Goal: Task Accomplishment & Management: Complete application form

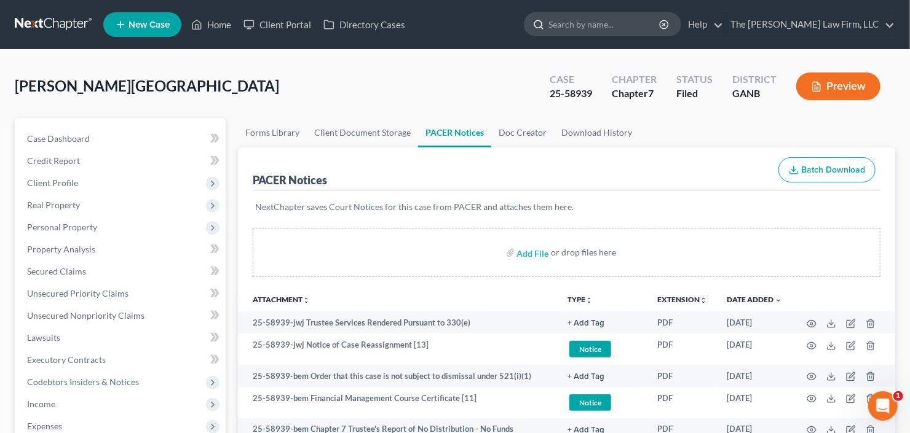
click at [641, 28] on input "search" at bounding box center [604, 24] width 112 height 23
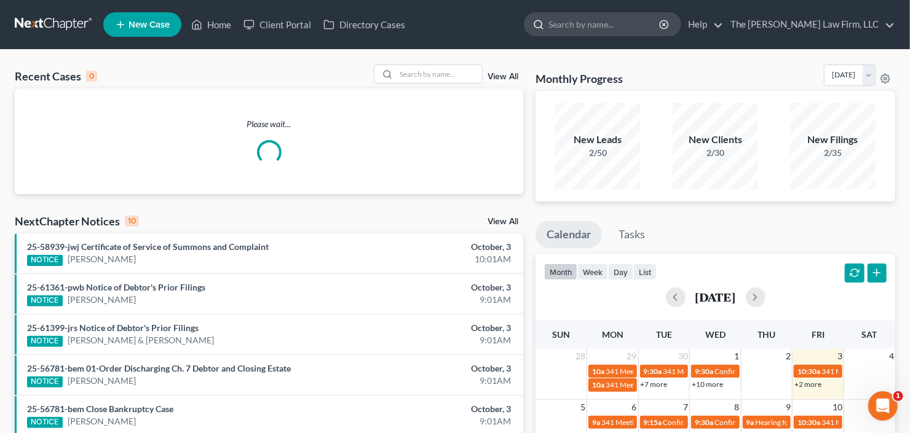
click at [661, 28] on input "search" at bounding box center [604, 24] width 112 height 23
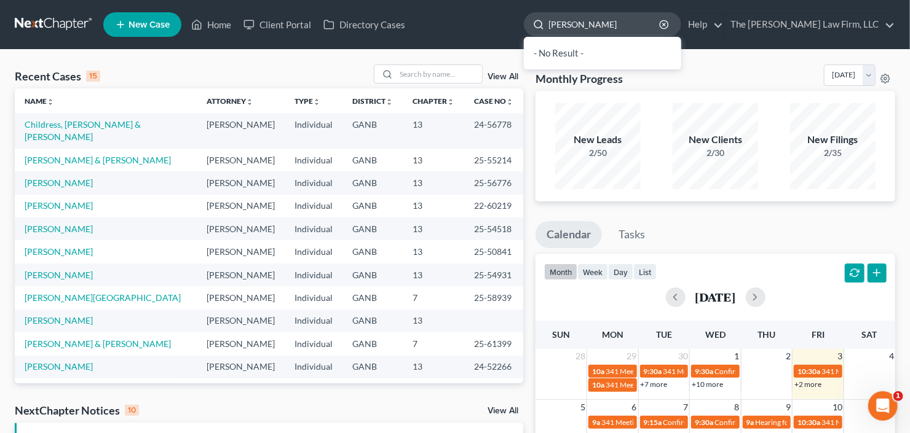
type input "gwinn"
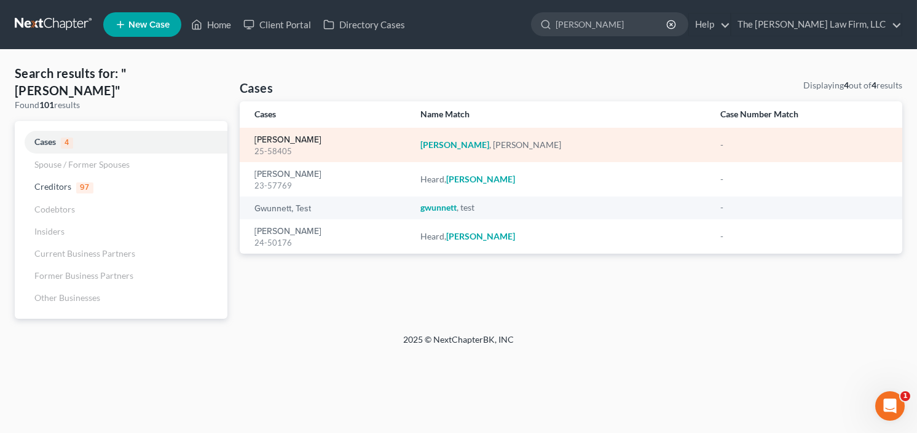
click at [277, 137] on link "[PERSON_NAME]" at bounding box center [287, 140] width 67 height 9
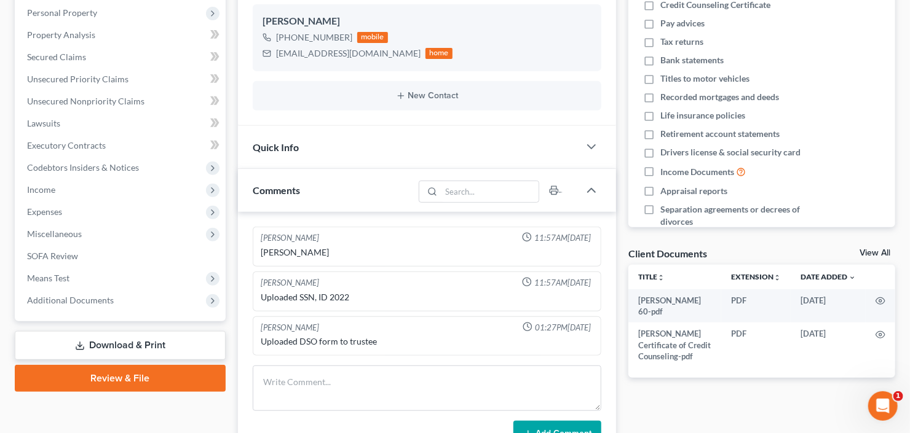
scroll to position [393, 0]
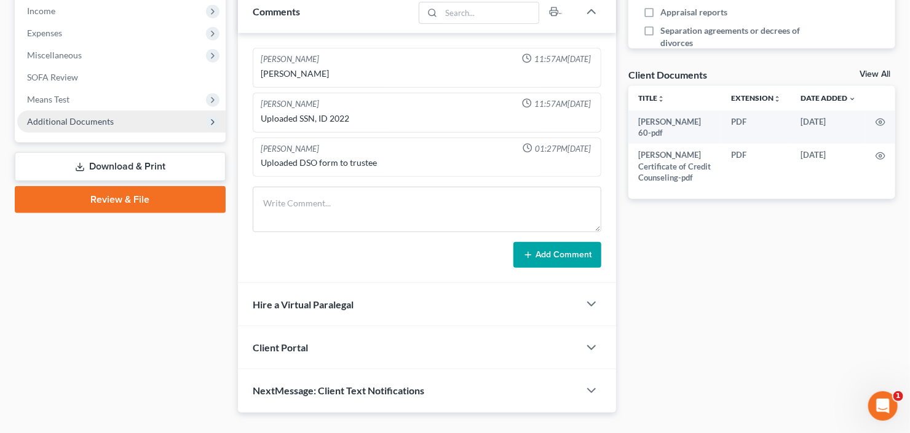
click at [83, 119] on span "Additional Documents" at bounding box center [70, 121] width 87 height 10
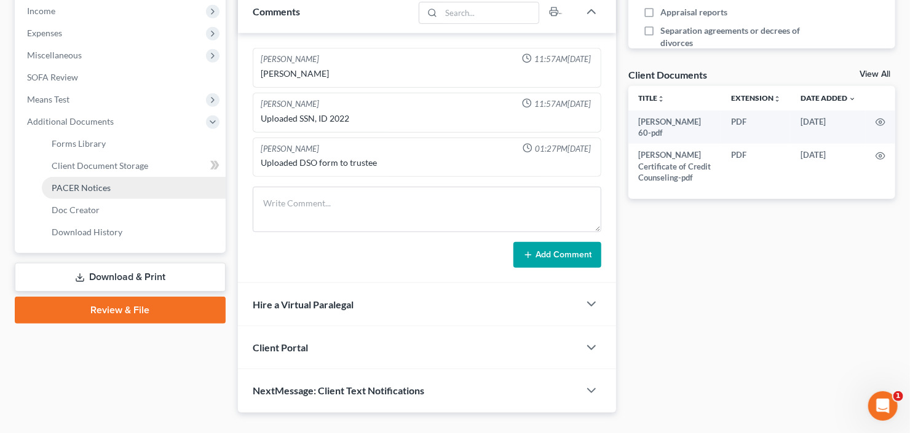
click at [100, 191] on span "PACER Notices" at bounding box center [81, 188] width 59 height 10
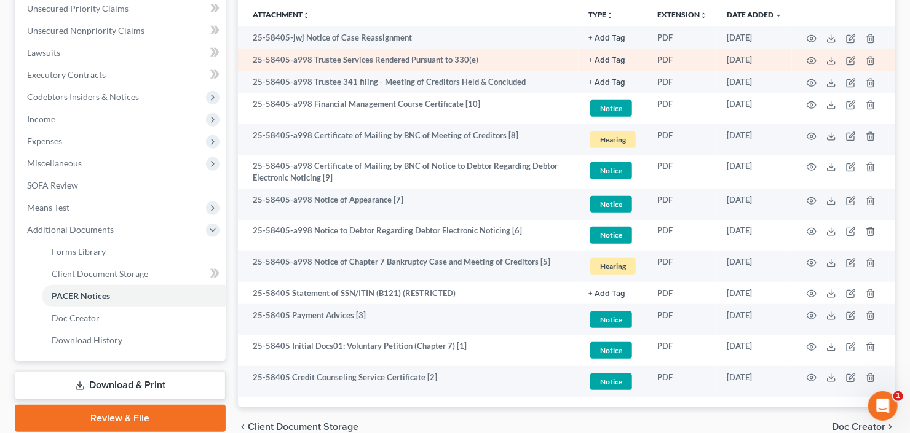
scroll to position [245, 0]
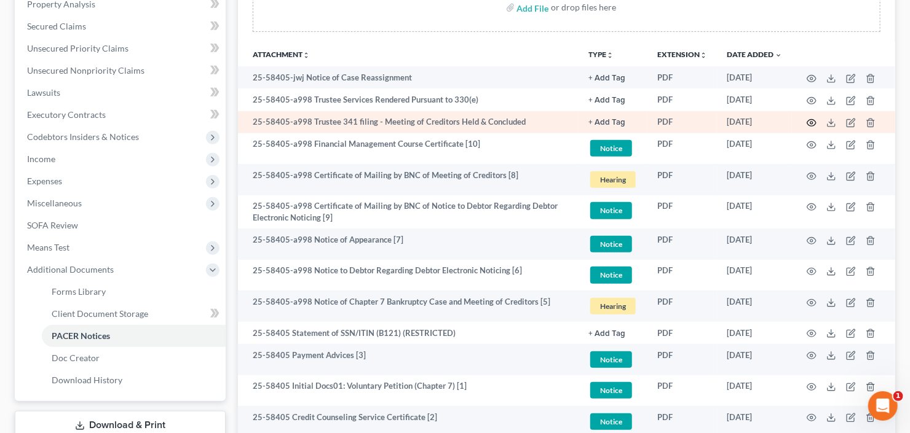
click at [807, 122] on icon "button" at bounding box center [811, 123] width 10 height 10
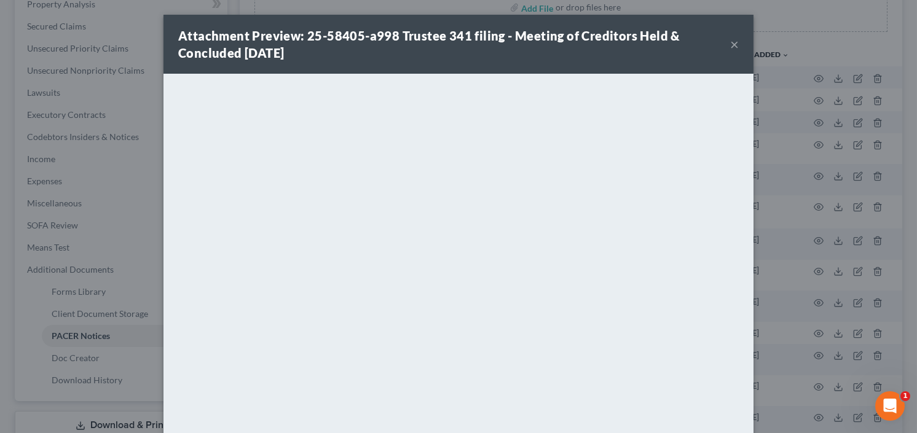
click at [730, 41] on button "×" at bounding box center [734, 44] width 9 height 15
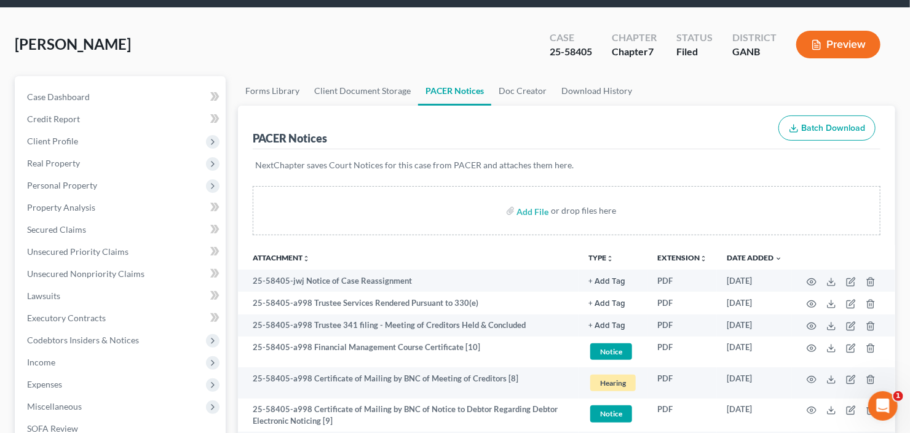
scroll to position [0, 0]
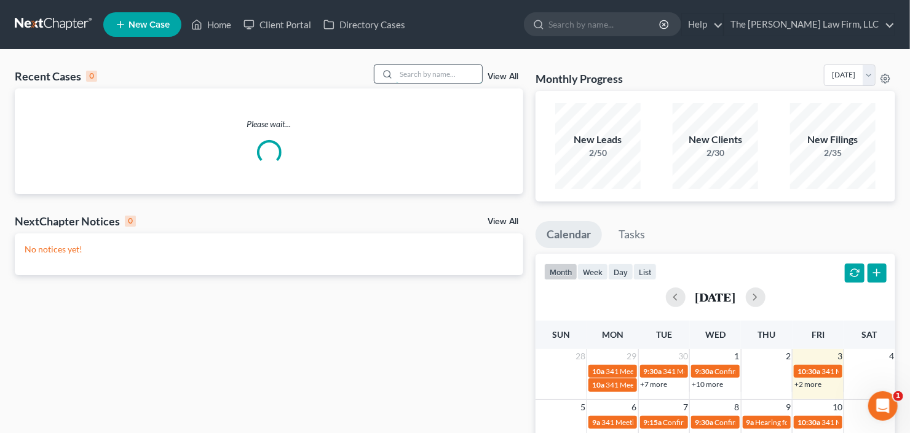
click at [409, 75] on input "search" at bounding box center [439, 74] width 86 height 18
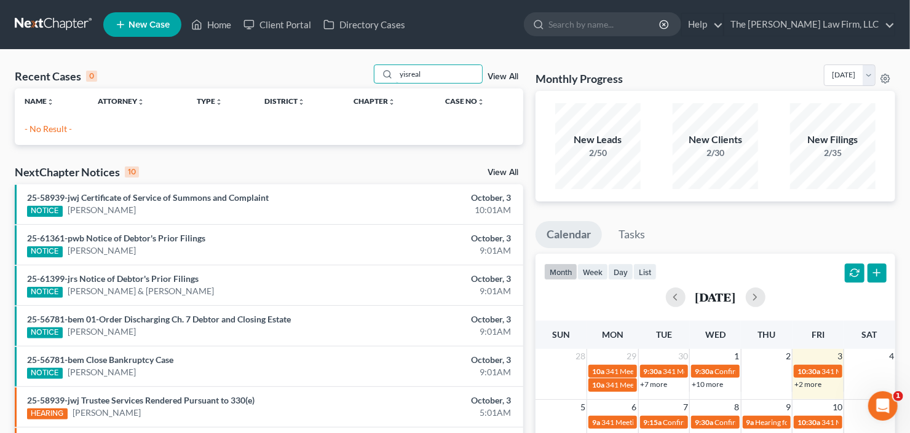
drag, startPoint x: 429, startPoint y: 74, endPoint x: 350, endPoint y: 100, distance: 83.4
click at [353, 95] on div "Recent Cases 0 yisreal View All Name unfold_more expand_more expand_less Attorn…" at bounding box center [269, 105] width 508 height 81
type input "[PERSON_NAME]"
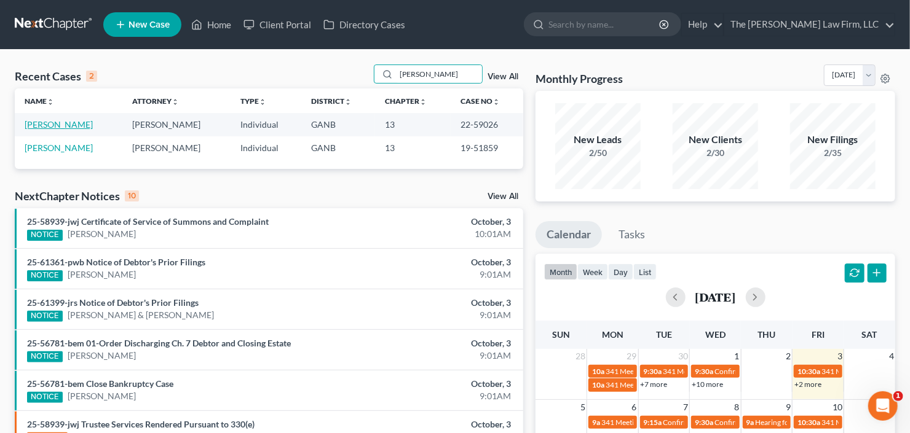
click at [62, 122] on link "Yisrael, Johanan" at bounding box center [59, 124] width 68 height 10
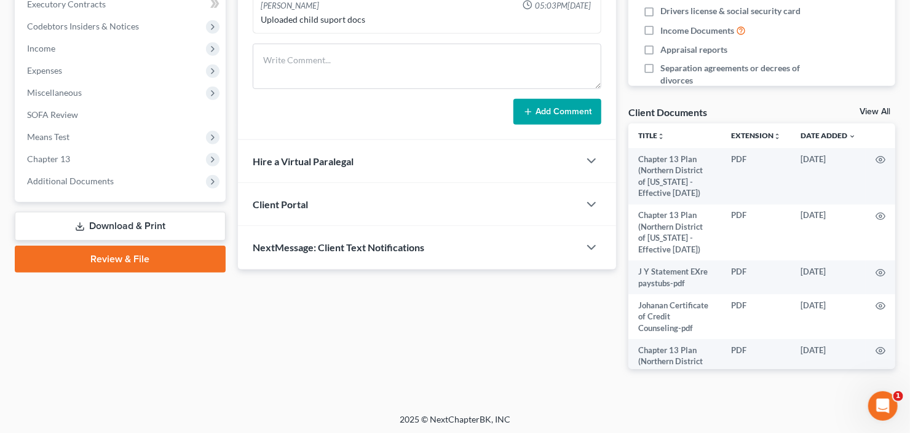
scroll to position [356, 0]
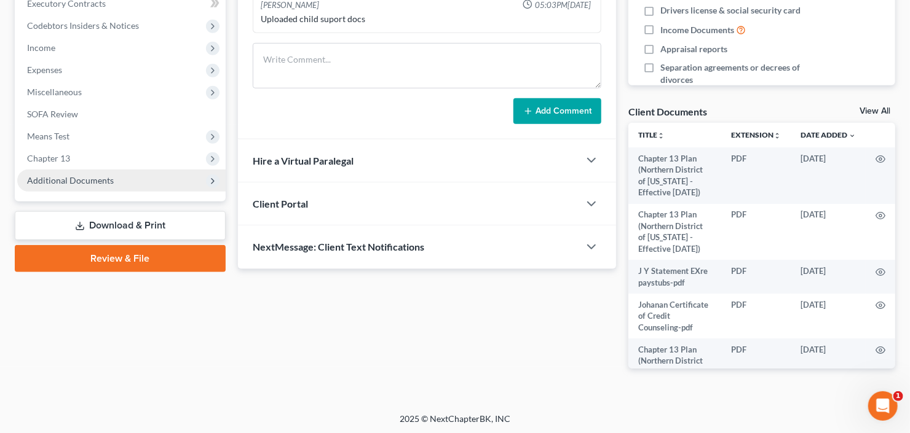
click at [70, 175] on span "Additional Documents" at bounding box center [70, 180] width 87 height 10
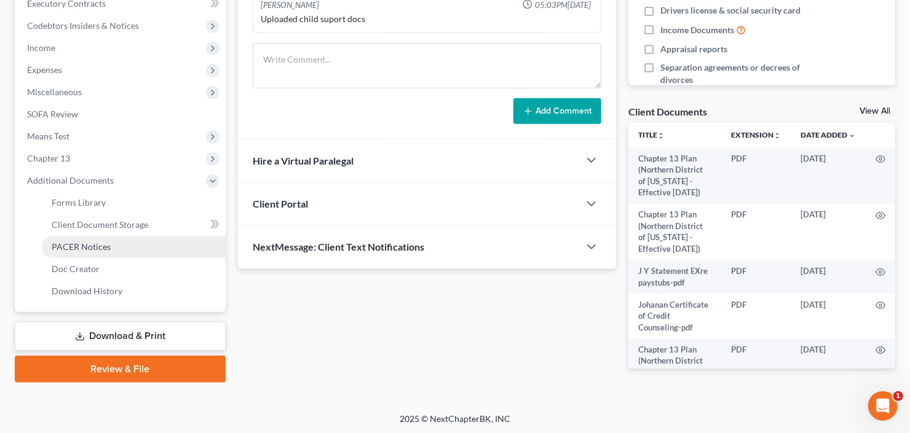
click at [86, 242] on span "PACER Notices" at bounding box center [81, 247] width 59 height 10
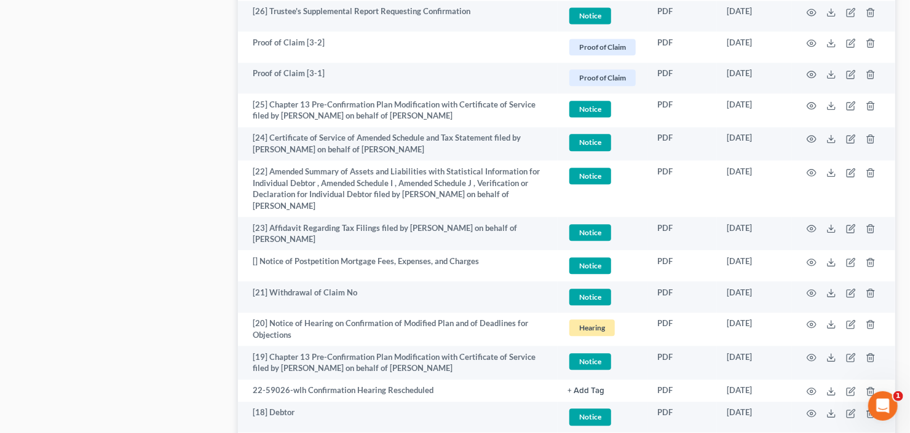
scroll to position [1426, 0]
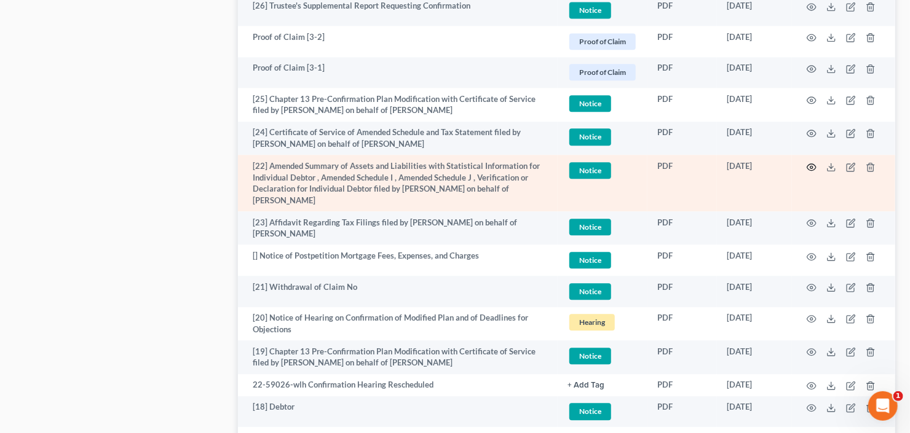
click at [812, 167] on icon "button" at bounding box center [811, 167] width 10 height 10
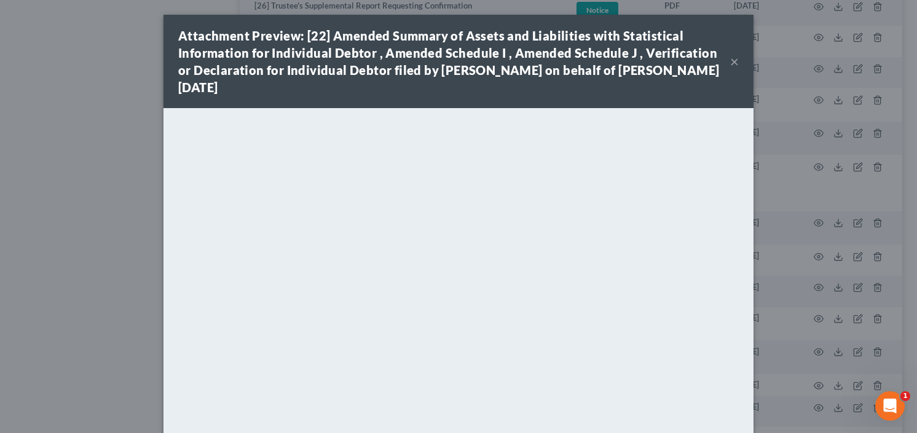
click at [730, 60] on button "×" at bounding box center [734, 61] width 9 height 15
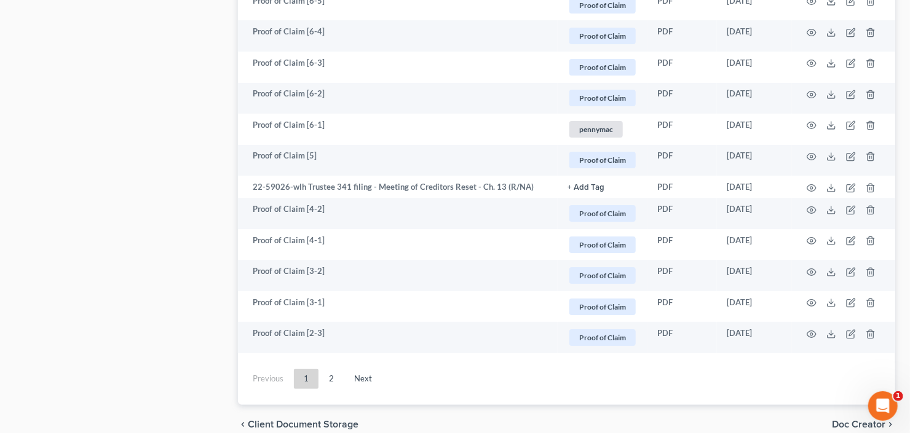
scroll to position [2311, 0]
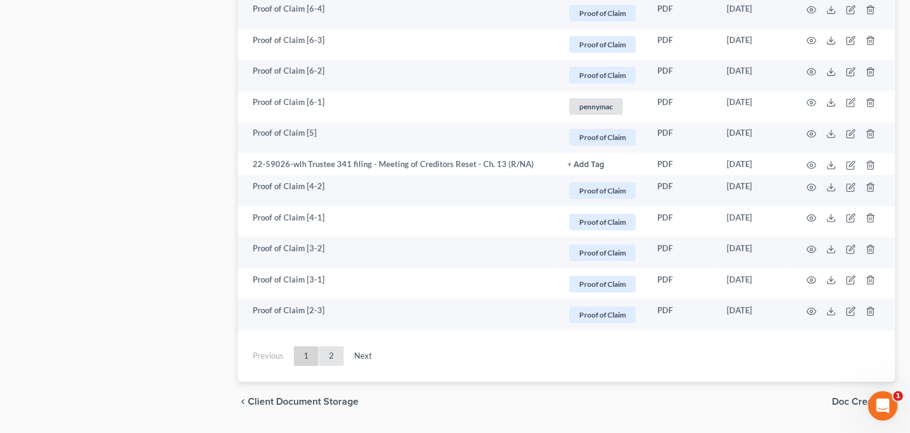
click at [328, 354] on link "2" at bounding box center [331, 357] width 25 height 20
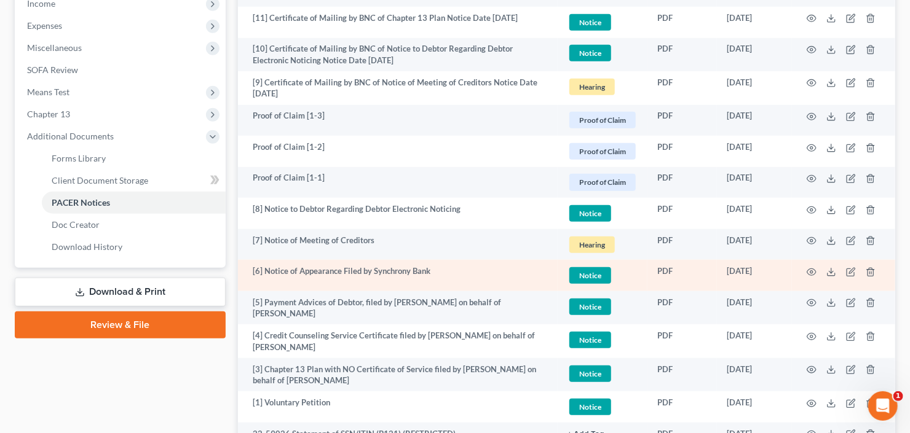
scroll to position [499, 0]
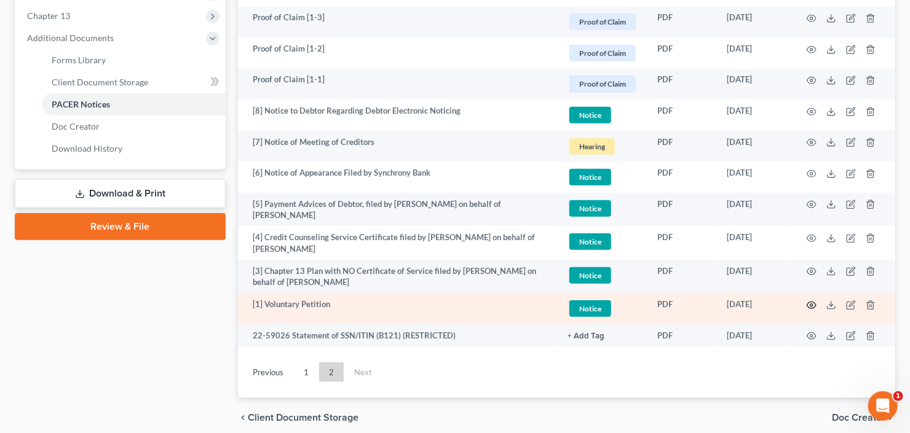
click at [812, 304] on circle "button" at bounding box center [811, 305] width 2 height 2
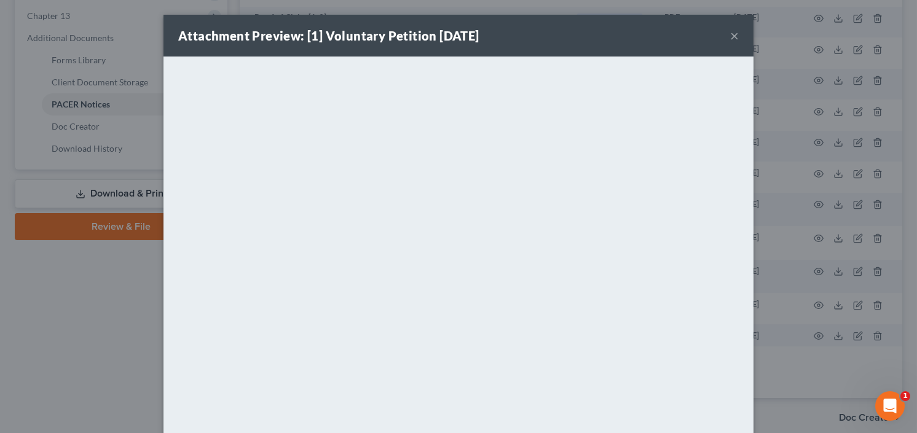
click at [730, 34] on button "×" at bounding box center [734, 35] width 9 height 15
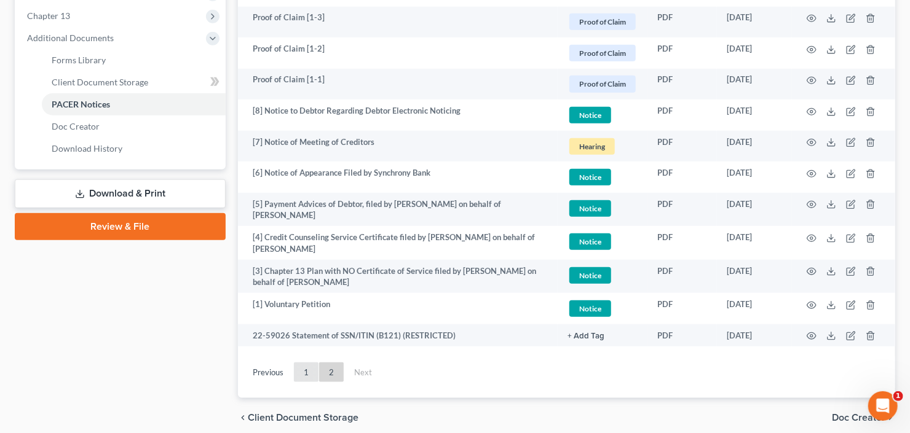
click at [306, 372] on link "1" at bounding box center [306, 373] width 25 height 20
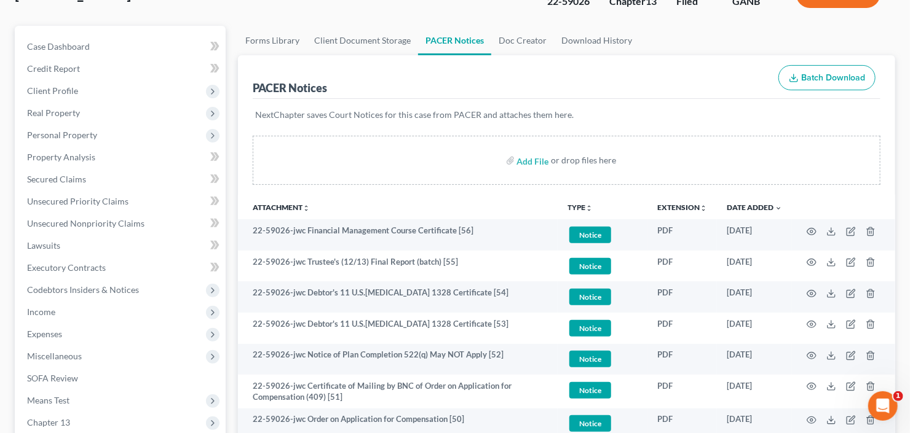
scroll to position [31, 0]
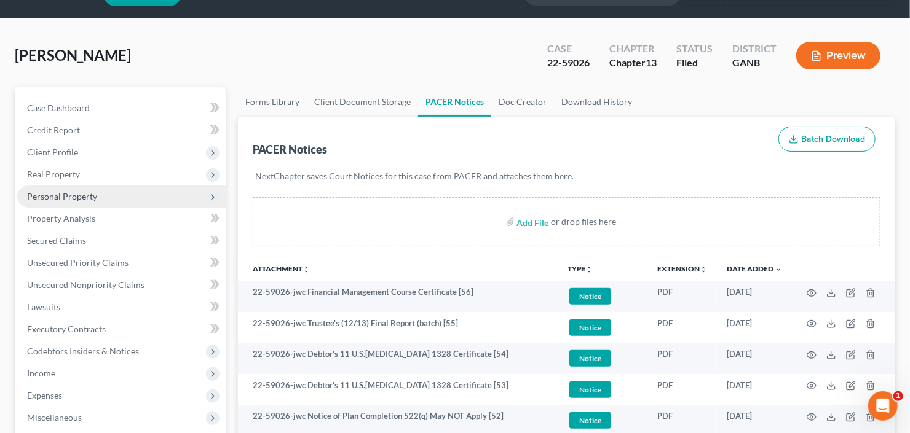
click at [93, 194] on span "Personal Property" at bounding box center [62, 196] width 70 height 10
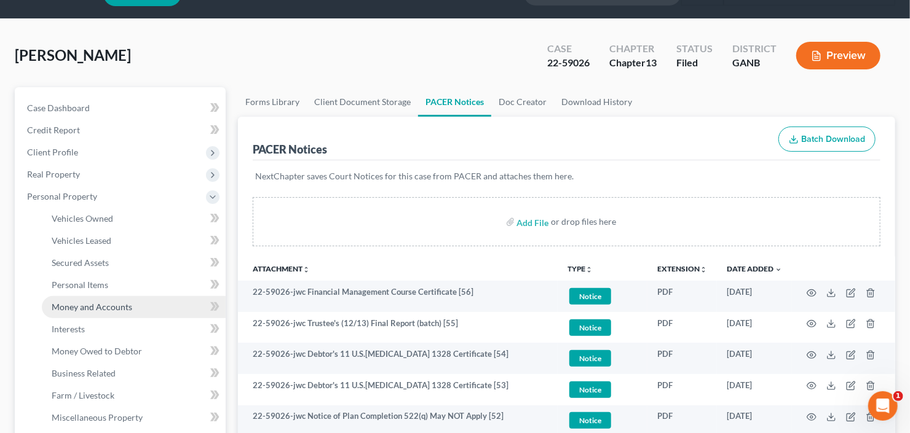
click at [109, 309] on span "Money and Accounts" at bounding box center [92, 307] width 81 height 10
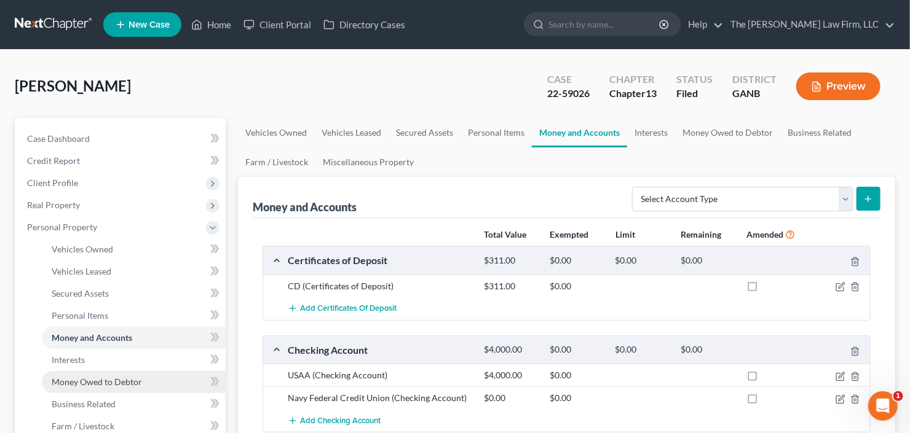
click at [92, 377] on span "Money Owed to Debtor" at bounding box center [97, 382] width 90 height 10
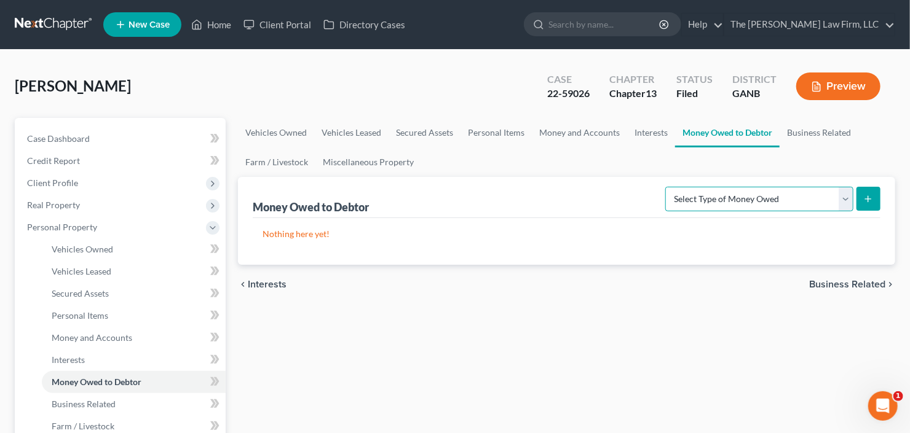
click at [748, 189] on select "Select Type of Money Owed Accounts Receivable Alimony Child Support Claims Agai…" at bounding box center [759, 199] width 188 height 25
select select "claims_against_third_parties"
click at [668, 187] on select "Select Type of Money Owed Accounts Receivable Alimony Child Support Claims Agai…" at bounding box center [759, 199] width 188 height 25
click at [871, 199] on line "submit" at bounding box center [868, 199] width 6 height 0
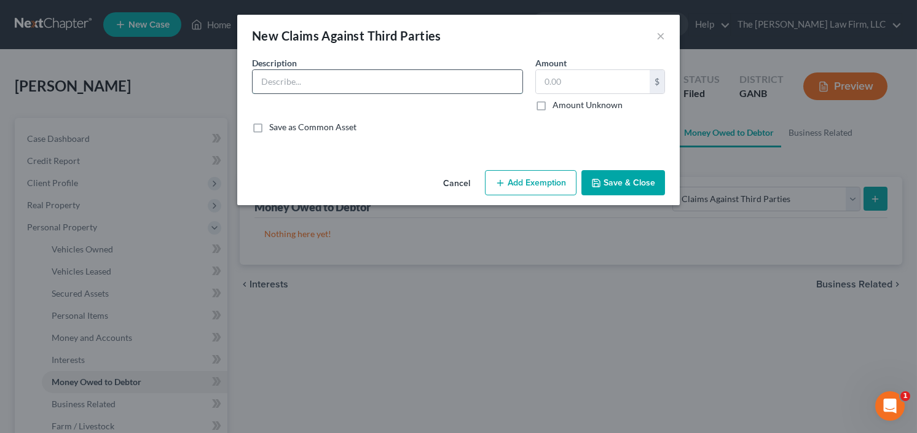
click at [373, 76] on input "text" at bounding box center [388, 81] width 270 height 23
click at [414, 77] on input "Claim against 3m for hearing loss" at bounding box center [388, 81] width 270 height 23
type input "Claim against 3m for hearing loss due to ear plugs"
drag, startPoint x: 537, startPoint y: 183, endPoint x: 634, endPoint y: 184, distance: 97.1
click at [634, 184] on div "Cancel Add Exemption Save & Close" at bounding box center [458, 185] width 443 height 41
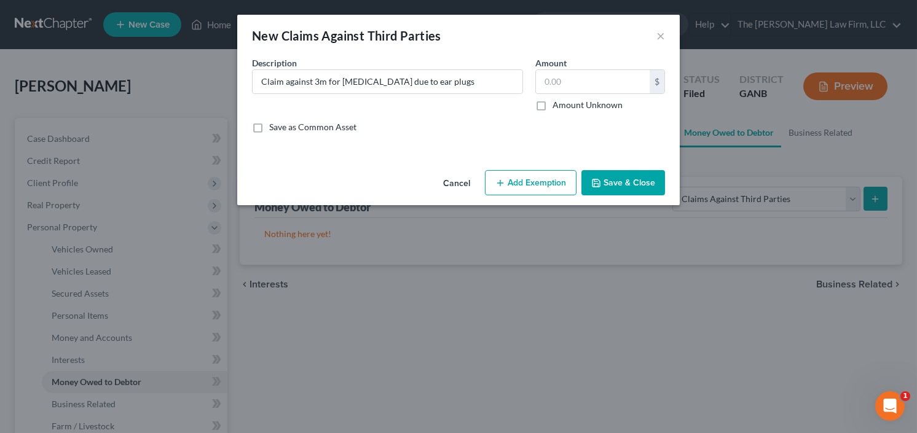
click at [634, 184] on button "Save & Close" at bounding box center [623, 183] width 84 height 26
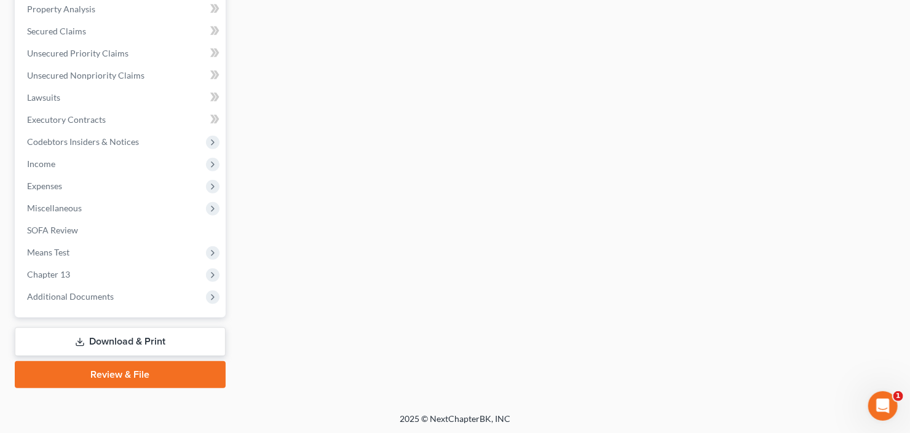
click at [69, 350] on link "Download & Print" at bounding box center [120, 342] width 211 height 29
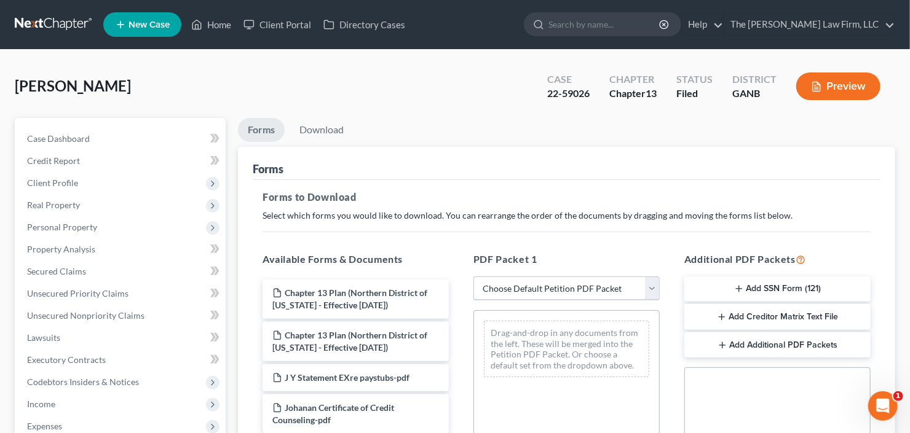
click at [555, 278] on select "Choose Default Petition PDF Packet Complete Bankruptcy Petition (all forms and …" at bounding box center [566, 289] width 186 height 25
select select "2"
click at [473, 277] on select "Choose Default Petition PDF Packet Complete Bankruptcy Petition (all forms and …" at bounding box center [566, 289] width 186 height 25
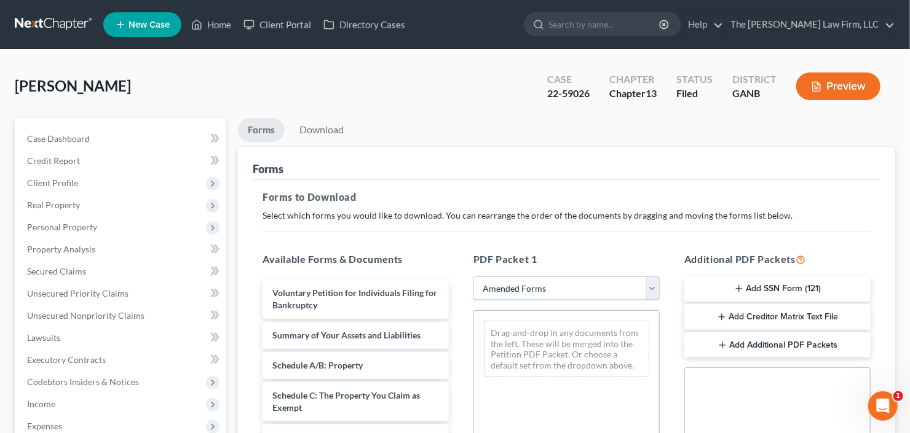
scroll to position [98, 0]
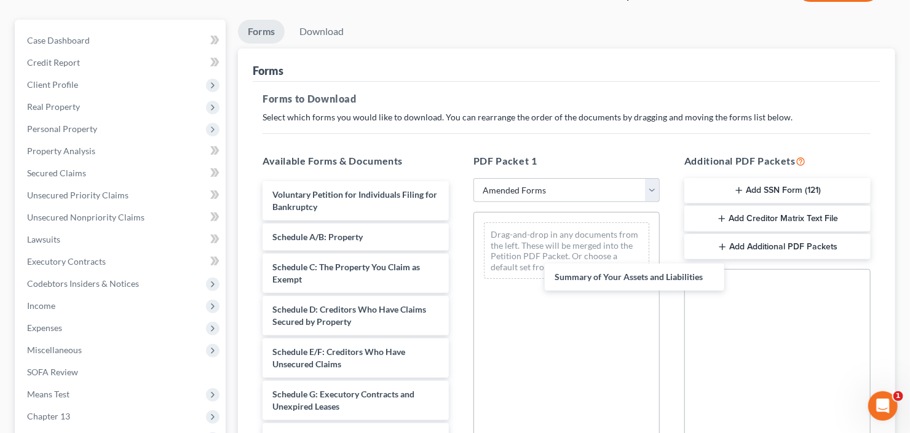
drag, startPoint x: 329, startPoint y: 242, endPoint x: 576, endPoint y: 261, distance: 247.8
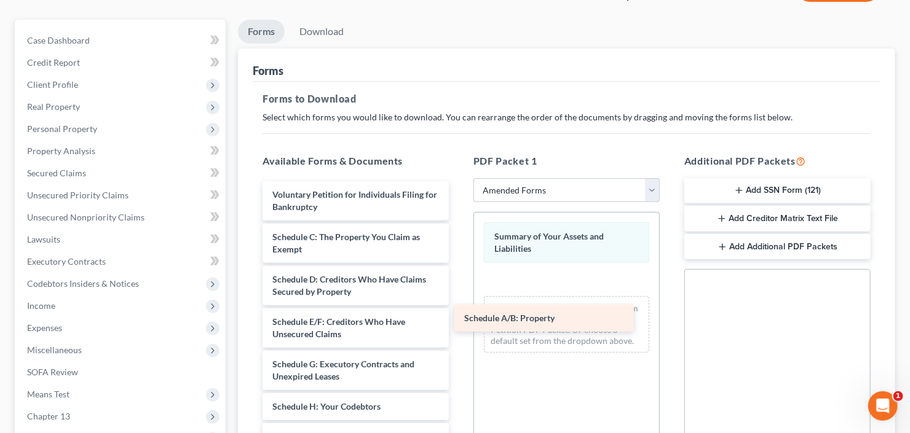
drag, startPoint x: 479, startPoint y: 310, endPoint x: 566, endPoint y: 313, distance: 87.3
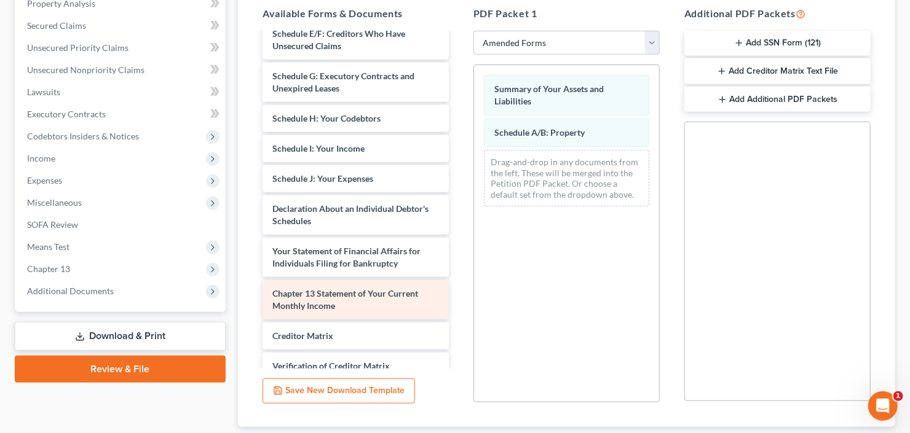
scroll to position [128, 0]
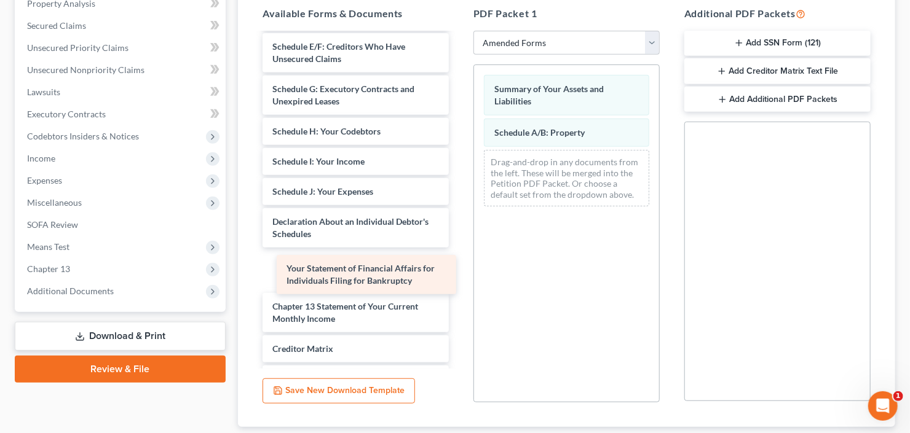
drag, startPoint x: 326, startPoint y: 270, endPoint x: 340, endPoint y: 276, distance: 15.4
click at [340, 276] on div "Your Statement of Financial Affairs for Individuals Filing for Bankruptcy Volun…" at bounding box center [356, 185] width 206 height 559
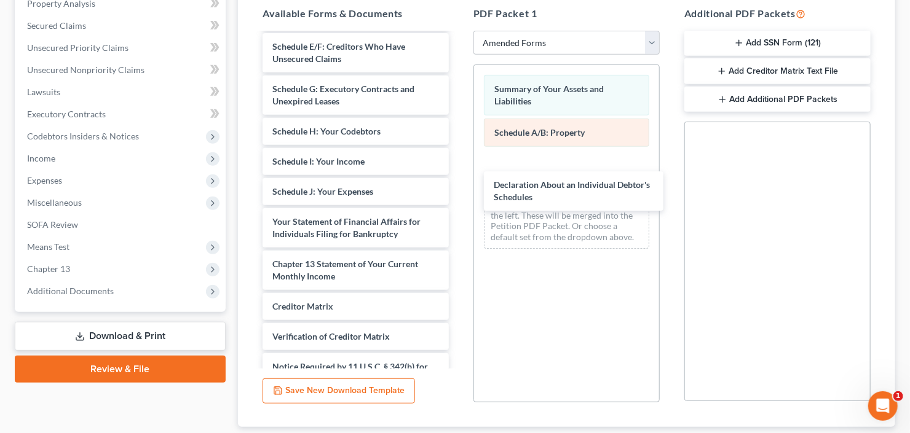
drag, startPoint x: 328, startPoint y: 227, endPoint x: 581, endPoint y: 136, distance: 269.8
click at [458, 151] on div "Declaration About an Individual Debtor's Schedules Voluntary Petition for Indiv…" at bounding box center [356, 164] width 206 height 517
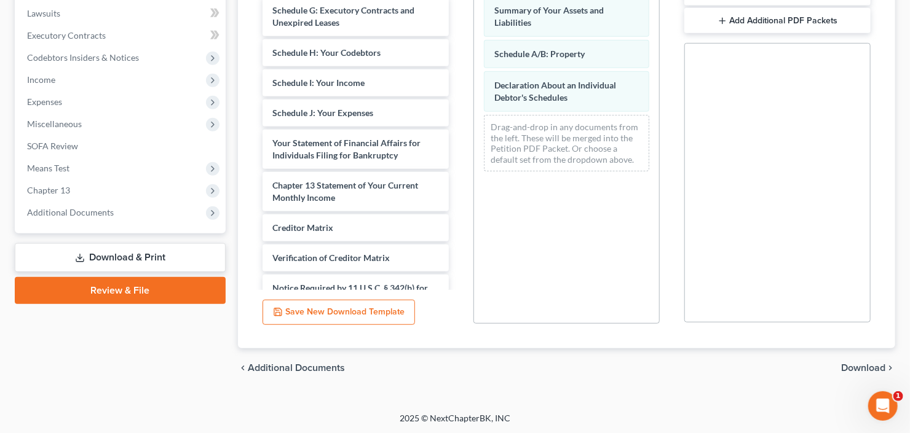
click at [865, 371] on span "Download" at bounding box center [863, 368] width 44 height 10
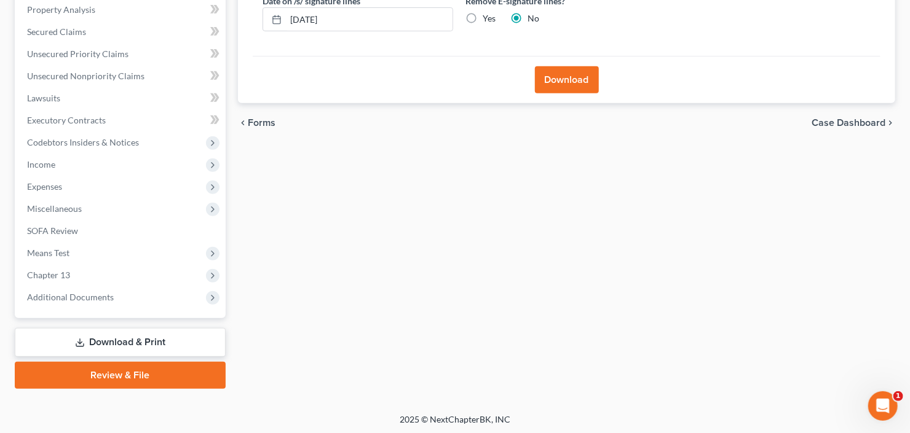
click at [559, 74] on button "Download" at bounding box center [567, 79] width 64 height 27
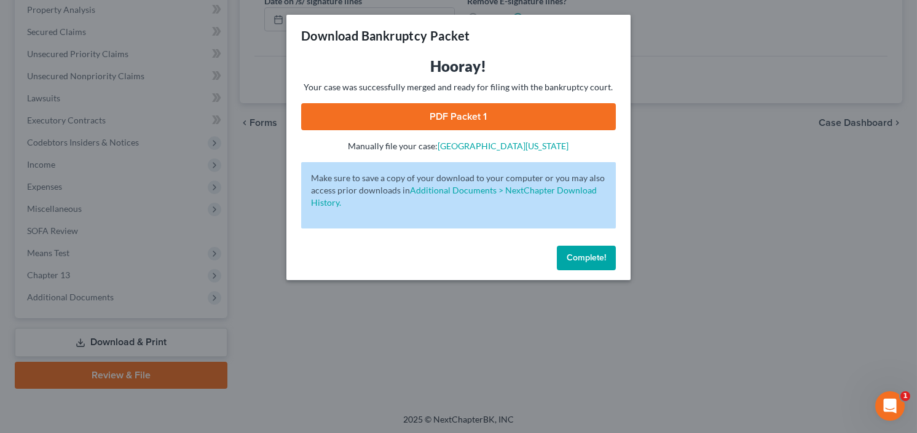
click at [513, 113] on link "PDF Packet 1" at bounding box center [458, 116] width 315 height 27
click at [574, 264] on button "Complete!" at bounding box center [586, 258] width 59 height 25
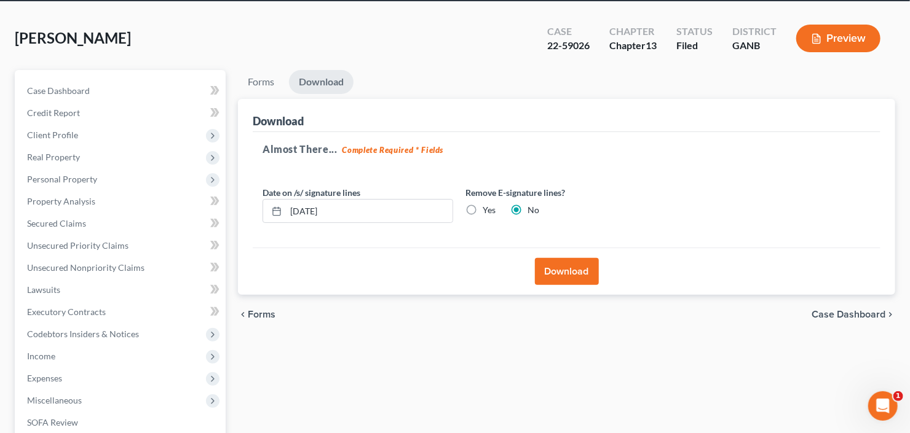
scroll to position [0, 0]
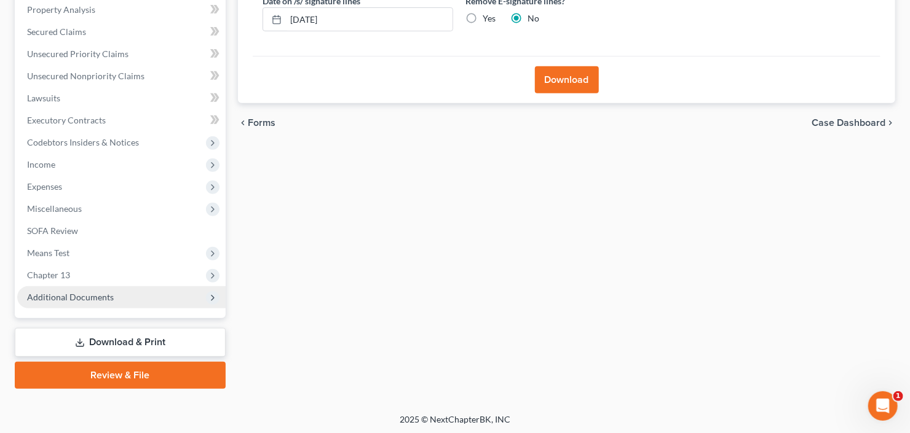
click at [82, 302] on span "Additional Documents" at bounding box center [121, 297] width 208 height 22
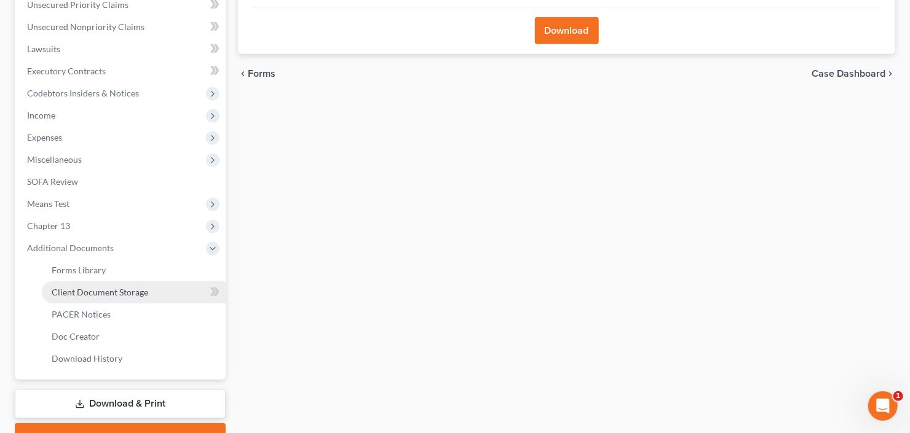
click at [98, 292] on span "Client Document Storage" at bounding box center [100, 292] width 96 height 10
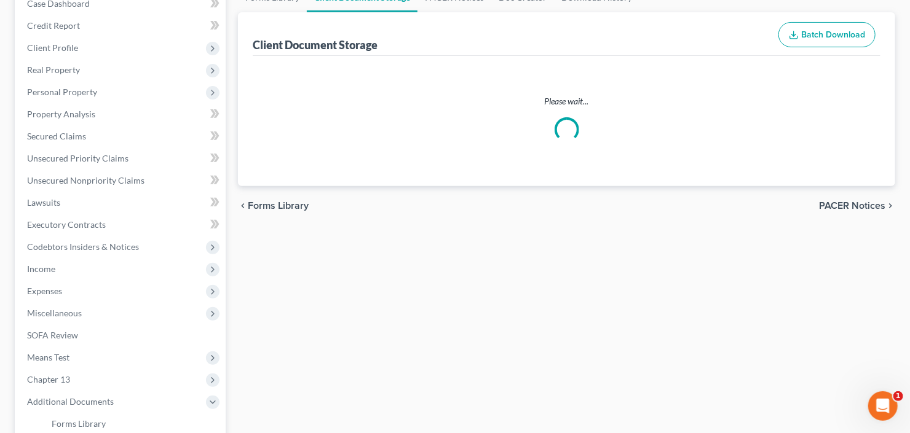
select select "0"
select select "5"
select select "35"
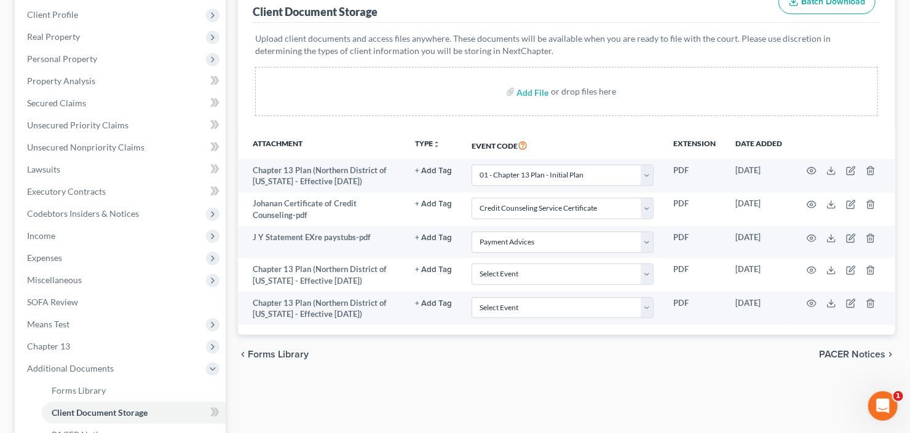
scroll to position [344, 0]
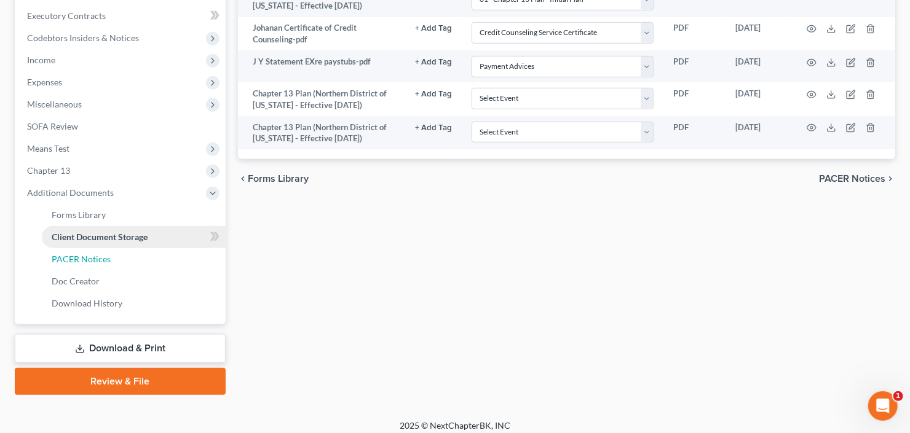
drag, startPoint x: 83, startPoint y: 264, endPoint x: 141, endPoint y: 259, distance: 57.9
click at [83, 264] on link "PACER Notices" at bounding box center [134, 259] width 184 height 22
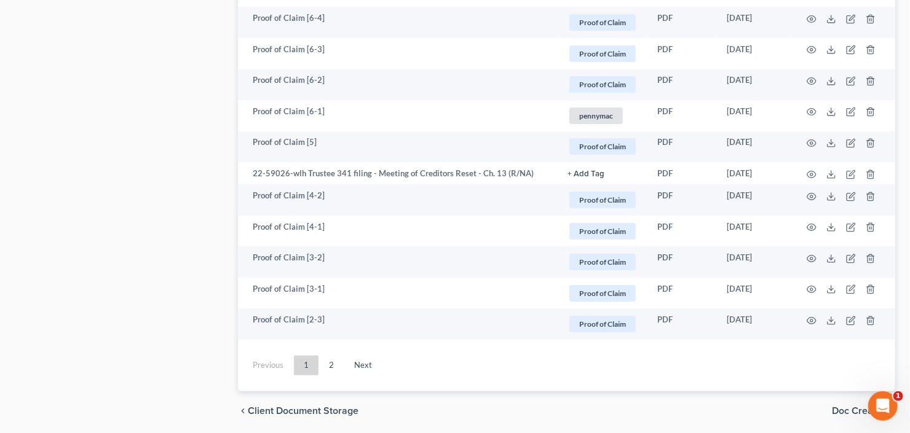
scroll to position [2342, 0]
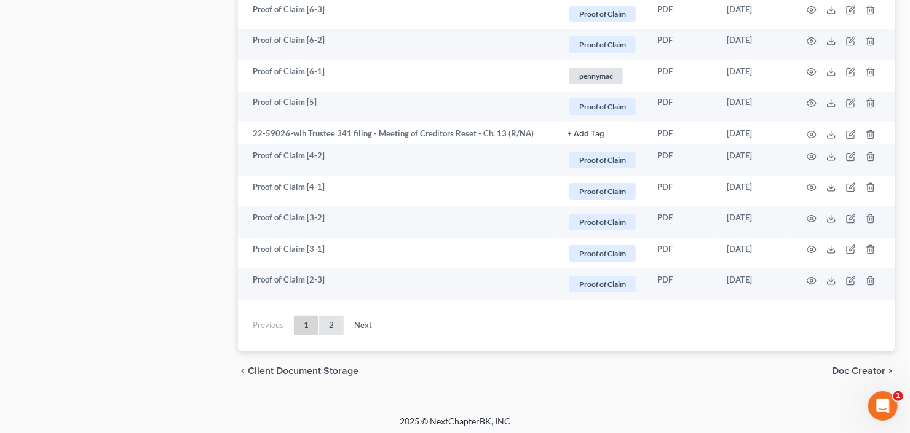
click at [335, 325] on link "2" at bounding box center [331, 326] width 25 height 20
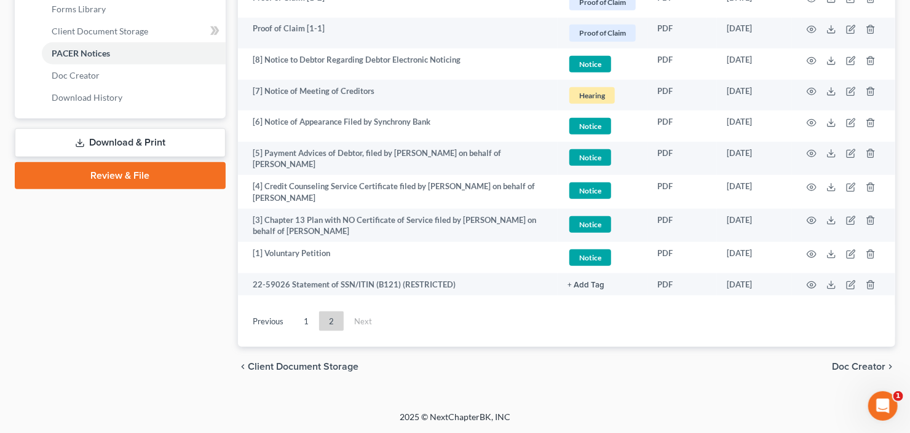
scroll to position [548, 0]
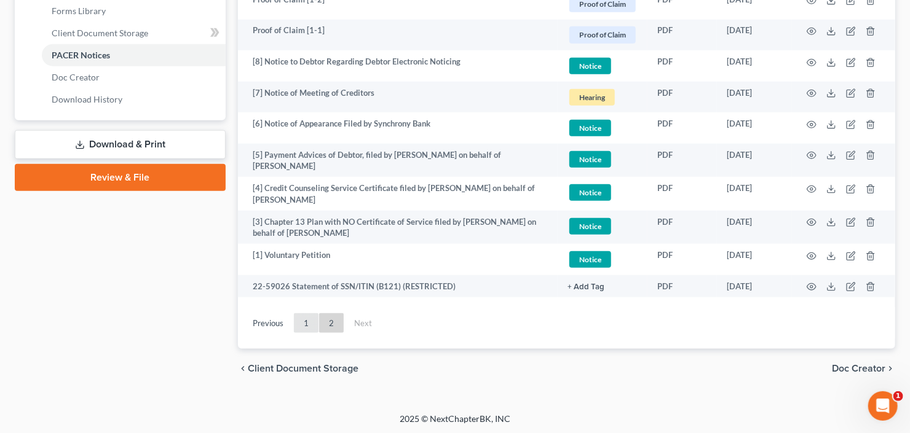
click at [300, 328] on link "1" at bounding box center [306, 323] width 25 height 20
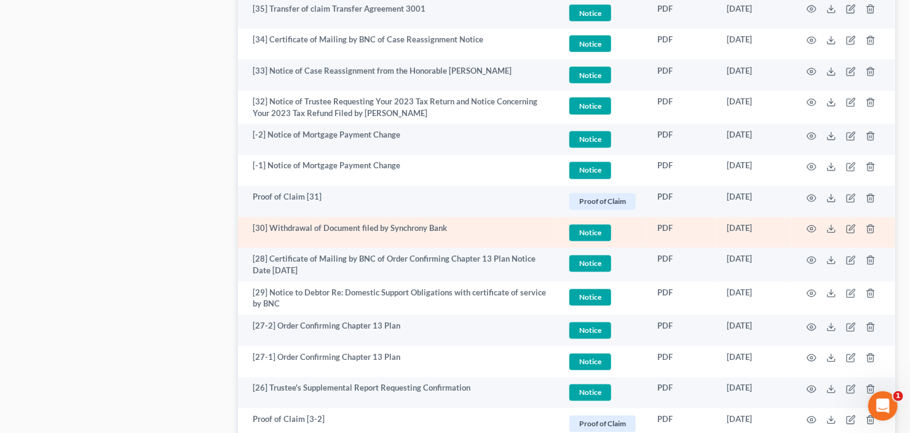
scroll to position [1237, 0]
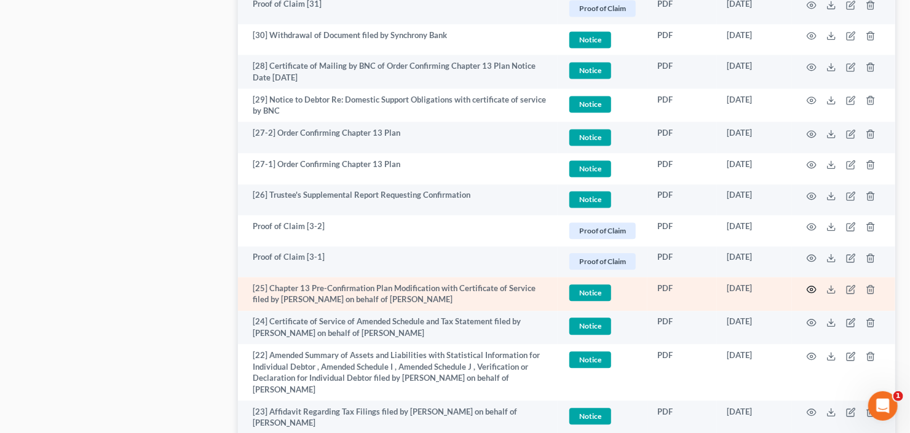
click at [809, 285] on icon "button" at bounding box center [811, 290] width 10 height 10
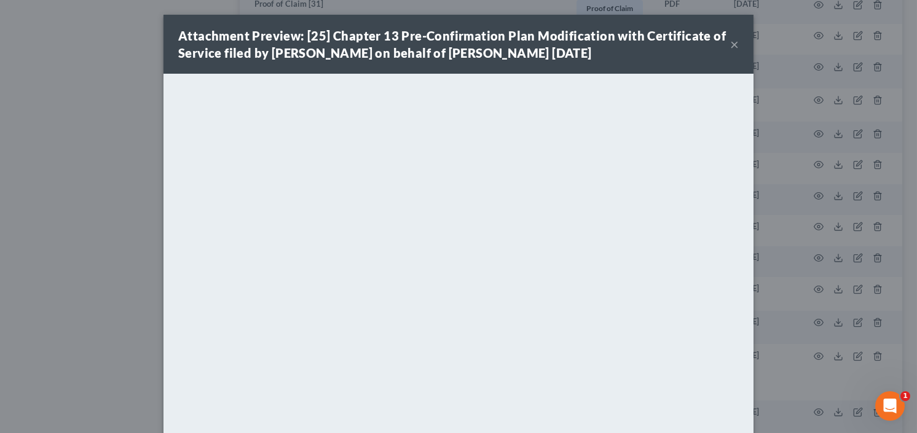
click at [730, 44] on button "×" at bounding box center [734, 44] width 9 height 15
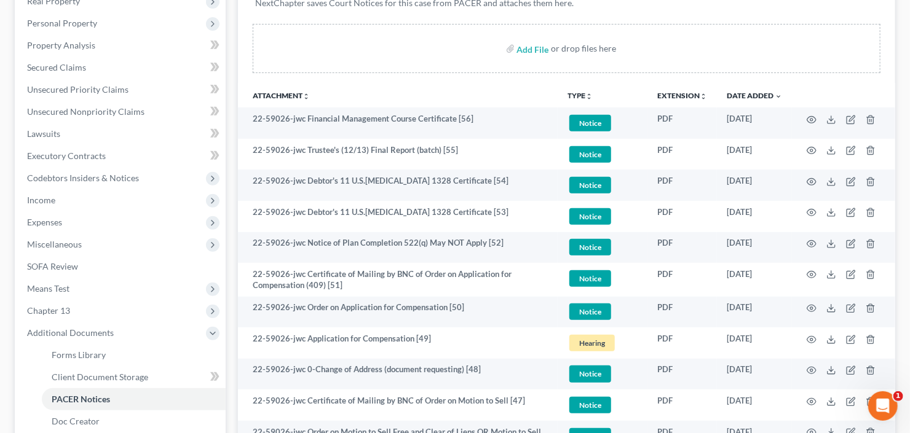
scroll to position [0, 0]
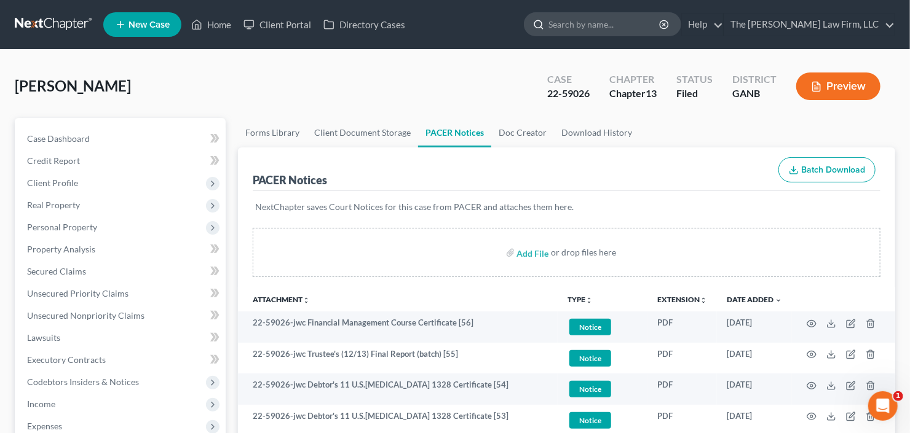
click at [648, 26] on input "search" at bounding box center [604, 24] width 112 height 23
type input "roger"
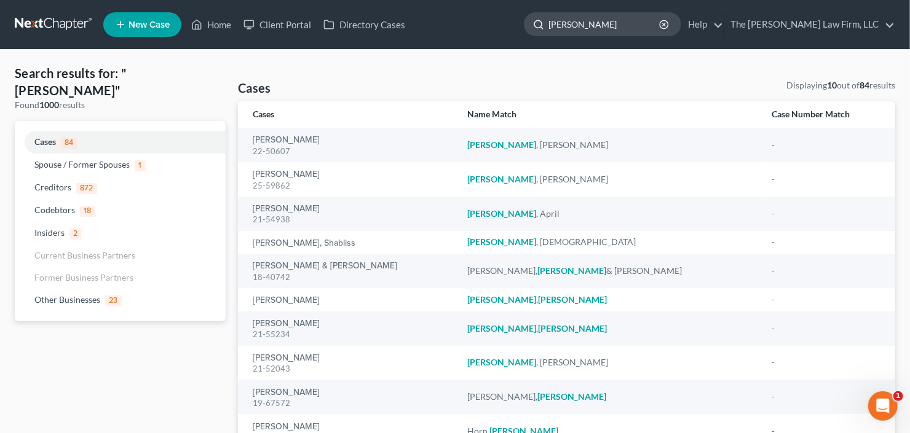
click at [610, 29] on input "rogers" at bounding box center [604, 24] width 112 height 23
drag, startPoint x: 618, startPoint y: 25, endPoint x: 511, endPoint y: 43, distance: 108.4
click at [514, 42] on nav "Home New Case Client Portal Directory Cases The Craig Black Law Firm, LLC cb@cr…" at bounding box center [455, 24] width 910 height 49
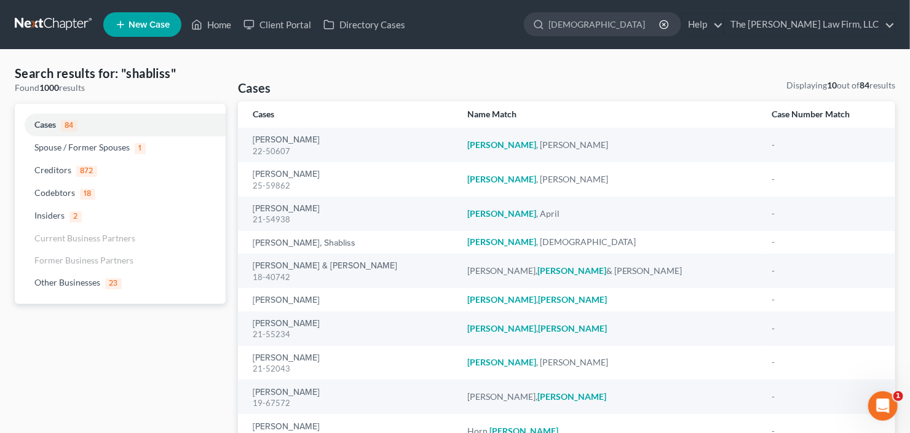
type input "shabliss"
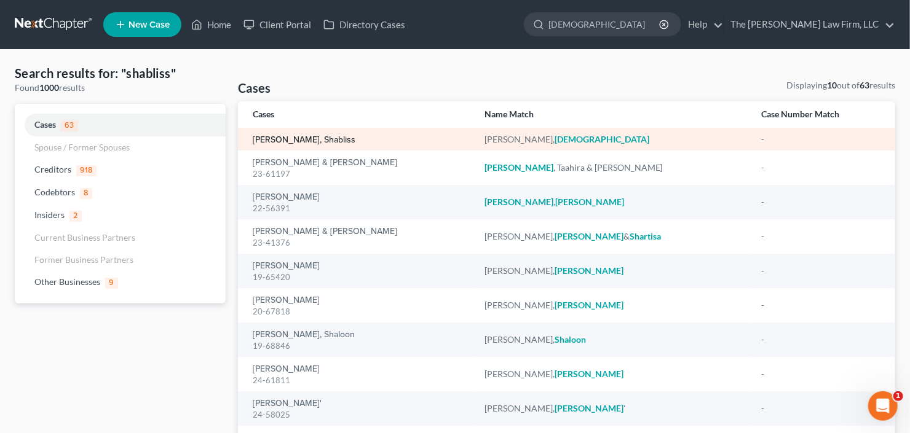
click at [286, 141] on link "[PERSON_NAME], Shabliss" at bounding box center [304, 140] width 103 height 9
click at [286, 141] on link "Rogers, Shabliss" at bounding box center [304, 140] width 103 height 9
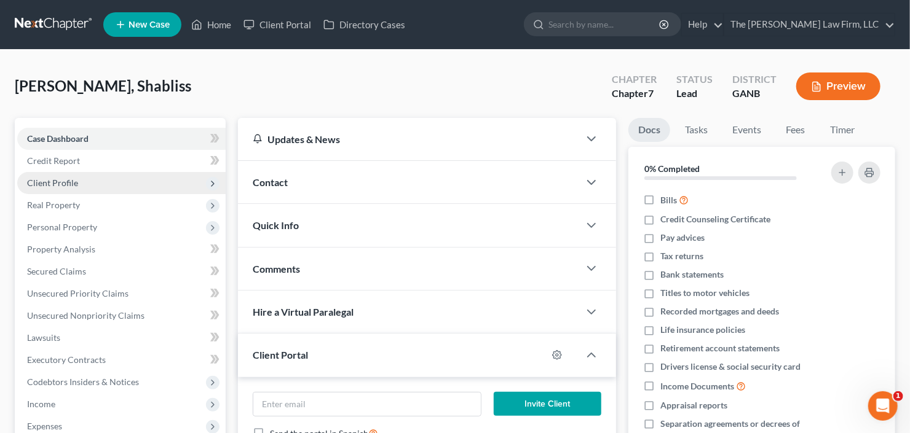
click at [64, 178] on span "Client Profile" at bounding box center [52, 183] width 51 height 10
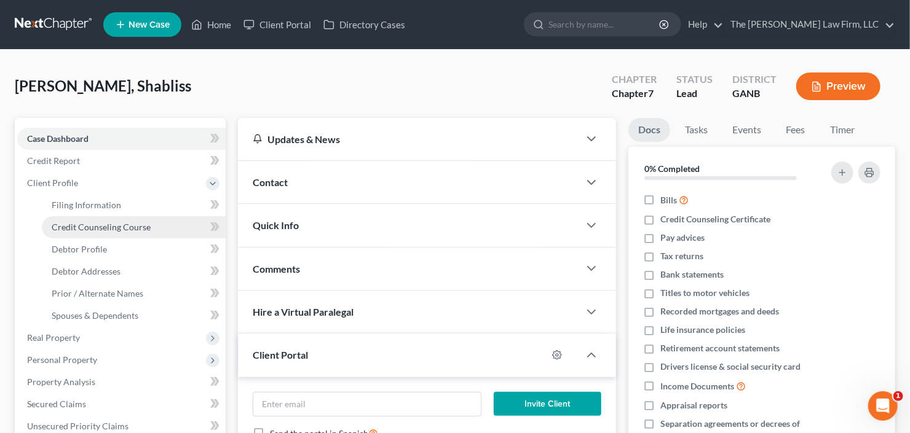
click at [96, 225] on span "Credit Counseling Course" at bounding box center [101, 227] width 99 height 10
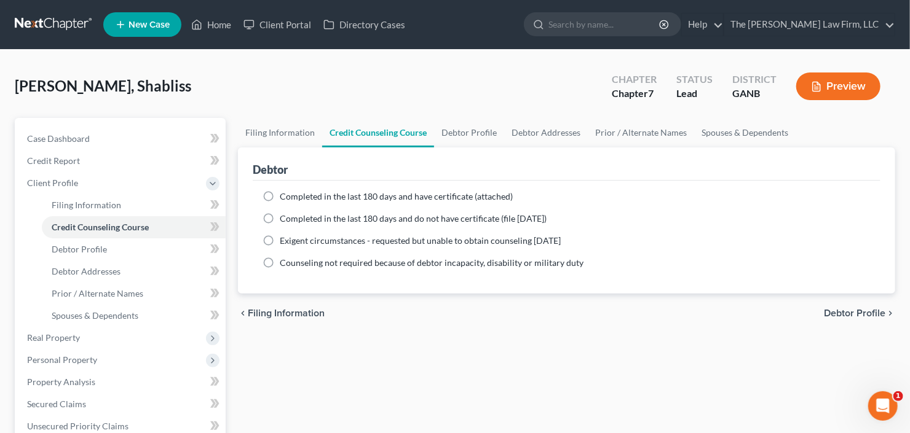
click at [316, 201] on label "Completed in the last 180 days and have certificate (attached)" at bounding box center [396, 197] width 233 height 12
click at [293, 199] on input "Completed in the last 180 days and have certificate (attached)" at bounding box center [289, 195] width 8 height 8
radio input "true"
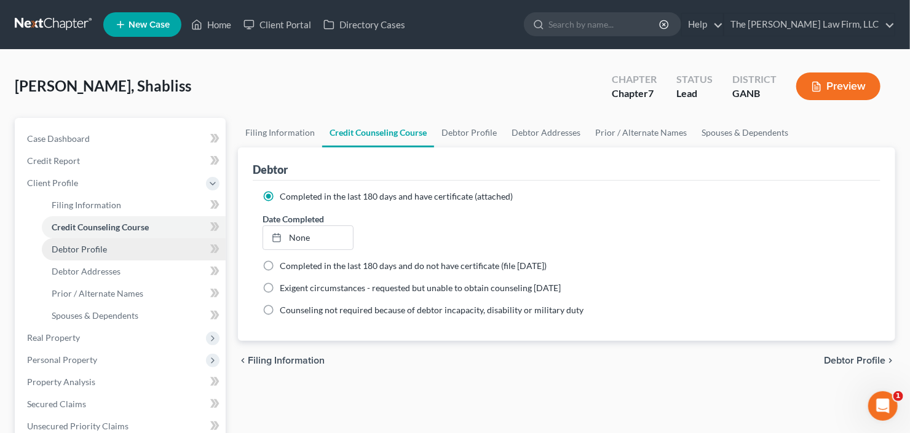
click at [95, 253] on link "Debtor Profile" at bounding box center [134, 249] width 184 height 22
select select "0"
select select "2"
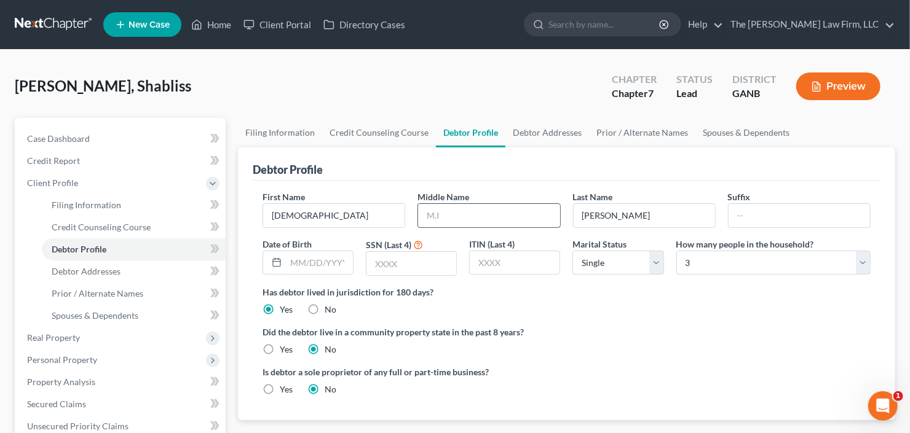
click at [449, 219] on input "text" at bounding box center [488, 215] width 141 height 23
type input "Shante"
click at [411, 262] on input "text" at bounding box center [411, 263] width 90 height 23
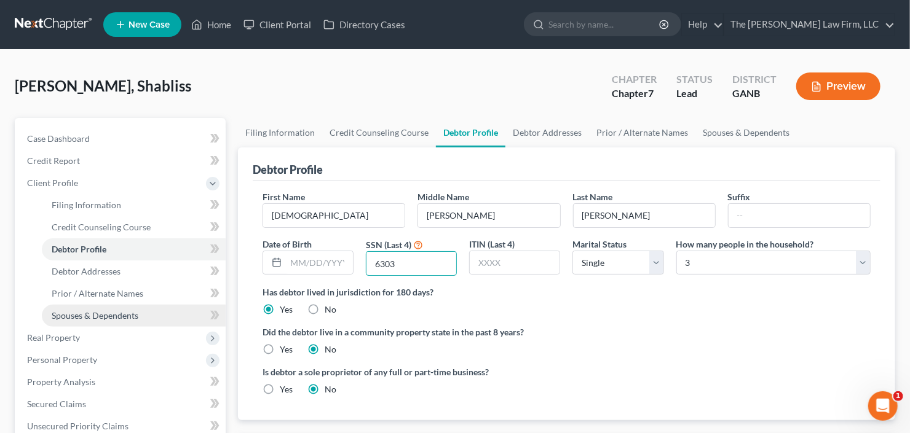
type input "6303"
click at [96, 313] on span "Spouses & Dependents" at bounding box center [95, 315] width 87 height 10
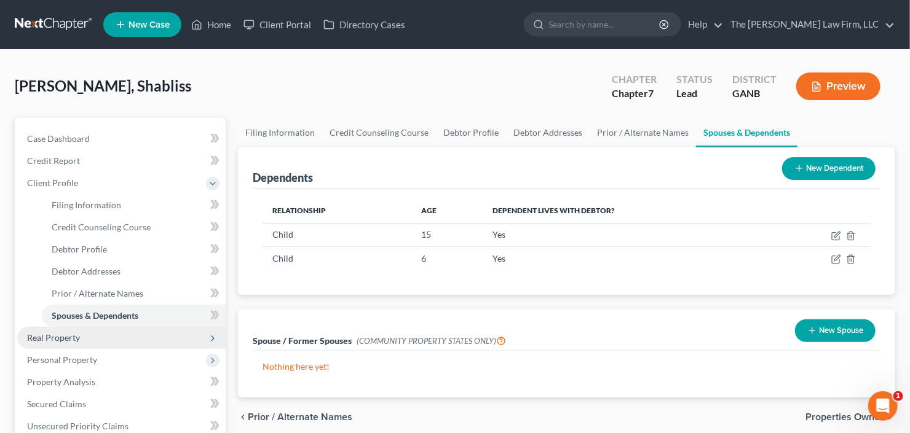
click at [53, 339] on span "Real Property" at bounding box center [53, 337] width 53 height 10
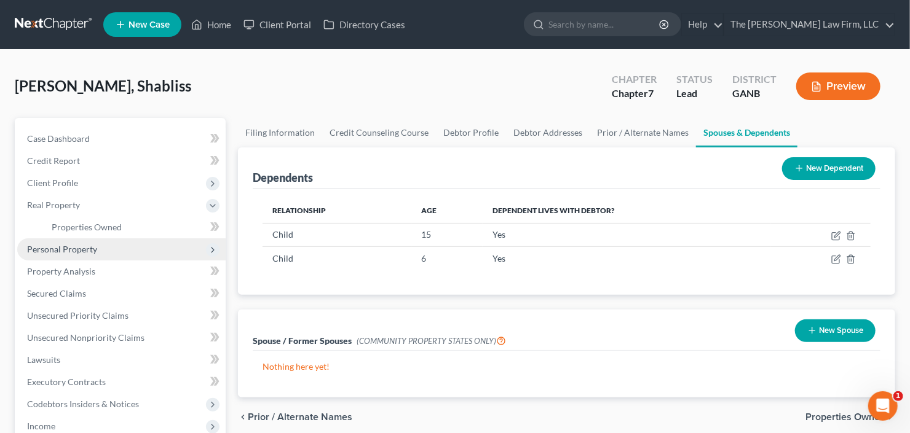
click at [106, 251] on span "Personal Property" at bounding box center [121, 249] width 208 height 22
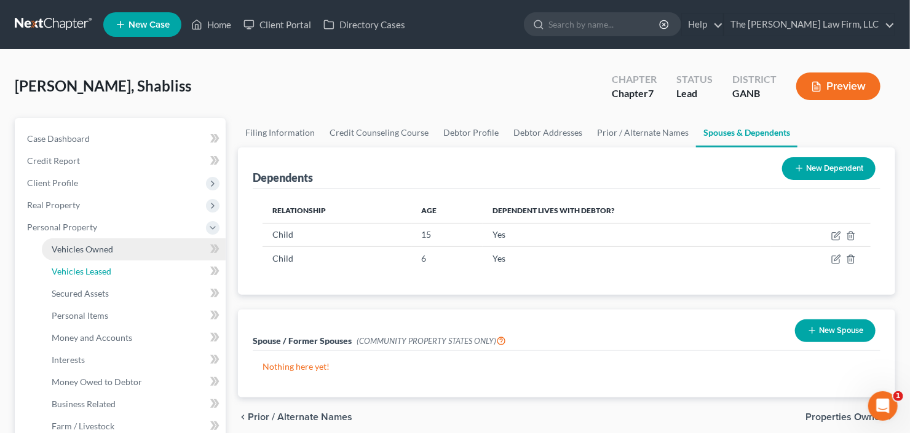
click at [106, 268] on span "Vehicles Leased" at bounding box center [82, 271] width 60 height 10
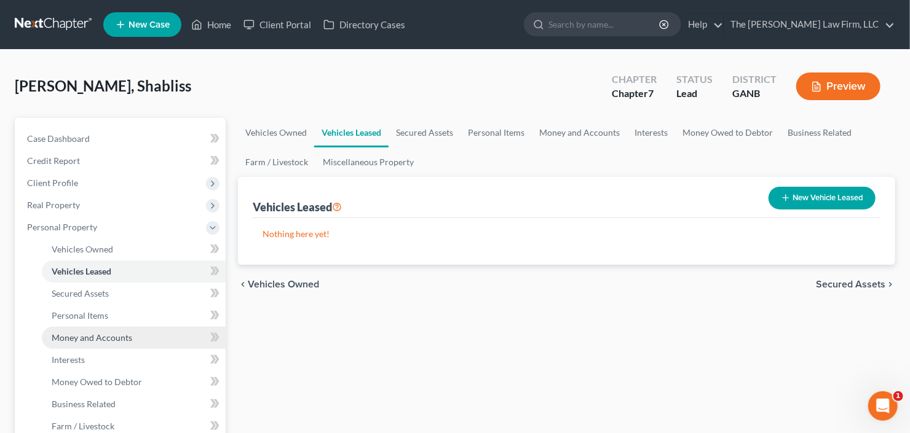
click at [111, 341] on span "Money and Accounts" at bounding box center [92, 337] width 81 height 10
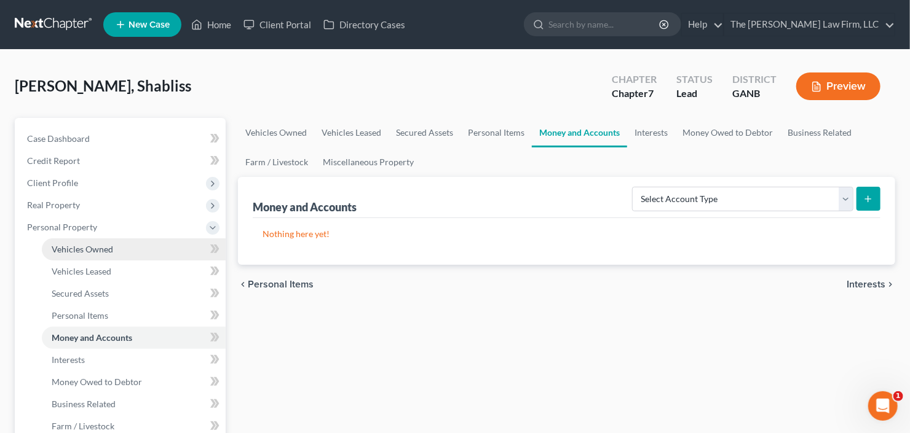
click at [98, 250] on span "Vehicles Owned" at bounding box center [82, 249] width 61 height 10
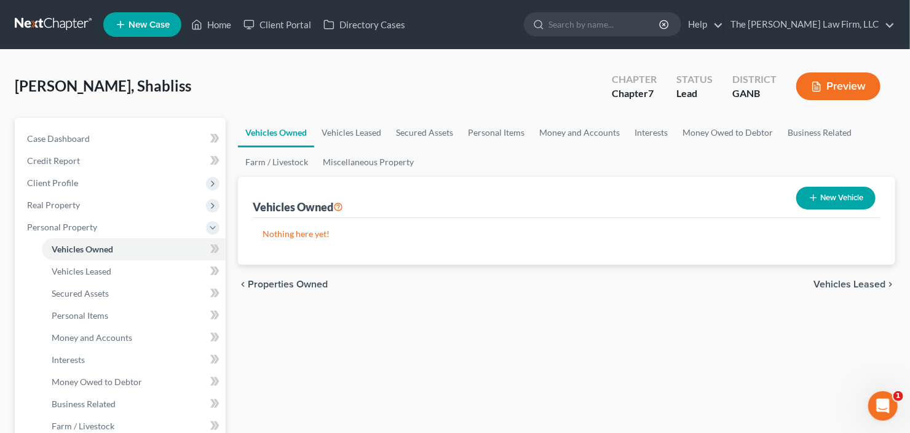
click at [832, 199] on button "New Vehicle" at bounding box center [835, 198] width 79 height 23
select select "0"
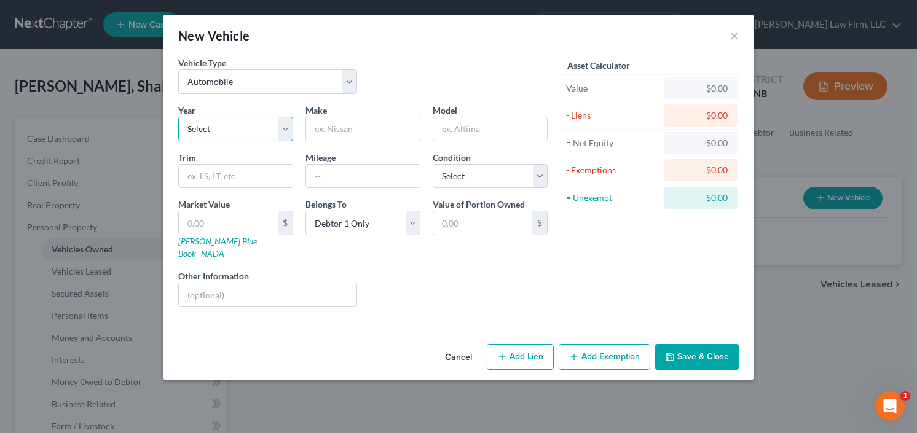
click at [229, 133] on select "Select 2026 2025 2024 2023 2022 2021 2020 2019 2018 2017 2016 2015 2014 2013 20…" at bounding box center [235, 129] width 115 height 25
select select "4"
click at [178, 117] on select "Select 2026 2025 2024 2023 2022 2021 2020 2019 2018 2017 2016 2015 2014 2013 20…" at bounding box center [235, 129] width 115 height 25
click at [350, 131] on input "text" at bounding box center [363, 128] width 114 height 23
type input "H"
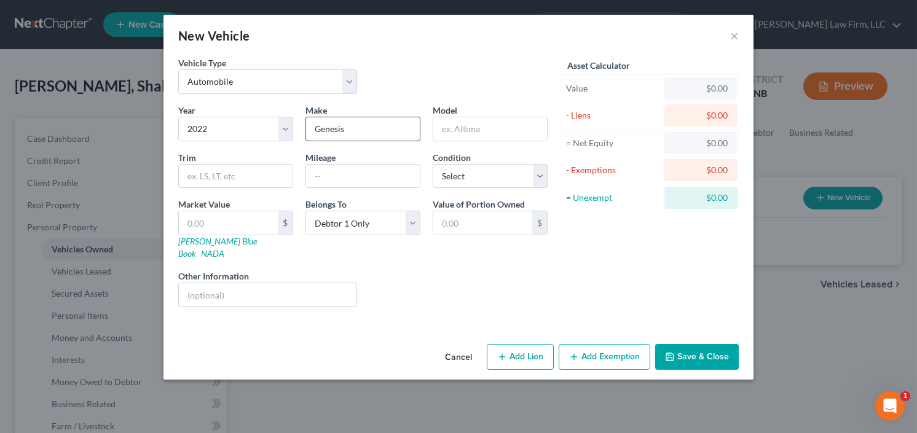
type input "Genesis"
type input "G70"
click at [705, 344] on button "Save & Close" at bounding box center [697, 357] width 84 height 26
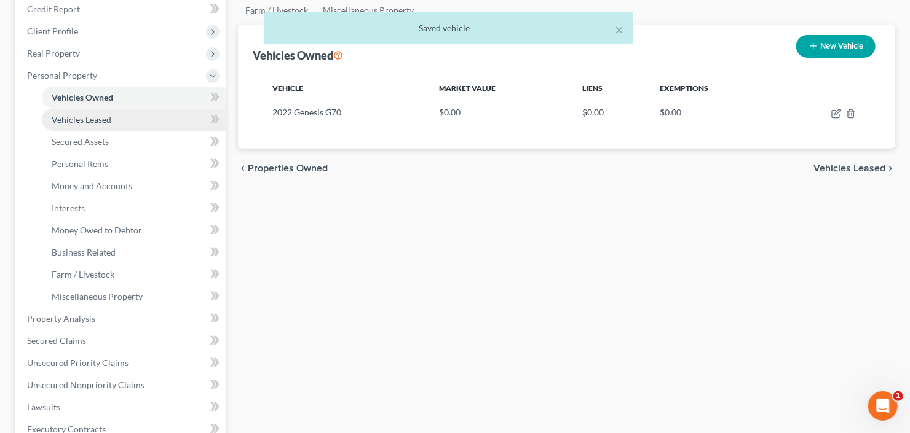
scroll to position [197, 0]
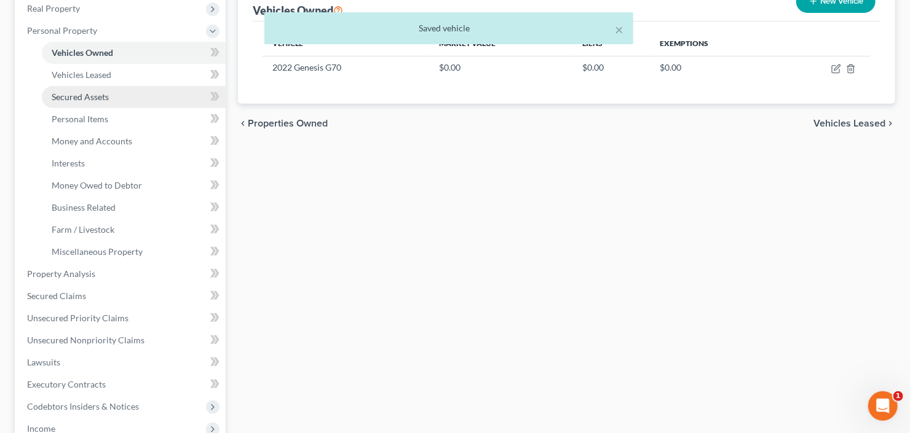
click at [108, 98] on span "Secured Assets" at bounding box center [80, 97] width 57 height 10
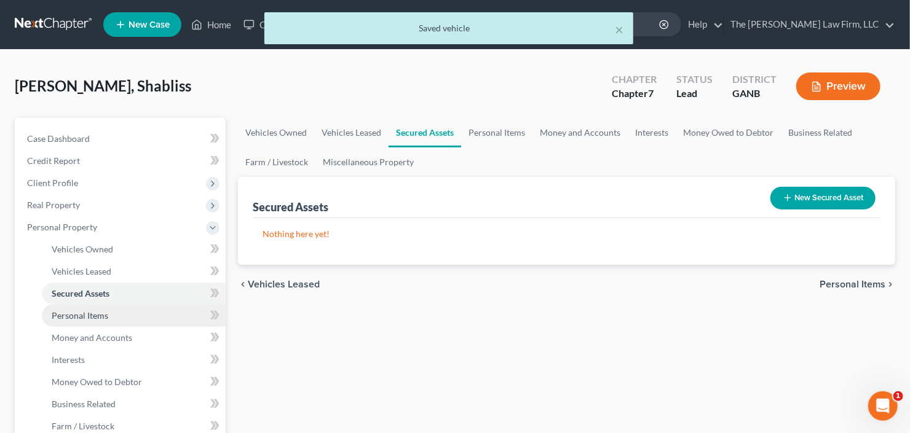
click at [92, 317] on span "Personal Items" at bounding box center [80, 315] width 57 height 10
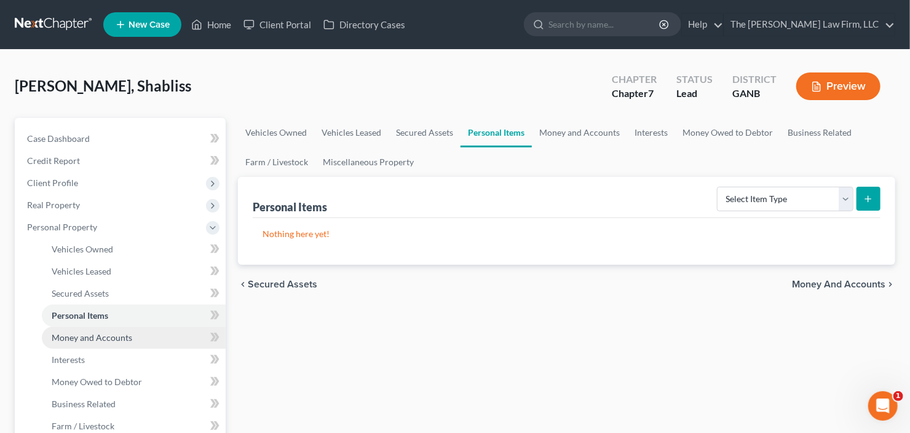
click at [126, 332] on span "Money and Accounts" at bounding box center [92, 337] width 81 height 10
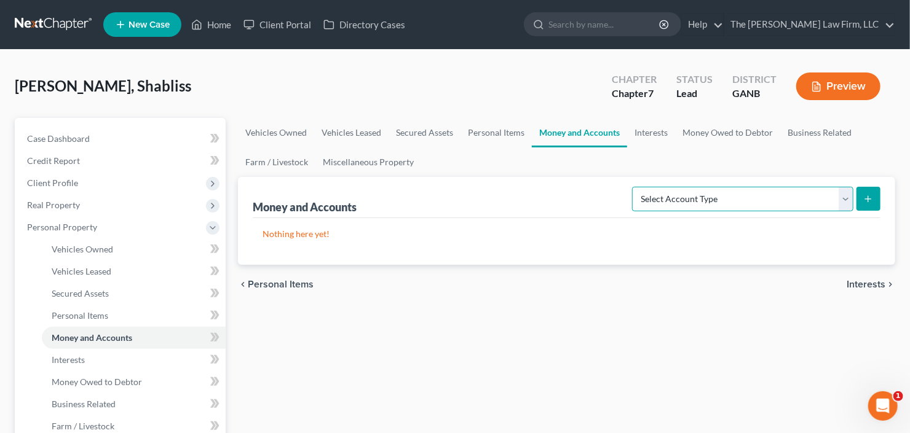
click at [808, 191] on select "Select Account Type Brokerage Cash on Hand Certificates of Deposit Checking Acc…" at bounding box center [742, 199] width 221 height 25
select select "checking"
click at [635, 187] on select "Select Account Type Brokerage Cash on Hand Certificates of Deposit Checking Acc…" at bounding box center [742, 199] width 221 height 25
click at [861, 199] on button "submit" at bounding box center [868, 199] width 24 height 24
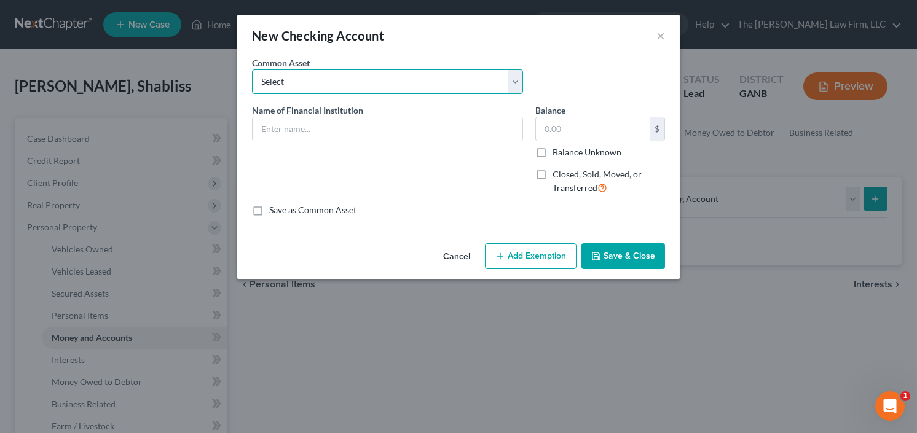
click at [391, 85] on select "Select PNC Credit Union of Georgia Discover Bank Atlanta Postal Credit Union Am…" at bounding box center [387, 81] width 271 height 25
select select "6"
click at [252, 69] on select "Select PNC Credit Union of Georgia Discover Bank Atlanta Postal Credit Union Am…" at bounding box center [387, 81] width 271 height 25
type input "Navy Federal Credit Union"
type input "0"
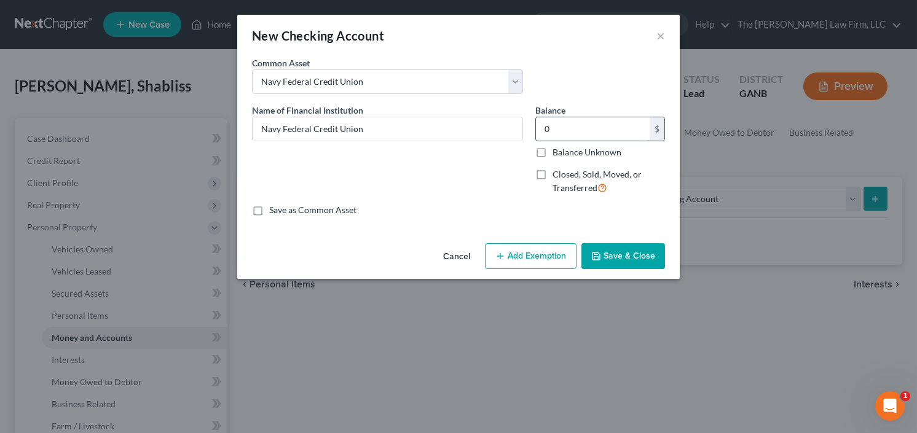
click at [600, 137] on input "0" at bounding box center [593, 128] width 114 height 23
click at [627, 255] on button "Save & Close" at bounding box center [623, 256] width 84 height 26
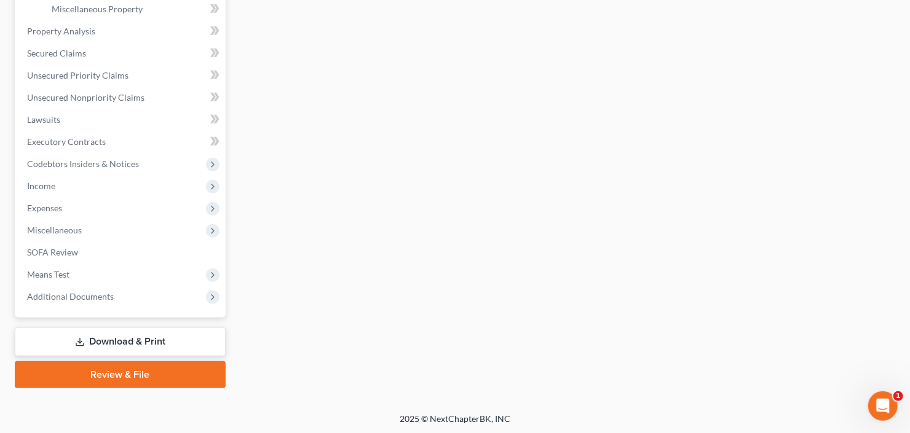
click at [87, 233] on span "Miscellaneous" at bounding box center [121, 230] width 208 height 22
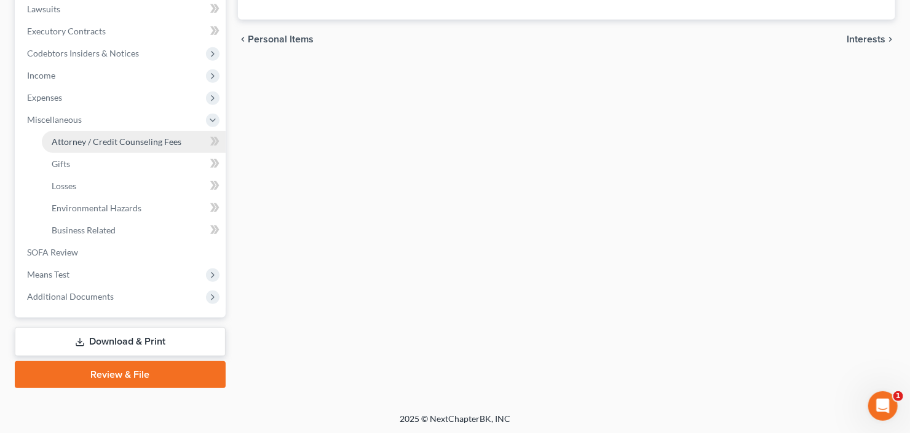
click at [120, 132] on link "Attorney / Credit Counseling Fees" at bounding box center [134, 142] width 184 height 22
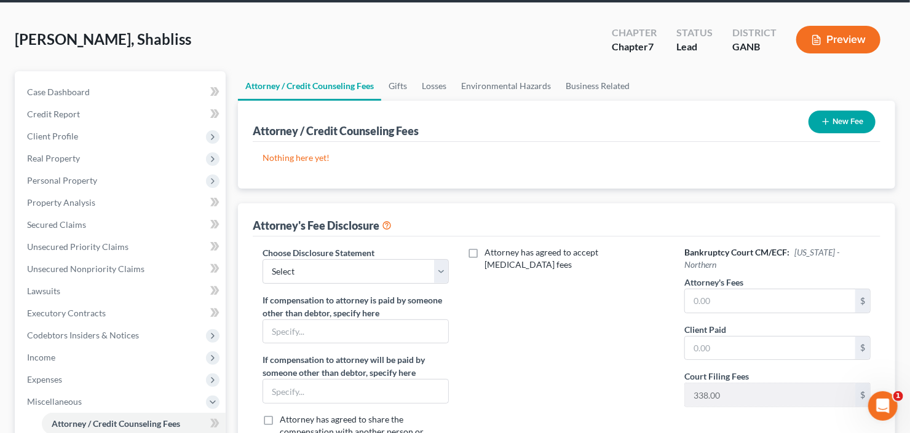
scroll to position [98, 0]
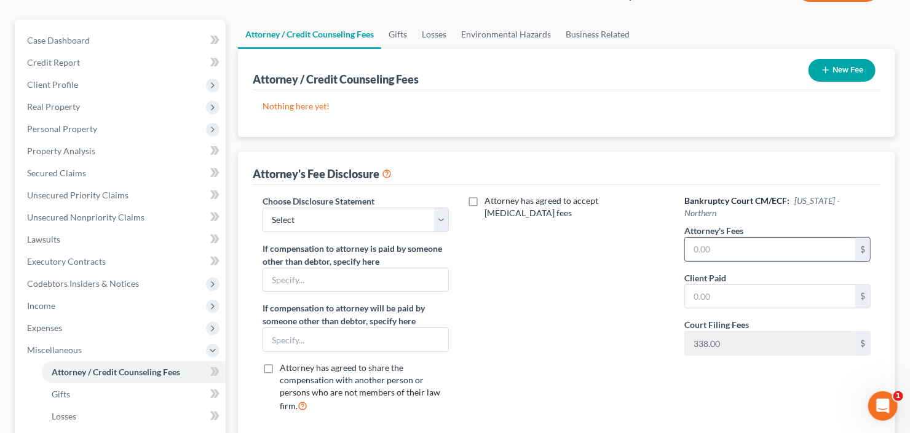
click at [729, 238] on input "text" at bounding box center [770, 249] width 170 height 23
type input "2,000"
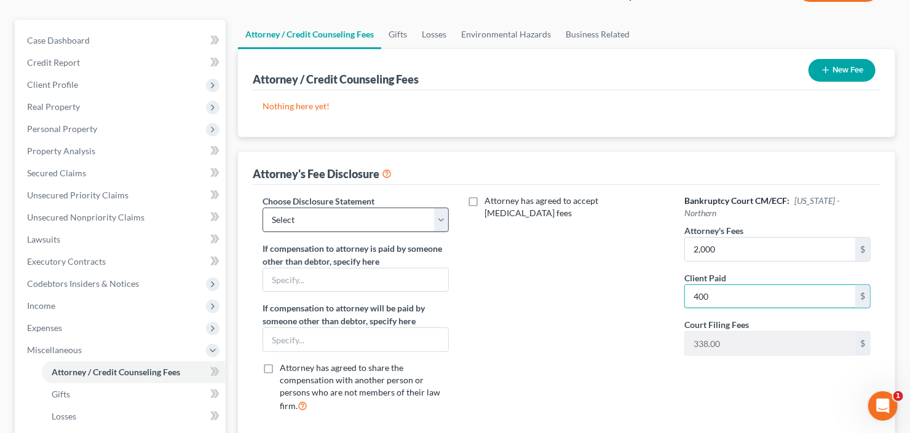
type input "400"
click at [340, 216] on select "Select Advanced Fee 13 Joint Hourly fee agreement Chapter 13 Advance Fee Ch 7 S…" at bounding box center [355, 220] width 186 height 25
select select "3"
click at [262, 208] on select "Select Advanced Fee 13 Joint Hourly fee agreement Chapter 13 Advance Fee Ch 7 S…" at bounding box center [355, 220] width 186 height 25
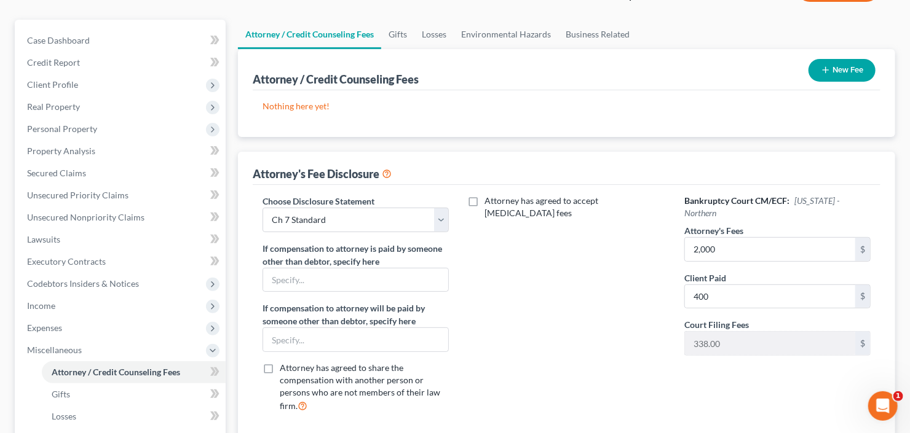
click at [861, 64] on button "New Fee" at bounding box center [841, 70] width 67 height 23
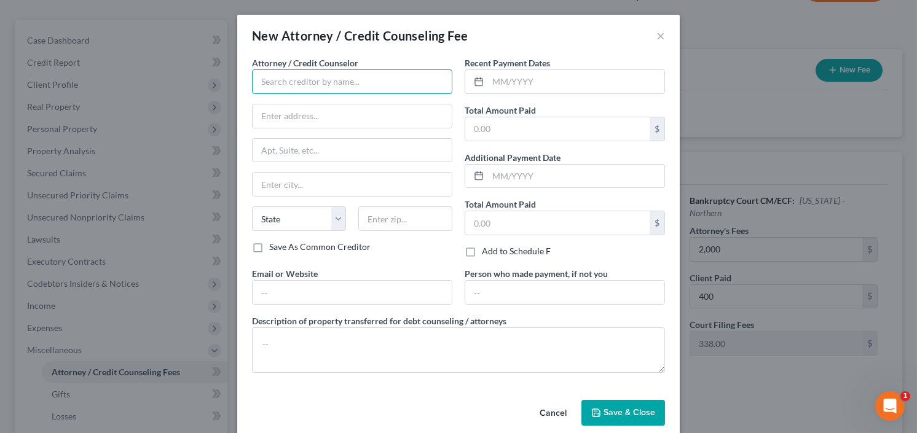
click at [301, 89] on input "text" at bounding box center [352, 81] width 200 height 25
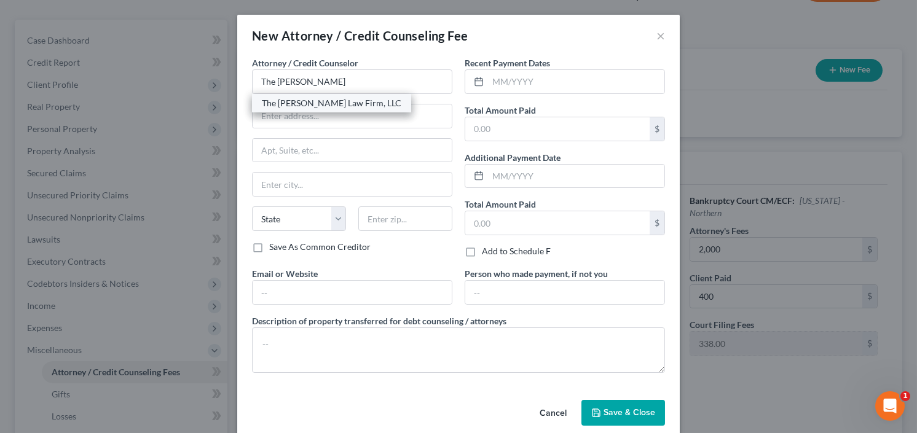
click at [325, 104] on div "The [PERSON_NAME] Law Firm, LLC" at bounding box center [332, 103] width 140 height 12
type input "The [PERSON_NAME] Law Firm, LLC"
type input "5555 Glenridge Connector Suite 200"
type input "Atlanta"
select select "10"
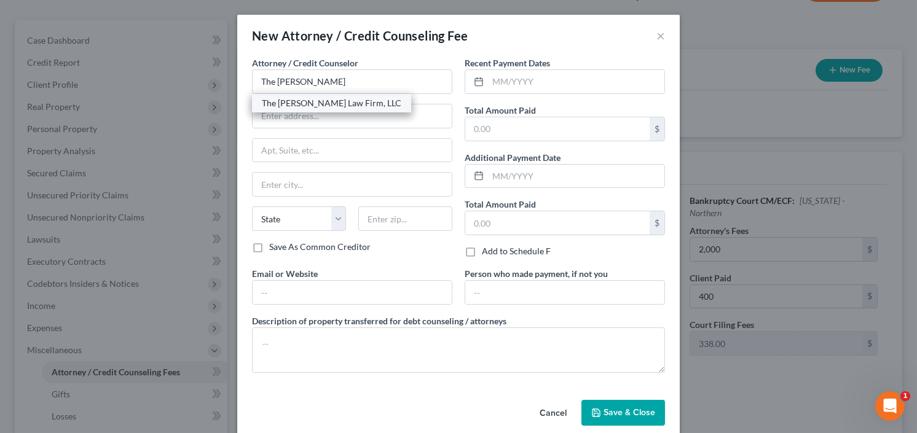
type input "30342"
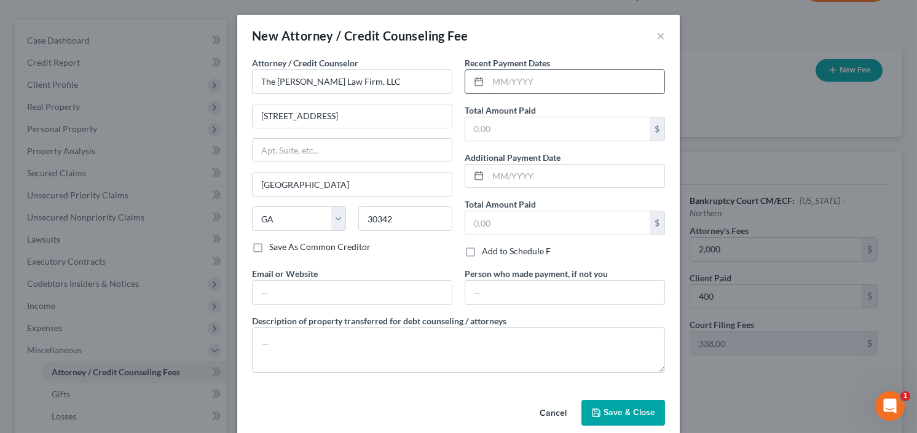
click at [544, 84] on input "text" at bounding box center [576, 81] width 176 height 23
type input "8/25"
type input "7"
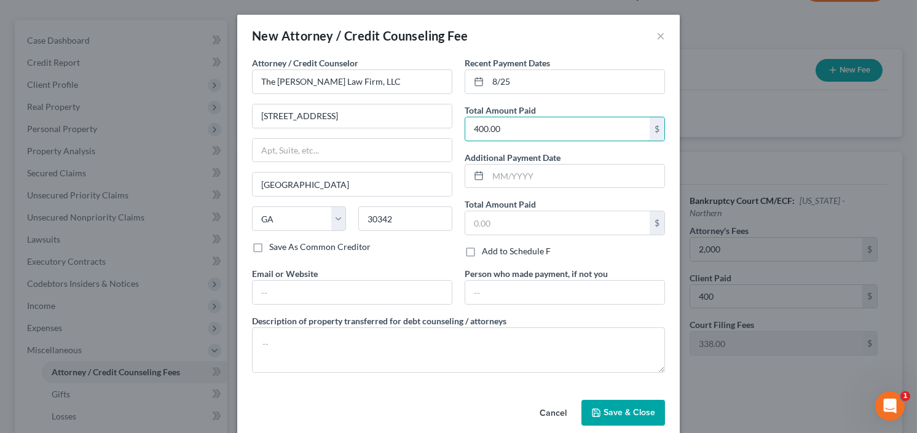
type input "400.00"
click at [434, 323] on label "Description of property transferred for debt counseling / attorneys" at bounding box center [379, 321] width 254 height 13
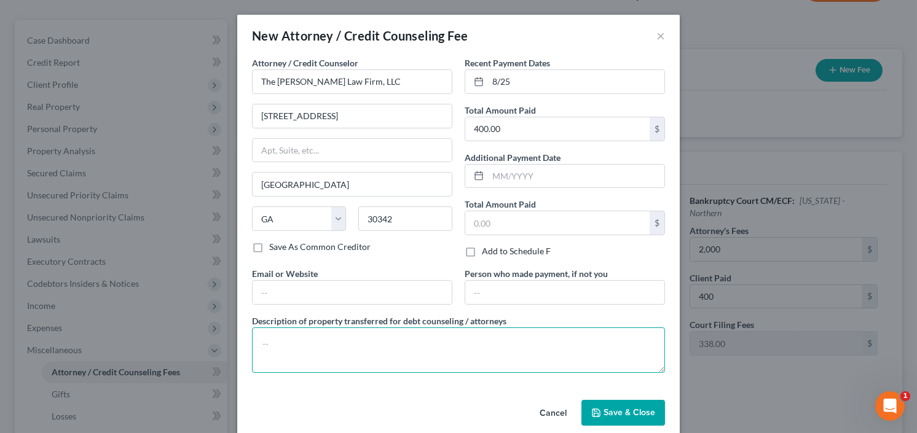
click at [382, 336] on textarea at bounding box center [458, 350] width 413 height 45
type textarea "retainer"
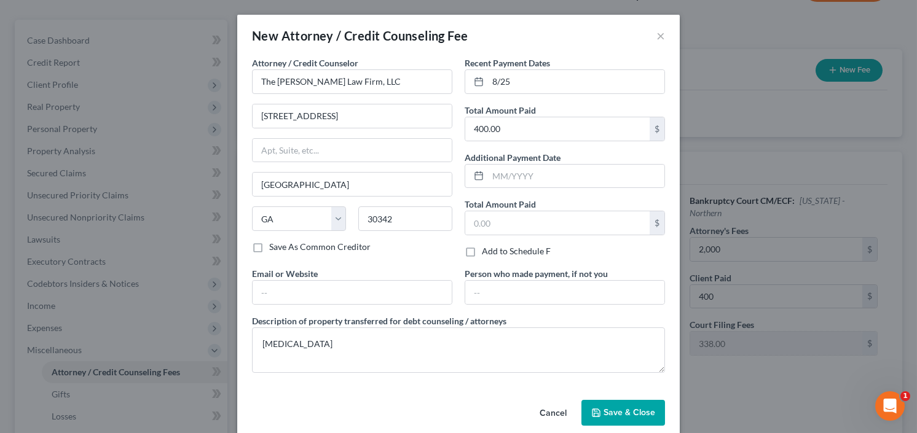
click at [631, 412] on span "Save & Close" at bounding box center [630, 412] width 52 height 10
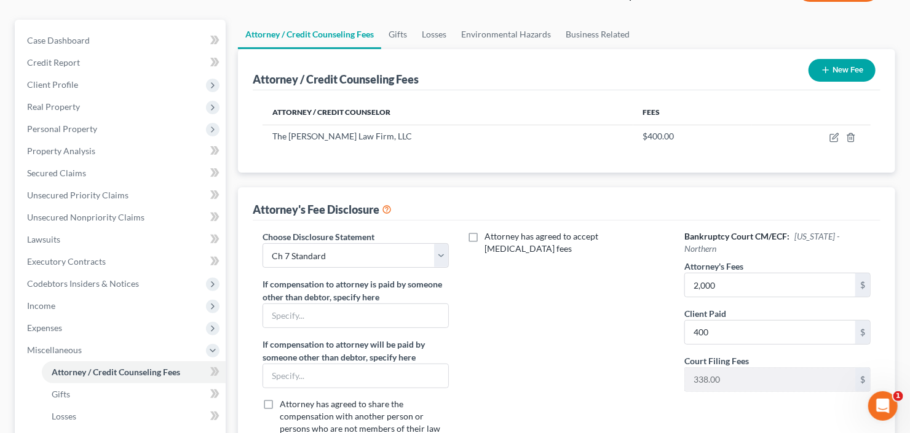
click at [852, 71] on button "New Fee" at bounding box center [841, 70] width 67 height 23
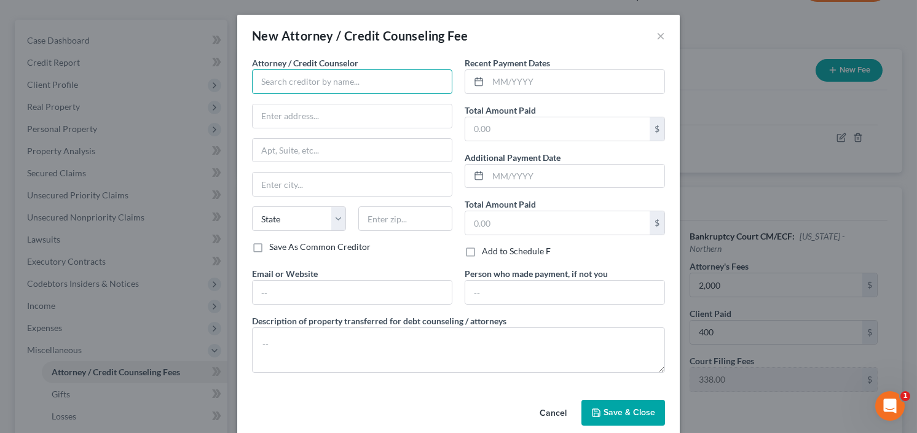
click at [338, 91] on input "text" at bounding box center [352, 81] width 200 height 25
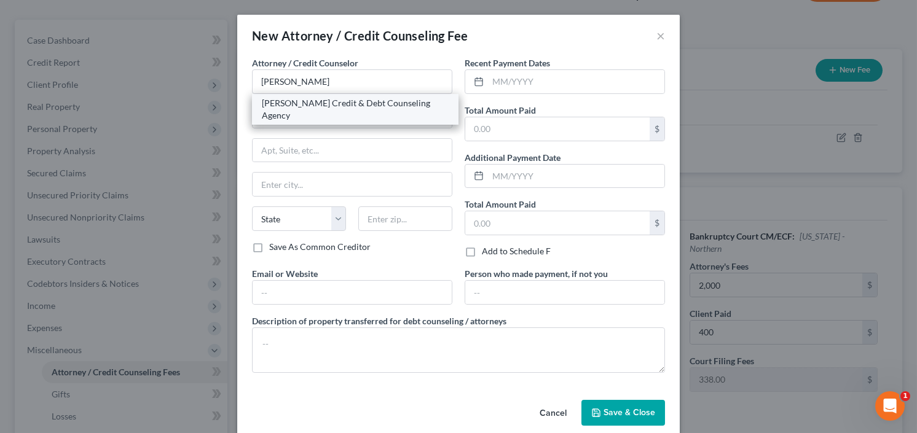
click at [329, 99] on div "Allen Credit & Debt Counseling Agency" at bounding box center [355, 109] width 187 height 25
type input "Allen Credit & Debt Counseling Agency"
type input "20003 387th Ave"
type input "Wolsey"
select select "43"
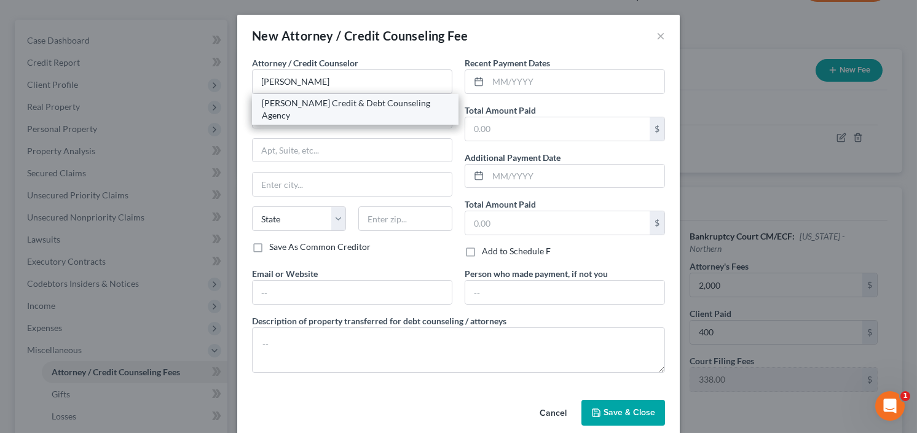
type input "57384"
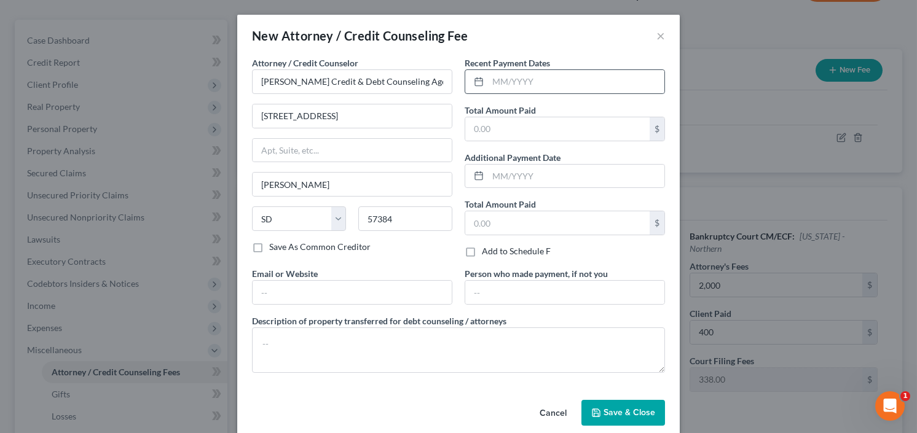
drag, startPoint x: 471, startPoint y: 82, endPoint x: 478, endPoint y: 82, distance: 6.8
click at [474, 82] on icon at bounding box center [479, 82] width 10 height 10
click at [513, 79] on input "text" at bounding box center [576, 81] width 176 height 23
type input "8/25"
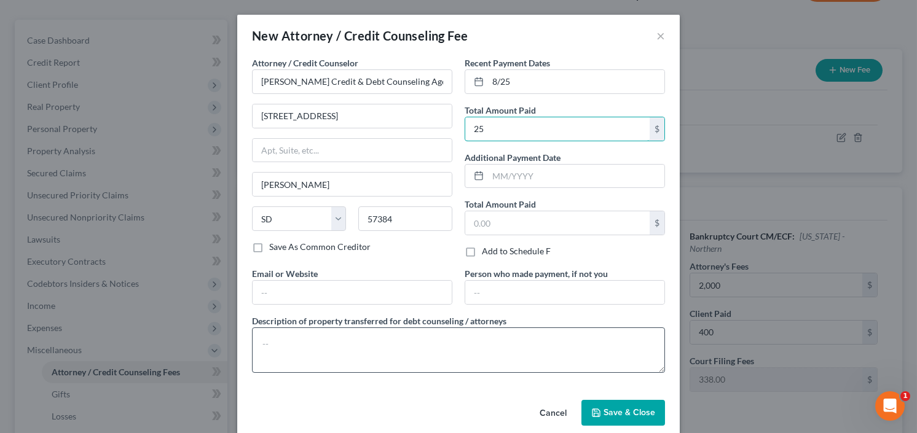
type input "25"
click at [314, 347] on textarea at bounding box center [458, 350] width 413 height 45
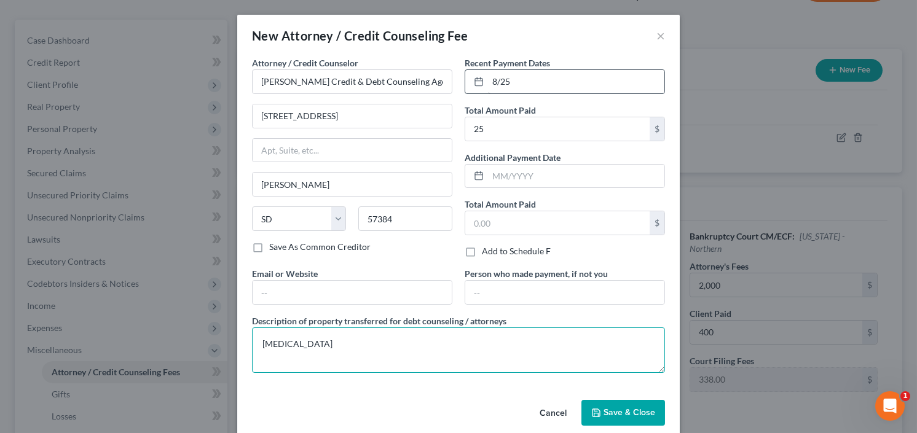
type textarea "retainer"
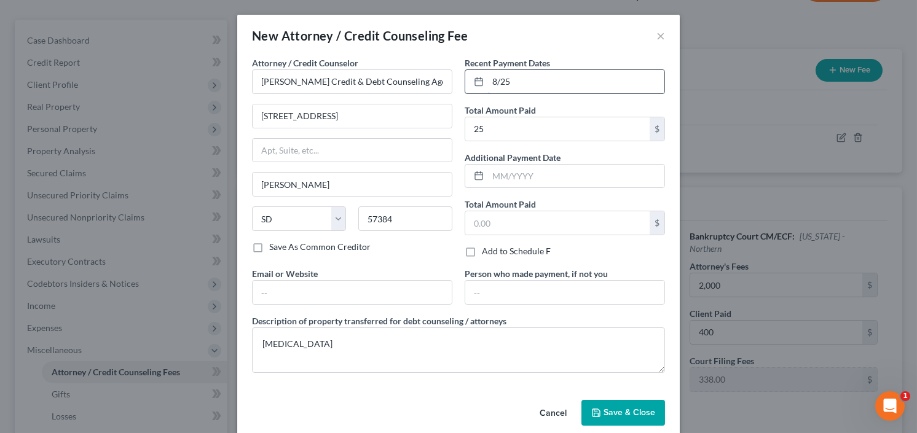
click at [493, 82] on input "8/25" at bounding box center [576, 81] width 176 height 23
type input "9/25"
click at [618, 411] on span "Save & Close" at bounding box center [630, 412] width 52 height 10
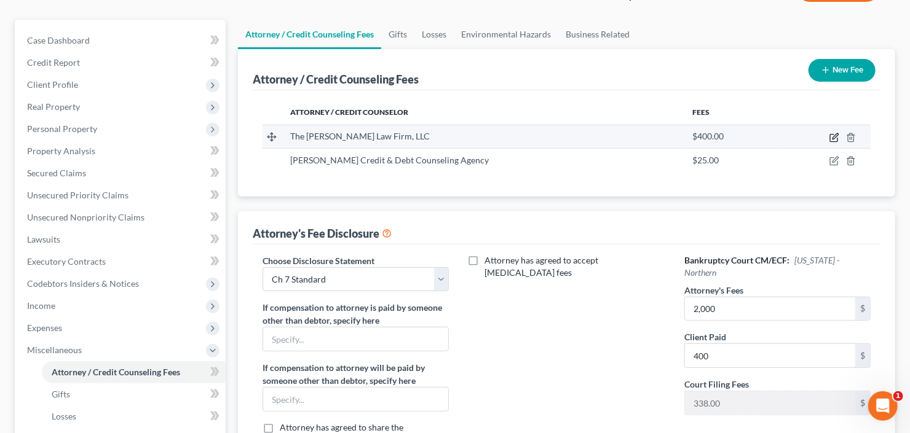
click at [830, 138] on icon "button" at bounding box center [833, 138] width 7 height 7
select select "10"
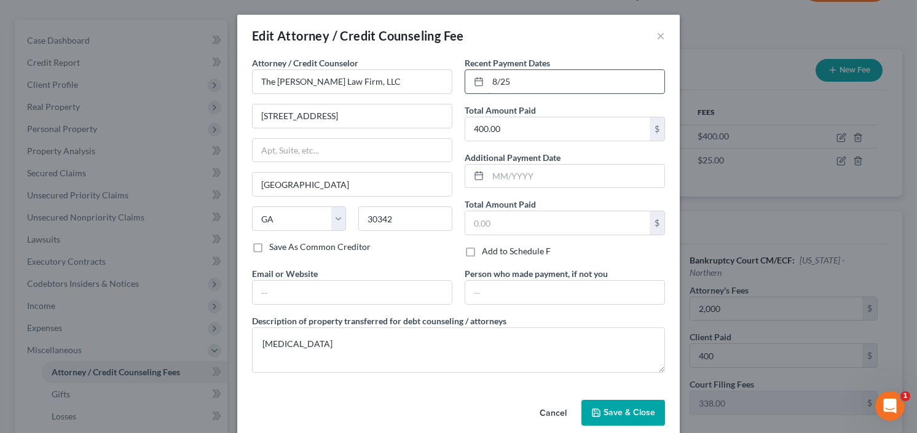
click at [489, 87] on input "8/25" at bounding box center [576, 81] width 176 height 23
type input "9/25"
click at [615, 409] on span "Save & Close" at bounding box center [630, 412] width 52 height 10
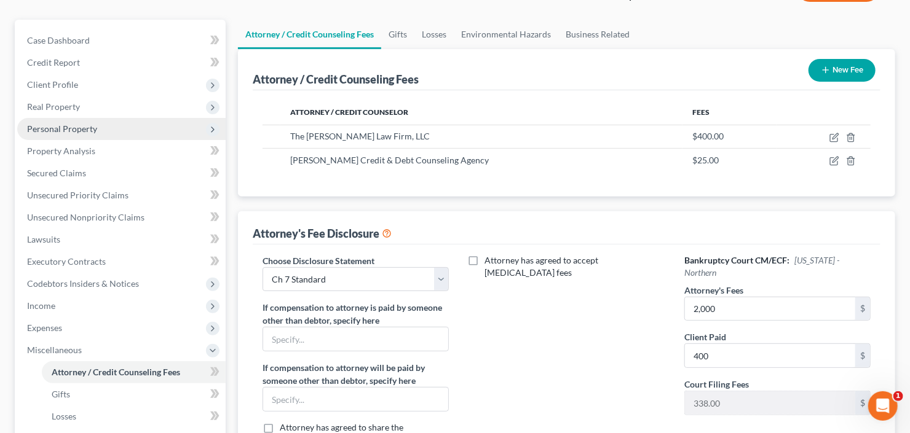
click at [89, 128] on span "Personal Property" at bounding box center [62, 129] width 70 height 10
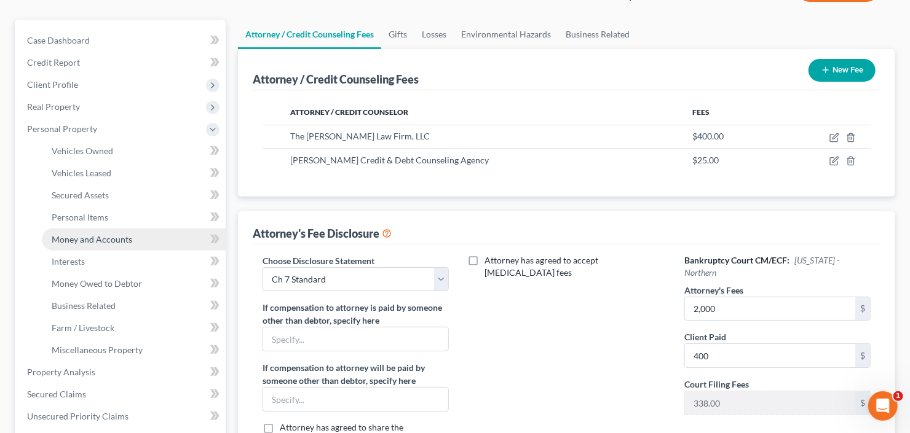
click at [109, 235] on span "Money and Accounts" at bounding box center [92, 239] width 81 height 10
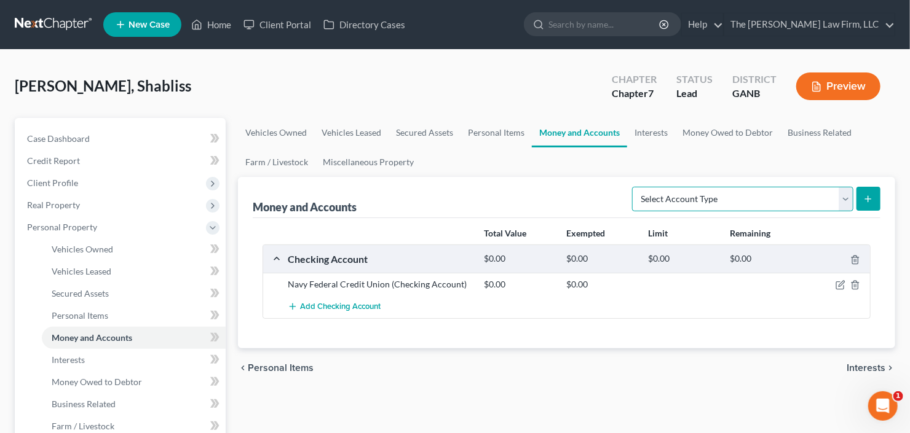
click at [772, 192] on select "Select Account Type Brokerage Cash on Hand Certificates of Deposit Checking Acc…" at bounding box center [742, 199] width 221 height 25
select select "checking"
click at [635, 187] on select "Select Account Type Brokerage Cash on Hand Certificates of Deposit Checking Acc…" at bounding box center [742, 199] width 221 height 25
click at [870, 197] on icon "submit" at bounding box center [868, 199] width 10 height 10
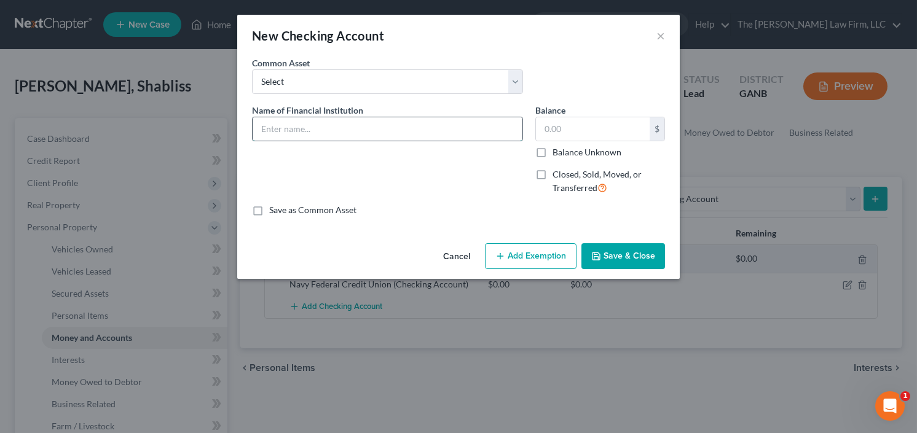
click at [342, 136] on input "text" at bounding box center [388, 128] width 270 height 23
type input "Delta Community Credit Union"
click at [629, 248] on button "Save & Close" at bounding box center [623, 256] width 84 height 26
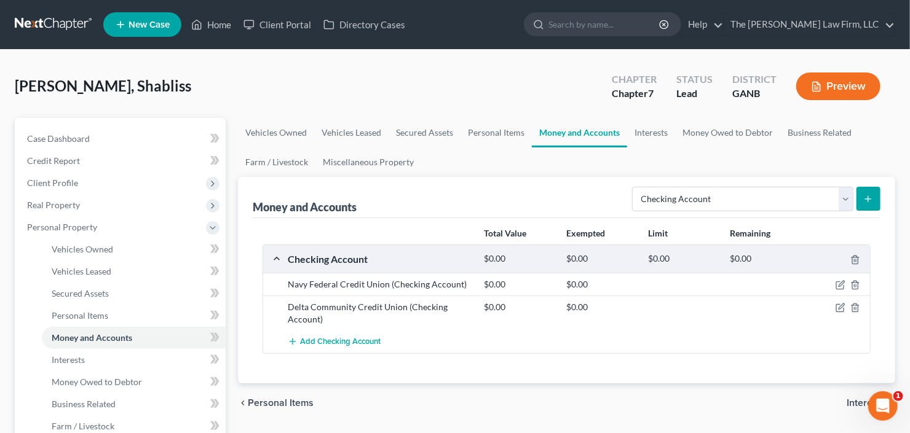
click at [870, 199] on icon "submit" at bounding box center [868, 199] width 10 height 10
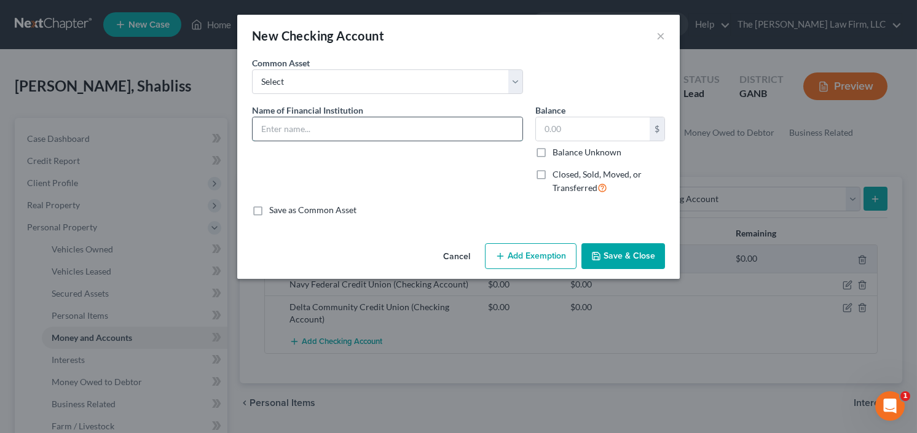
click at [345, 128] on input "text" at bounding box center [388, 128] width 270 height 23
type input "Alliance Credit Union"
click at [631, 250] on button "Save & Close" at bounding box center [623, 256] width 84 height 26
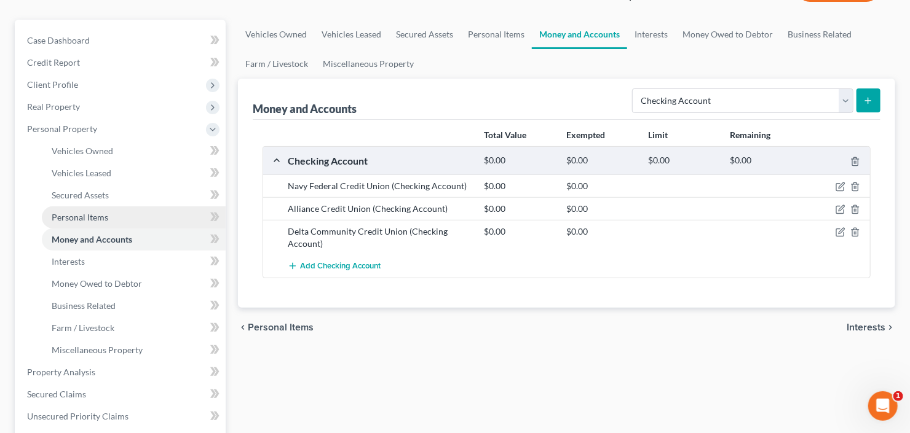
click at [91, 219] on span "Personal Items" at bounding box center [80, 217] width 57 height 10
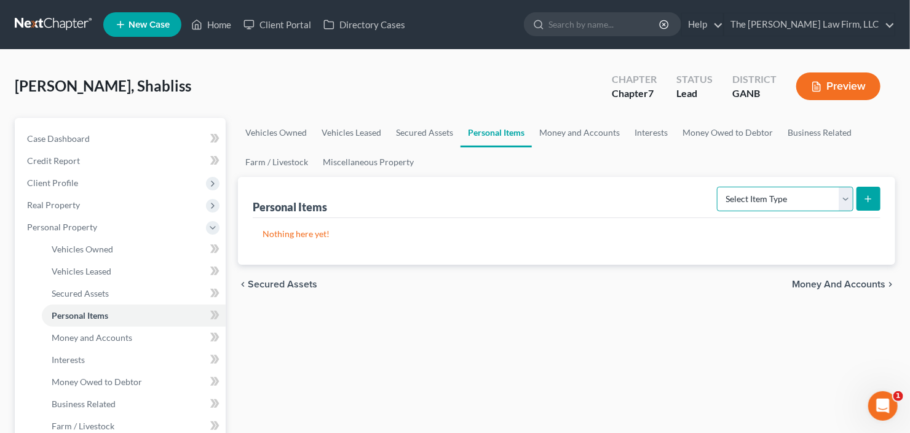
click at [778, 189] on select "Select Item Type Clothing Collectibles Of Value Electronics Firearms Household …" at bounding box center [785, 199] width 136 height 25
select select "household_goods"
click at [718, 187] on select "Select Item Type Clothing Collectibles Of Value Electronics Firearms Household …" at bounding box center [785, 199] width 136 height 25
click at [865, 192] on button "submit" at bounding box center [868, 199] width 24 height 24
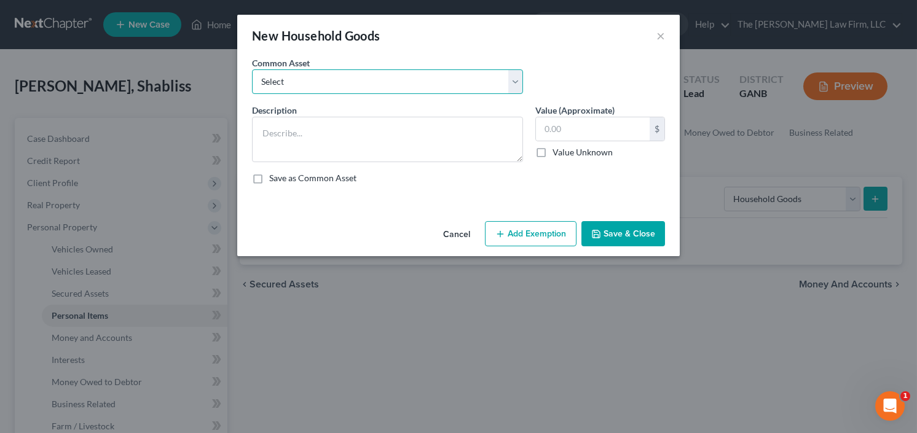
click at [344, 86] on select "Select All household goods and furniture All household goods and furniture All …" at bounding box center [387, 81] width 271 height 25
select select "0"
click at [252, 69] on select "Select All household goods and furniture All household goods and furniture All …" at bounding box center [387, 81] width 271 height 25
type textarea "All household goods and furniture"
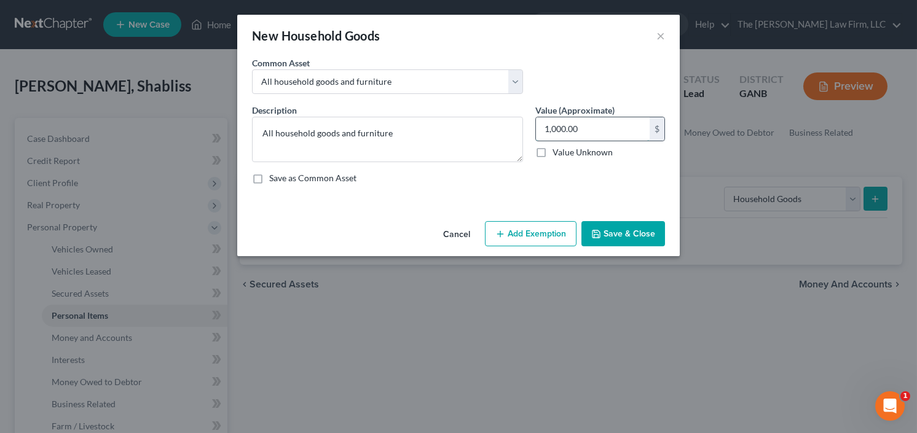
click at [606, 131] on input "1,000.00" at bounding box center [593, 128] width 114 height 23
click at [581, 135] on input "1,000.00" at bounding box center [593, 128] width 114 height 23
click at [581, 133] on input "1,000.00" at bounding box center [593, 128] width 114 height 23
drag, startPoint x: 584, startPoint y: 130, endPoint x: 514, endPoint y: 130, distance: 70.1
click at [495, 133] on div "Description * All household goods and furniture Value (Approximate) 1,000.00 $ …" at bounding box center [458, 149] width 425 height 90
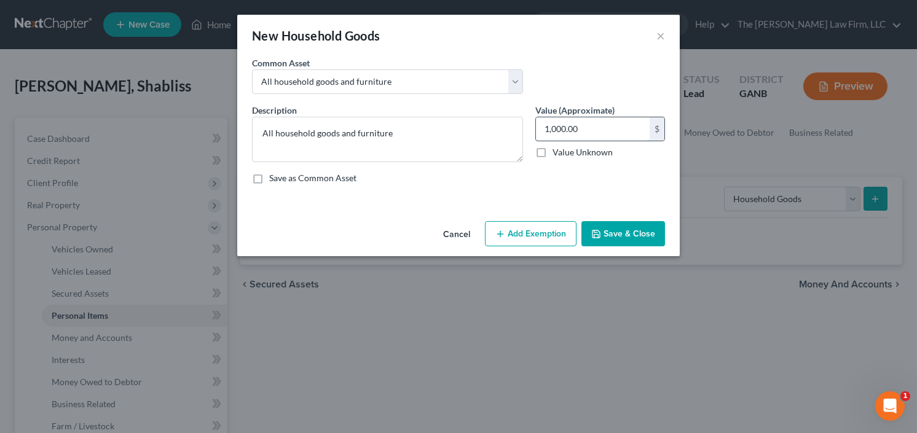
click at [592, 130] on input "1,000.00" at bounding box center [593, 128] width 114 height 23
type input "4,000"
click at [618, 228] on button "Save & Close" at bounding box center [623, 234] width 84 height 26
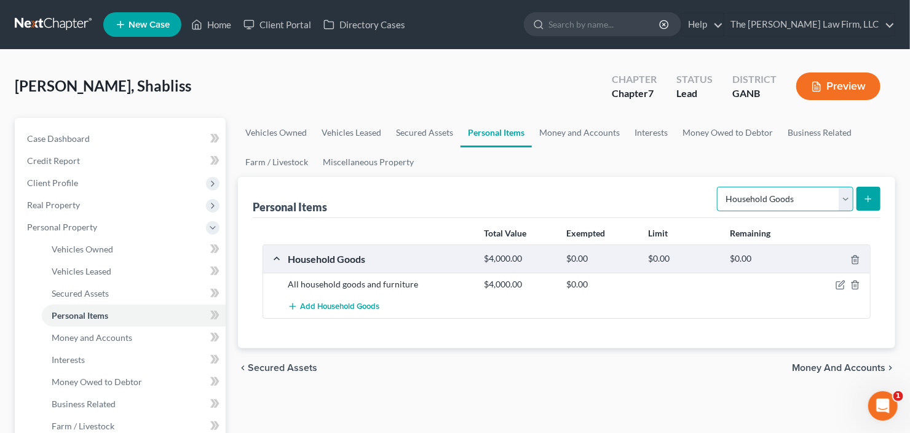
click at [791, 197] on select "Select Item Type Clothing Collectibles Of Value Electronics Firearms Household …" at bounding box center [785, 199] width 136 height 25
select select "electronics"
click at [718, 187] on select "Select Item Type Clothing Collectibles Of Value Electronics Firearms Household …" at bounding box center [785, 199] width 136 height 25
click at [867, 199] on line "submit" at bounding box center [868, 199] width 6 height 0
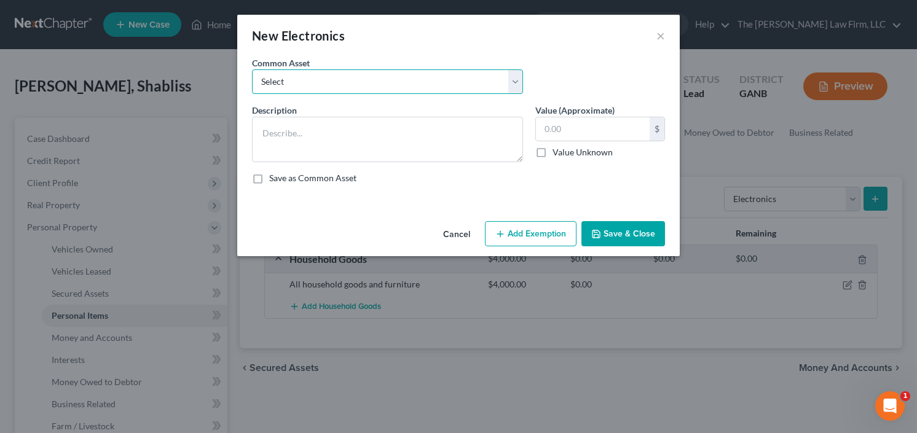
click at [400, 79] on select "Select All Electronics" at bounding box center [387, 81] width 271 height 25
select select "0"
click at [252, 69] on select "Select All Electronics" at bounding box center [387, 81] width 271 height 25
type textarea "All Electronics"
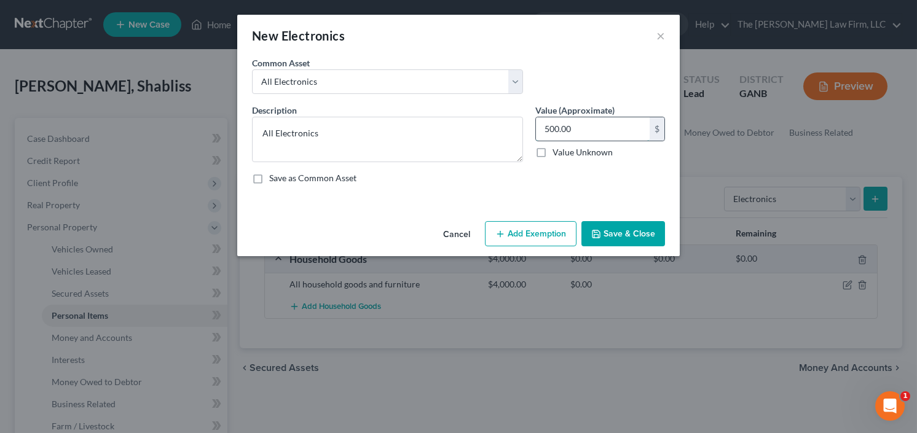
click at [589, 123] on input "500.00" at bounding box center [593, 128] width 114 height 23
type input "1"
type input "0"
type input "1,000"
click at [535, 238] on button "Add Exemption" at bounding box center [531, 234] width 92 height 26
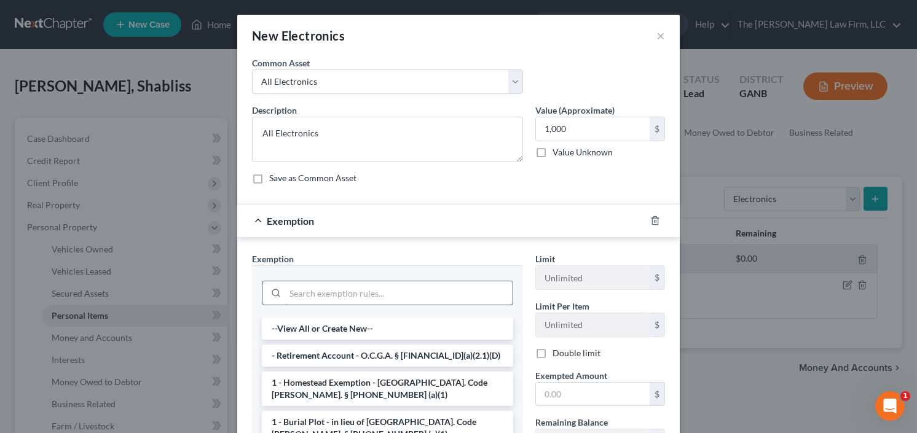
click at [386, 290] on input "search" at bounding box center [398, 292] width 227 height 23
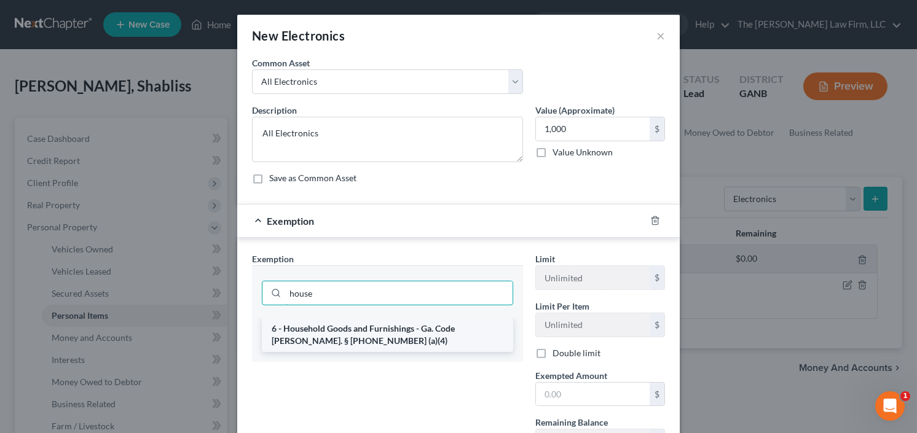
type input "house"
click at [312, 336] on li "6 - Household Goods and Furnishings - Ga. Code Ann. § 44-13-100 (a)(4)" at bounding box center [387, 335] width 251 height 34
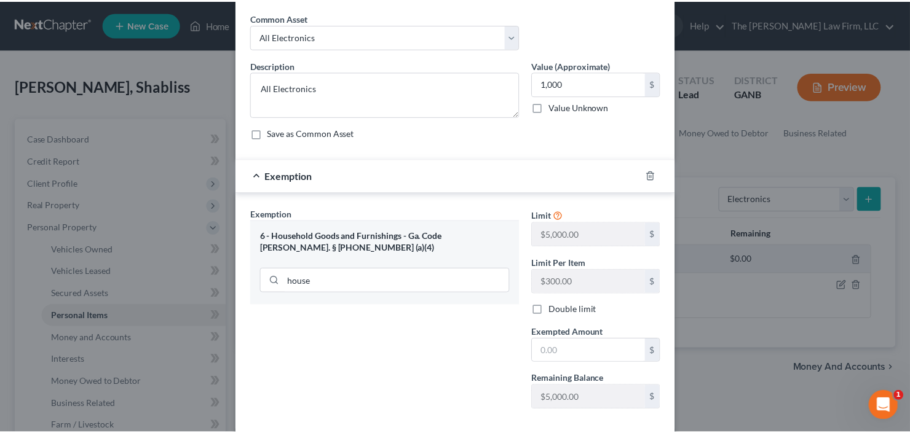
scroll to position [98, 0]
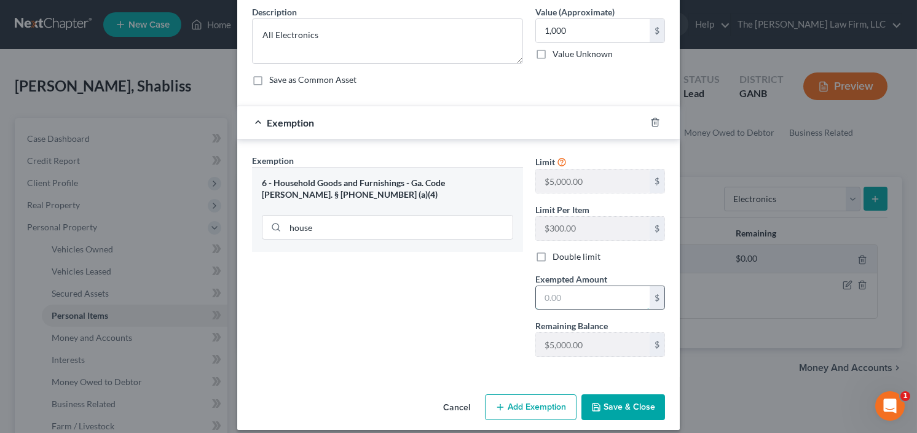
click at [579, 294] on input "text" at bounding box center [593, 297] width 114 height 23
type input "1,000.00"
click at [608, 401] on button "Save & Close" at bounding box center [623, 408] width 84 height 26
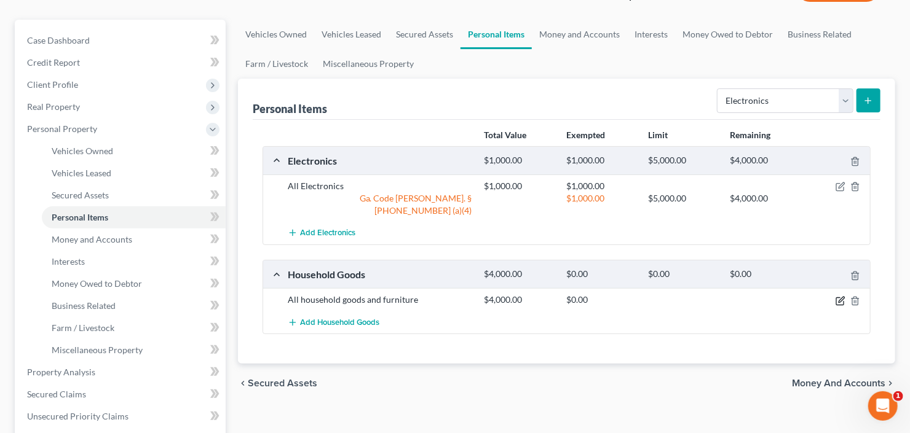
click at [841, 296] on icon "button" at bounding box center [840, 301] width 10 height 10
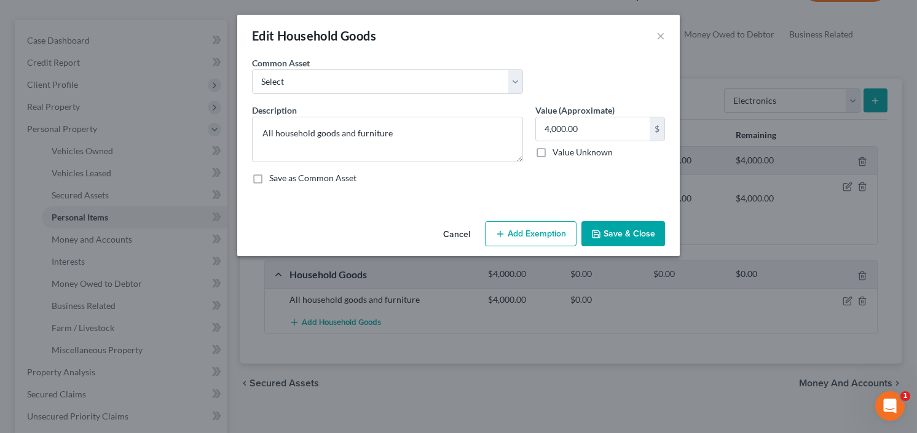
click at [528, 229] on button "Add Exemption" at bounding box center [531, 234] width 92 height 26
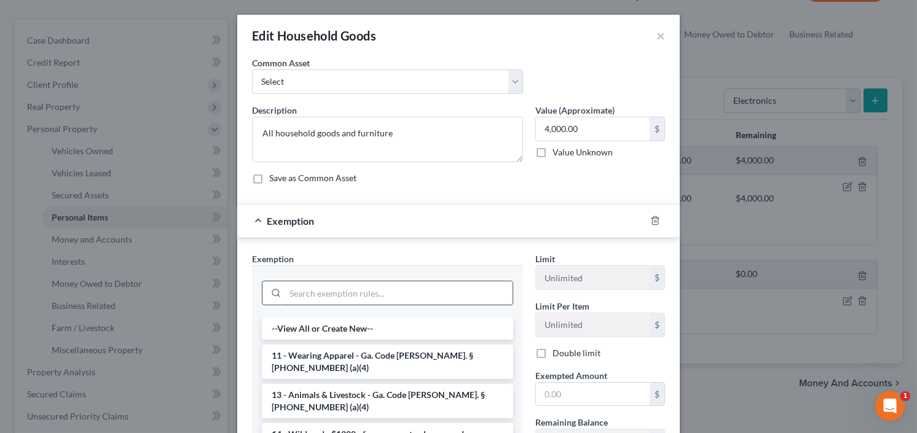
click at [368, 292] on input "search" at bounding box center [398, 292] width 227 height 23
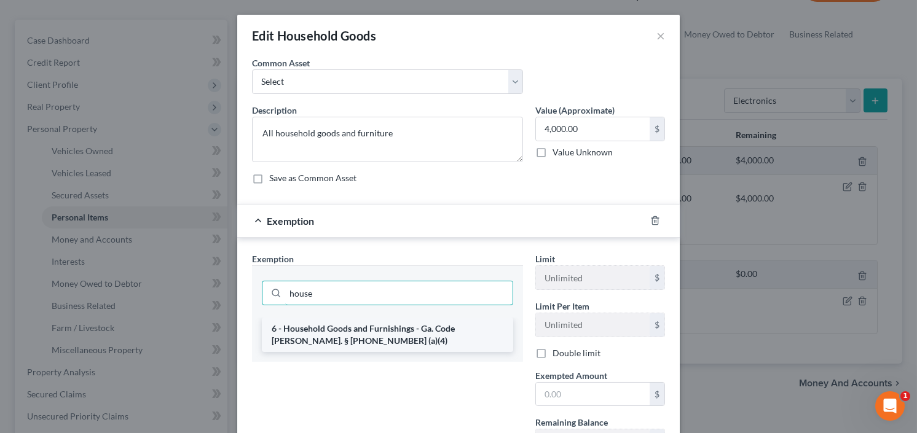
type input "house"
click at [363, 334] on li "6 - Household Goods and Furnishings - Ga. Code Ann. § 44-13-100 (a)(4)" at bounding box center [387, 335] width 251 height 34
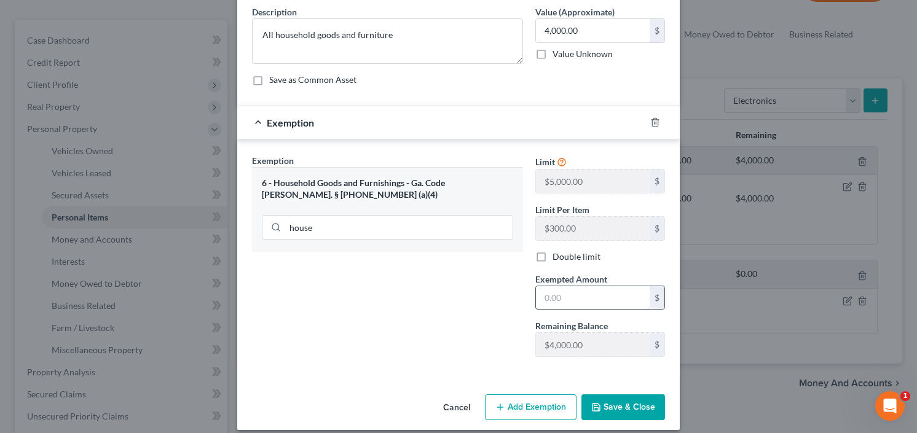
click at [596, 291] on input "text" at bounding box center [593, 297] width 114 height 23
type input "4,000.00"
click at [615, 411] on button "Save & Close" at bounding box center [623, 408] width 84 height 26
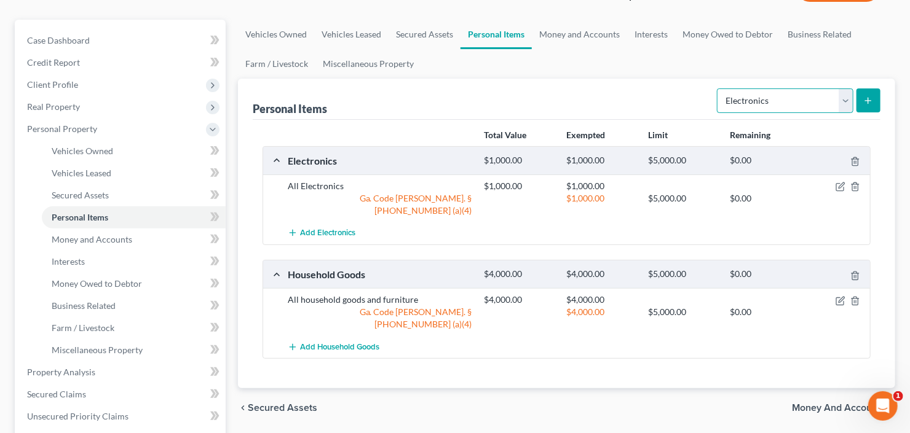
click at [789, 96] on select "Select Item Type Clothing Collectibles Of Value Electronics Firearms Household …" at bounding box center [785, 101] width 136 height 25
select select "clothing"
click at [718, 89] on select "Select Item Type Clothing Collectibles Of Value Electronics Firearms Household …" at bounding box center [785, 101] width 136 height 25
click at [870, 100] on icon "submit" at bounding box center [868, 101] width 10 height 10
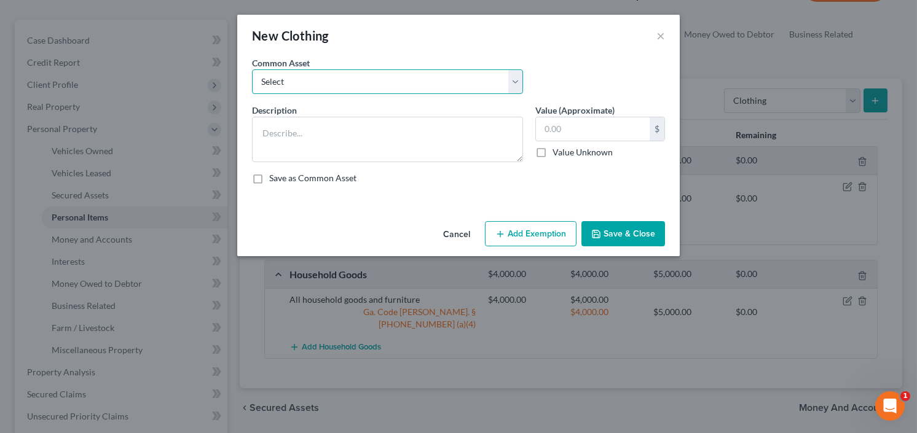
click at [348, 76] on select "Select All clothing and shoes All clothing and shoes All clothing and shoes" at bounding box center [387, 81] width 271 height 25
select select "0"
click at [252, 69] on select "Select All clothing and shoes All clothing and shoes All clothing and shoes" at bounding box center [387, 81] width 271 height 25
type textarea "All clothing and shoes"
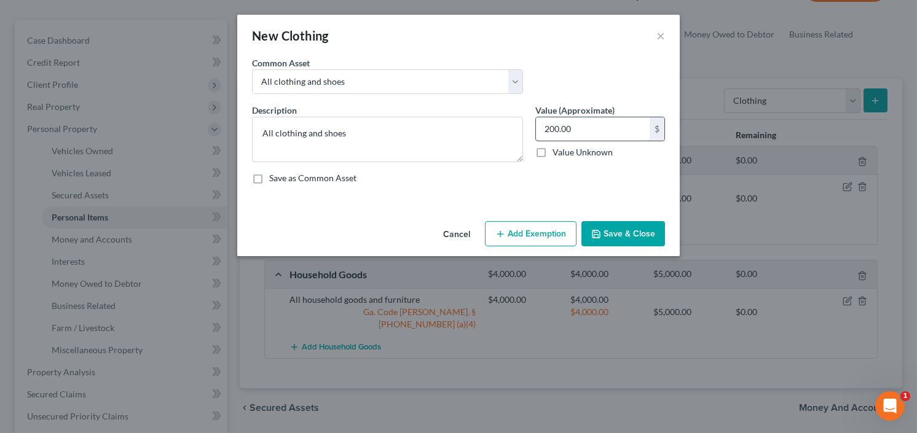
click at [605, 120] on input "200.00" at bounding box center [593, 128] width 114 height 23
type input "6,000.00"
click at [513, 240] on button "Add Exemption" at bounding box center [531, 234] width 92 height 26
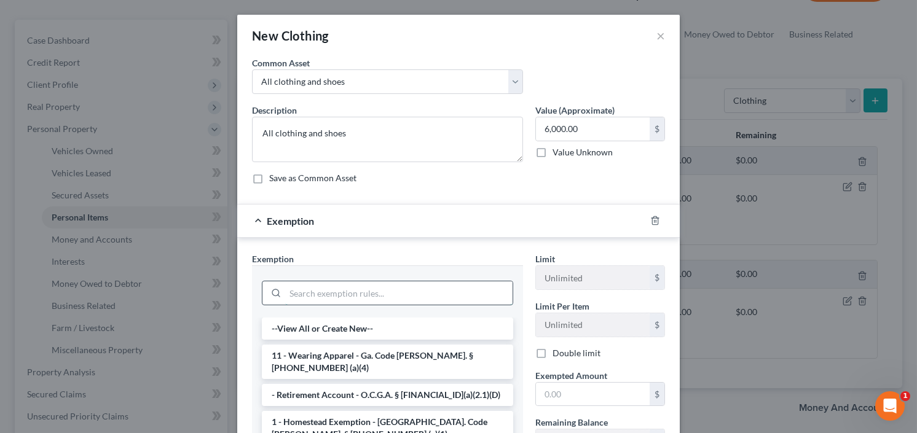
click at [371, 286] on input "search" at bounding box center [398, 292] width 227 height 23
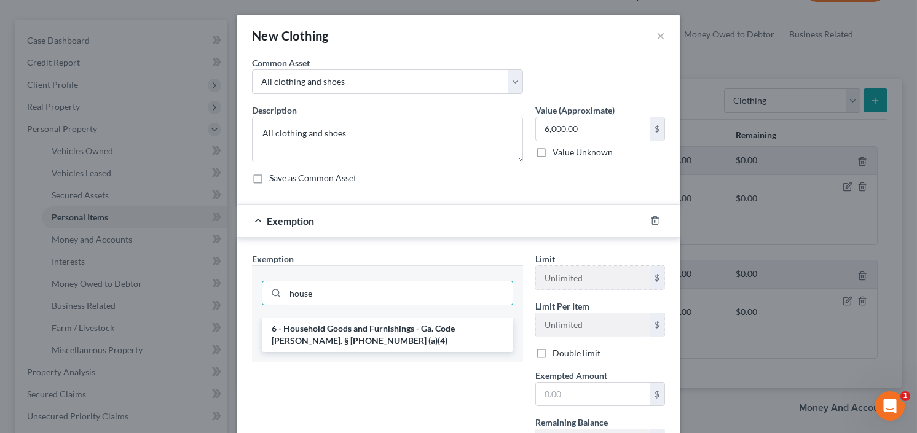
click at [342, 278] on div "house" at bounding box center [387, 292] width 251 height 32
click at [340, 288] on input "house" at bounding box center [398, 292] width 227 height 23
click at [226, 312] on div "New Clothing × An exemption set must first be selected from the Filing Informat…" at bounding box center [458, 216] width 917 height 433
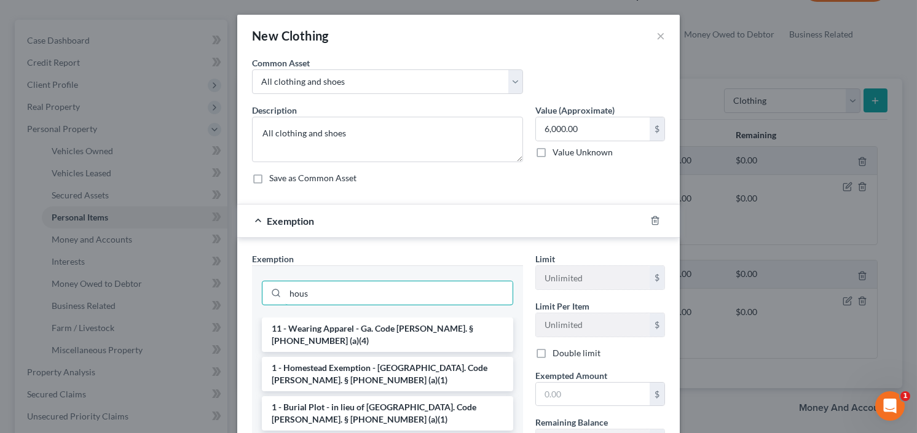
type input "house"
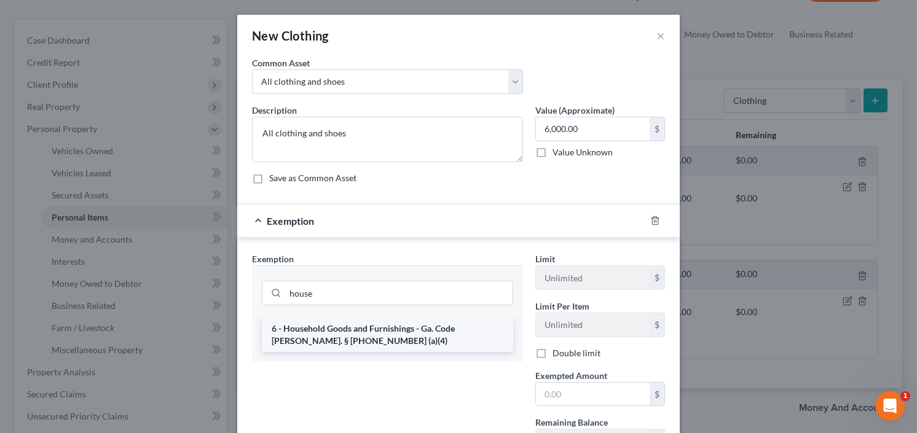
click at [336, 334] on li "6 - Household Goods and Furnishings - Ga. Code Ann. § 44-13-100 (a)(4)" at bounding box center [387, 335] width 251 height 34
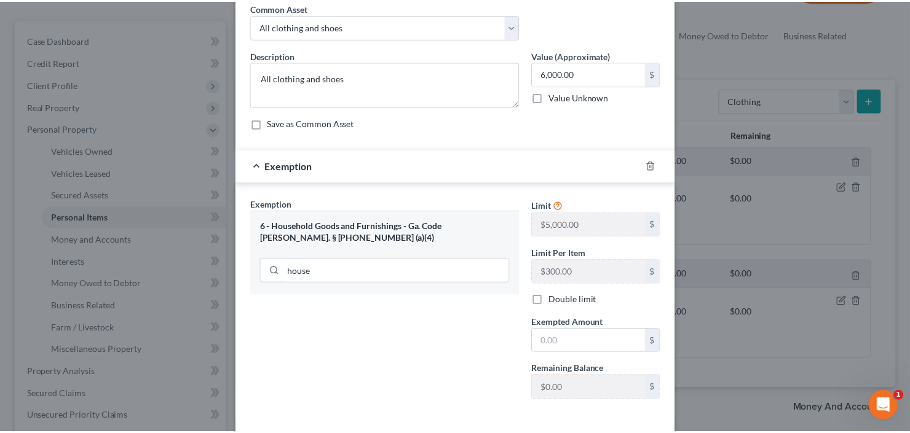
scroll to position [108, 0]
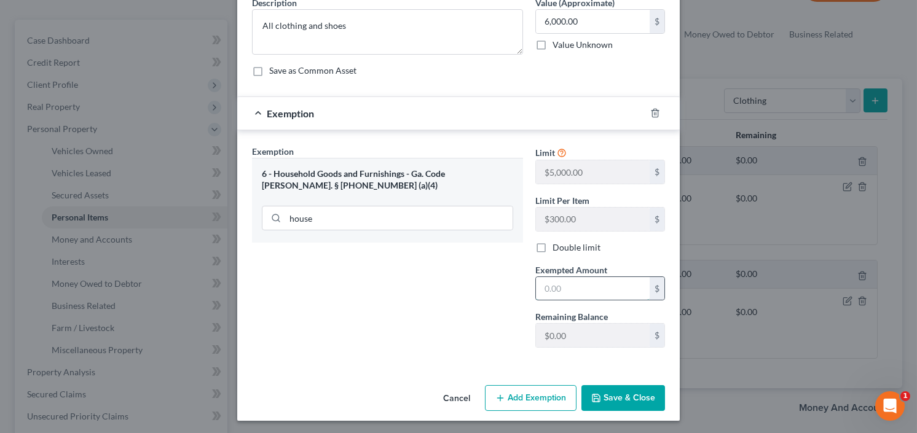
click at [565, 289] on input "text" at bounding box center [593, 288] width 114 height 23
type input "1,000"
drag, startPoint x: 632, startPoint y: 395, endPoint x: 360, endPoint y: 252, distance: 307.6
click at [372, 256] on div "New Clothing × An exemption set must first be selected from the Filing Informat…" at bounding box center [458, 164] width 443 height 514
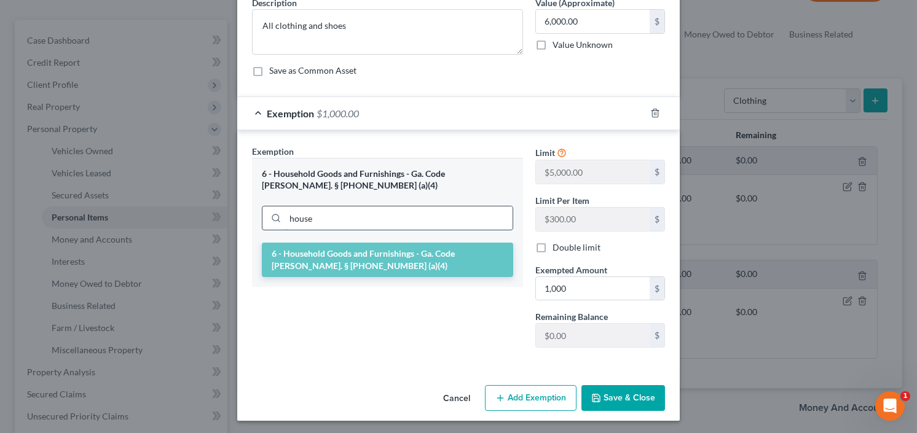
click at [304, 217] on input "house" at bounding box center [398, 218] width 227 height 23
drag, startPoint x: 336, startPoint y: 217, endPoint x: 218, endPoint y: 238, distance: 119.2
click at [217, 238] on div "New Clothing × An exemption set must first be selected from the Filing Informat…" at bounding box center [458, 216] width 917 height 433
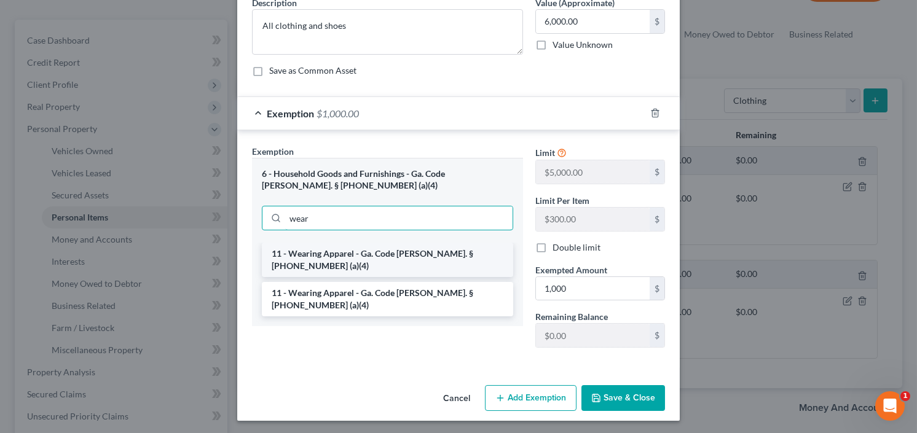
type input "wear"
click at [358, 251] on li "11 - Wearing Apparel - Ga. Code Ann. § 44-13-100 (a)(4)" at bounding box center [387, 260] width 251 height 34
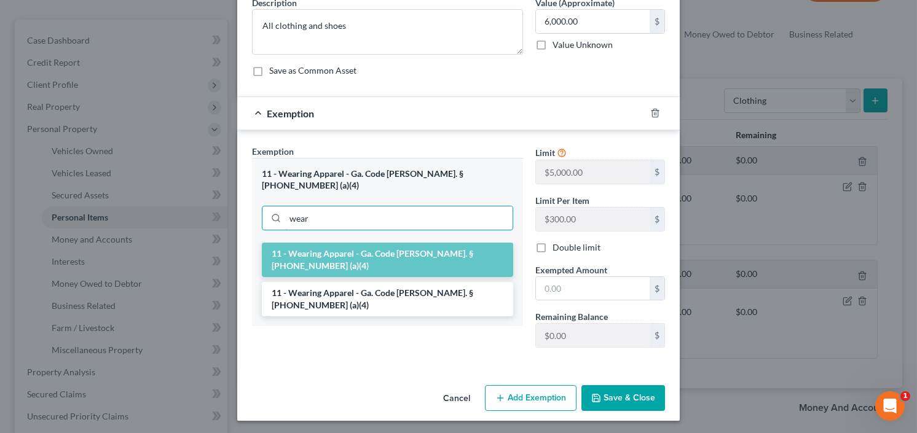
drag, startPoint x: 347, startPoint y: 205, endPoint x: 267, endPoint y: 219, distance: 81.0
click at [272, 218] on div "wear" at bounding box center [387, 217] width 251 height 32
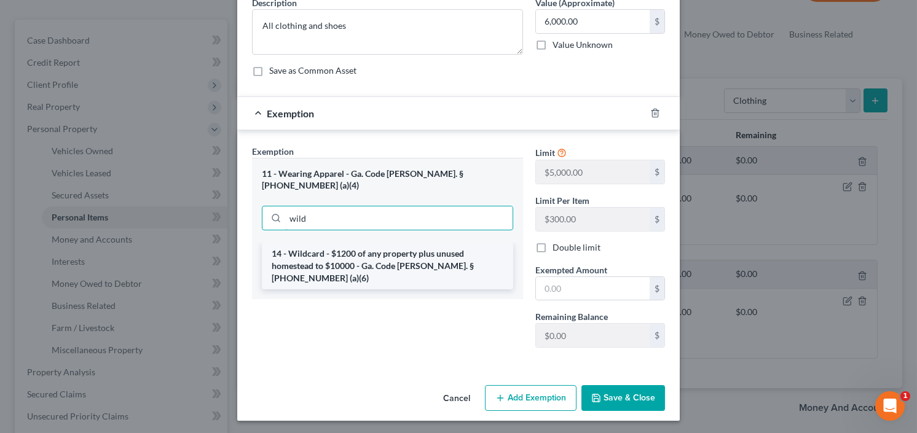
type input "wild"
click at [411, 243] on li "14 - Wildcard - $1200 of any property plus unused homestead to $10000 - Ga. Cod…" at bounding box center [387, 266] width 251 height 47
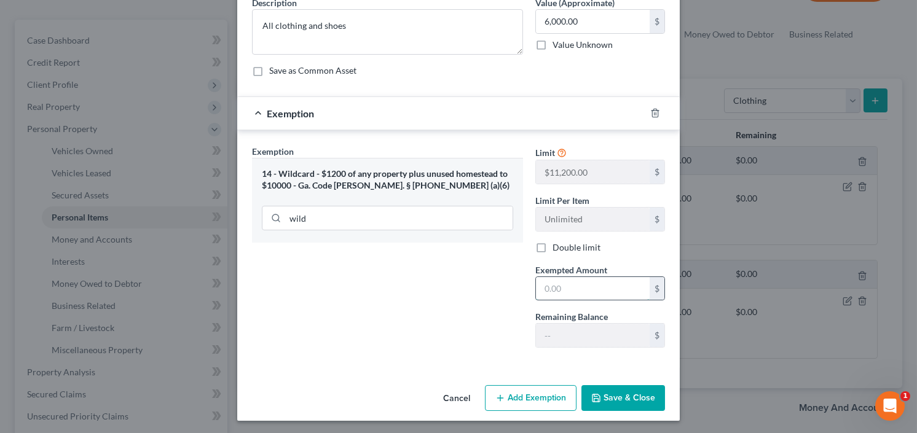
click at [583, 284] on input "text" at bounding box center [593, 288] width 114 height 23
type input "6,000.00"
click at [610, 400] on button "Save & Close" at bounding box center [623, 398] width 84 height 26
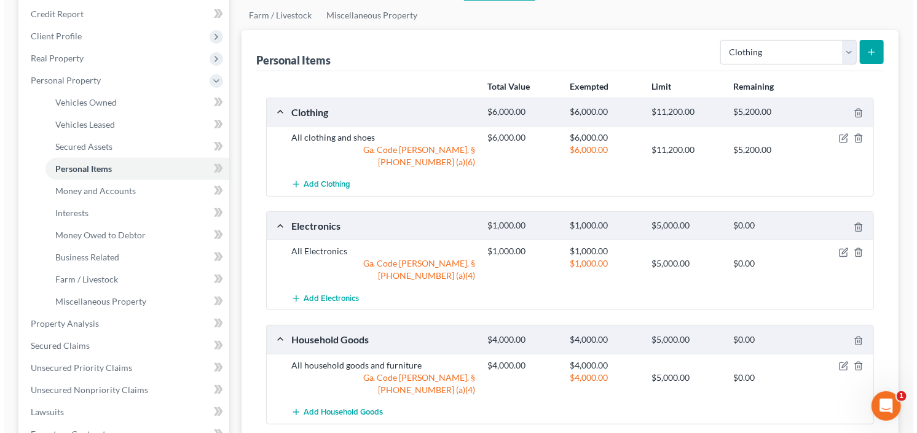
scroll to position [148, 0]
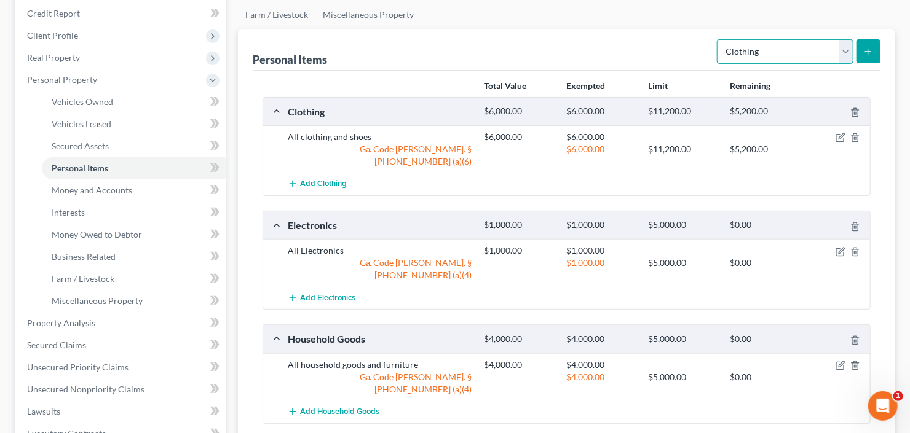
click at [848, 52] on select "Select Item Type Clothing Collectibles Of Value Electronics Firearms Household …" at bounding box center [785, 51] width 136 height 25
select select "jewelry"
click at [718, 39] on select "Select Item Type Clothing Collectibles Of Value Electronics Firearms Household …" at bounding box center [785, 51] width 136 height 25
click at [868, 56] on button "submit" at bounding box center [868, 51] width 24 height 24
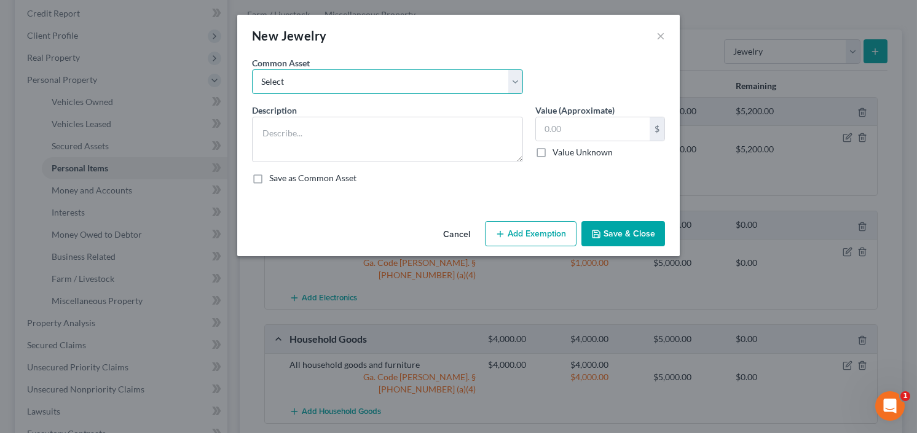
click at [347, 74] on select "Select Jewelry Costume Jewelry" at bounding box center [387, 81] width 271 height 25
select select "0"
click at [252, 69] on select "Select Jewelry Costume Jewelry" at bounding box center [387, 81] width 271 height 25
type textarea "Jewelry"
type input "1,000.00"
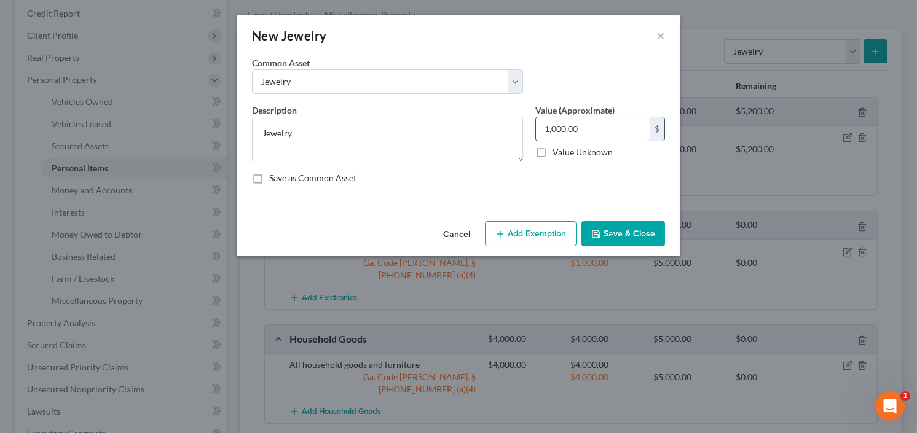
click at [597, 139] on input "1,000.00" at bounding box center [593, 128] width 114 height 23
click at [620, 232] on button "Save & Close" at bounding box center [623, 234] width 84 height 26
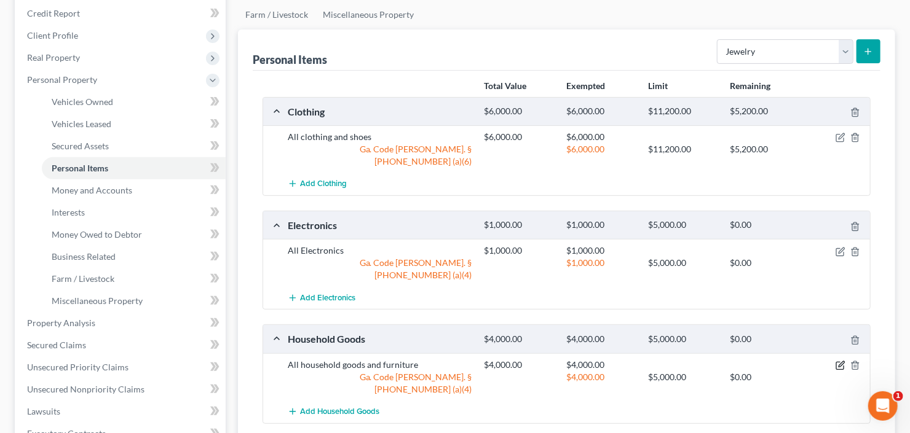
click at [843, 361] on icon "button" at bounding box center [840, 366] width 10 height 10
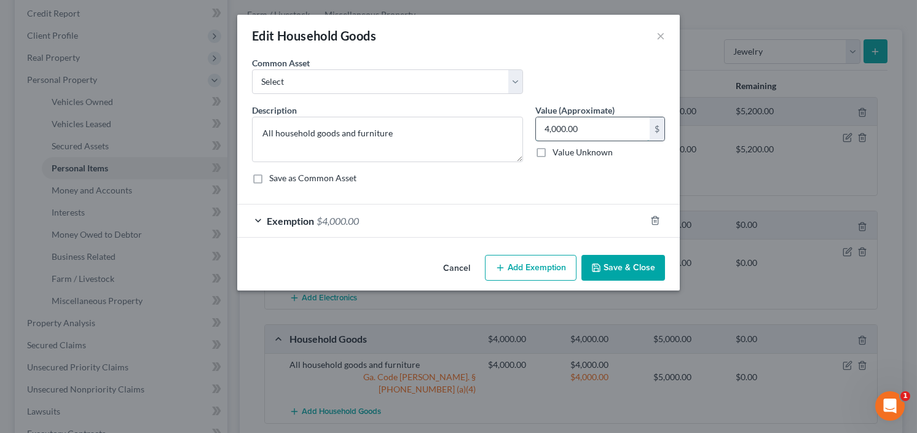
click at [592, 128] on input "4,000.00" at bounding box center [593, 128] width 114 height 23
type input "5,000"
click at [615, 269] on button "Save & Close" at bounding box center [623, 268] width 84 height 26
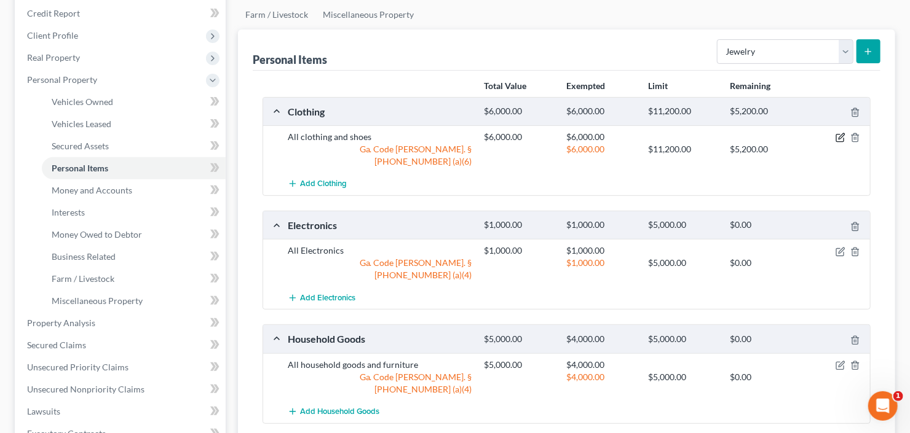
click at [840, 134] on icon "button" at bounding box center [841, 137] width 6 height 6
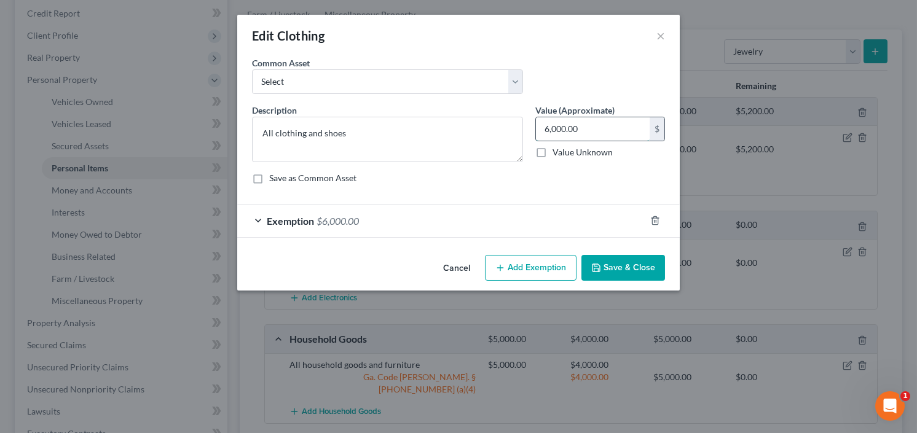
click at [596, 128] on input "6,000.00" at bounding box center [593, 128] width 114 height 23
type input "3,500"
click at [341, 221] on span "$6,000.00" at bounding box center [338, 221] width 42 height 12
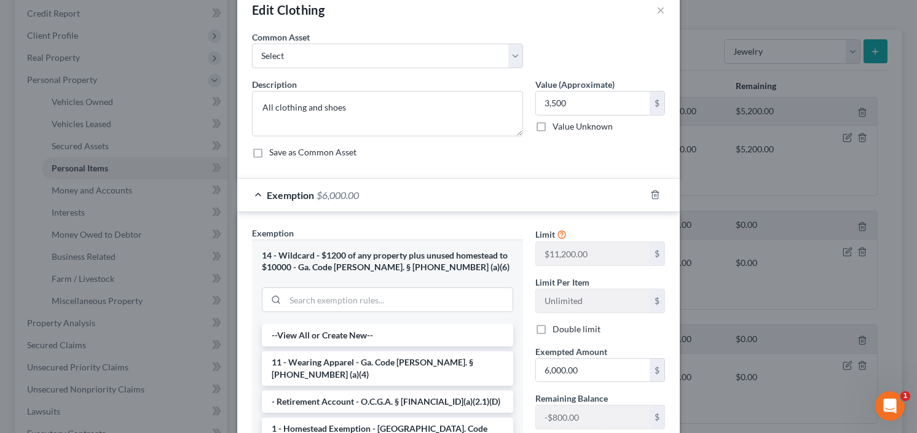
scroll to position [49, 0]
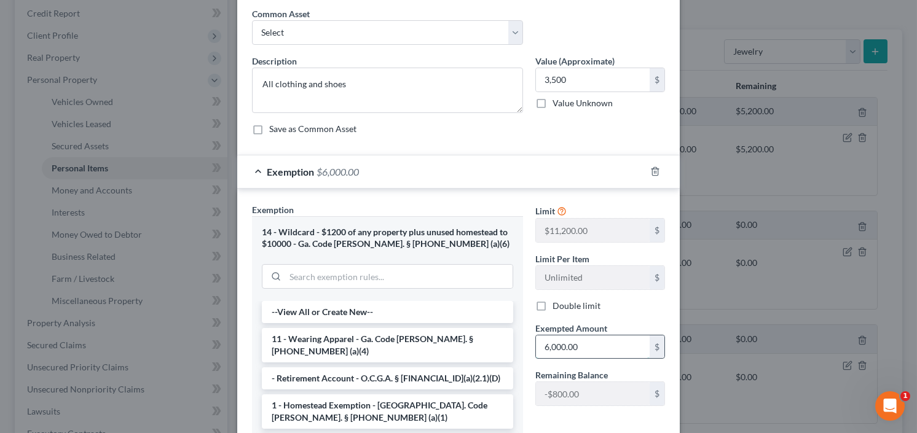
drag, startPoint x: 583, startPoint y: 350, endPoint x: 569, endPoint y: 339, distance: 17.9
click at [581, 349] on input "6,000.00" at bounding box center [593, 347] width 114 height 23
type input "3,500.00"
click at [353, 239] on div "14 - Wildcard - $1200 of any property plus unused homestead to $10000 - Ga. Cod…" at bounding box center [387, 238] width 251 height 23
click at [594, 73] on input "3,500" at bounding box center [593, 79] width 114 height 23
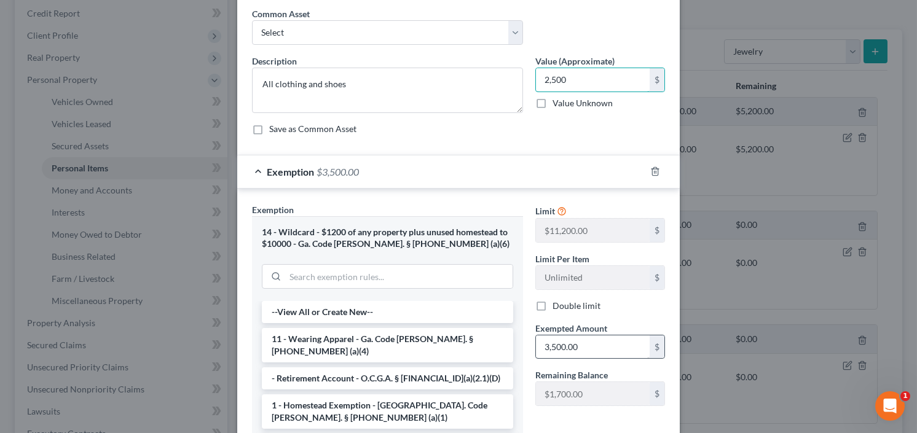
type input "2,500"
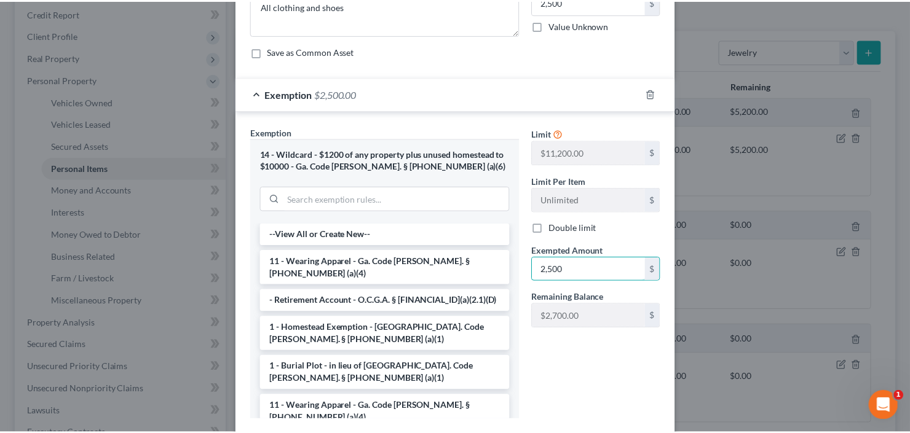
scroll to position [200, 0]
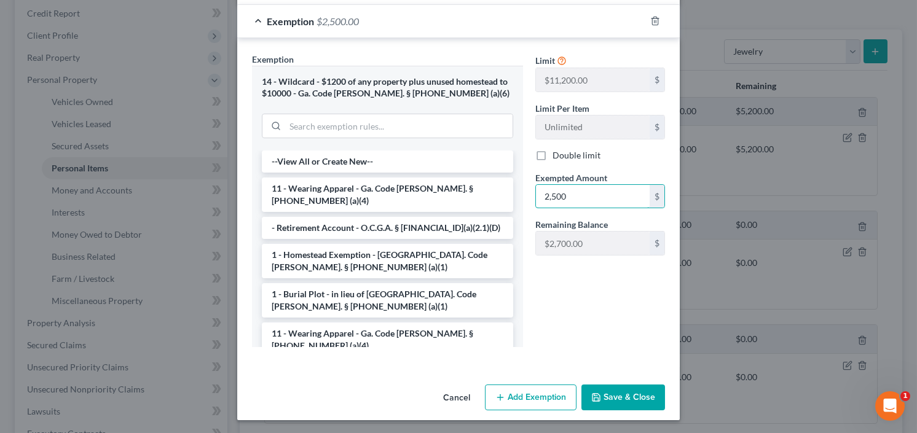
type input "2,500"
click at [627, 391] on button "Save & Close" at bounding box center [623, 398] width 84 height 26
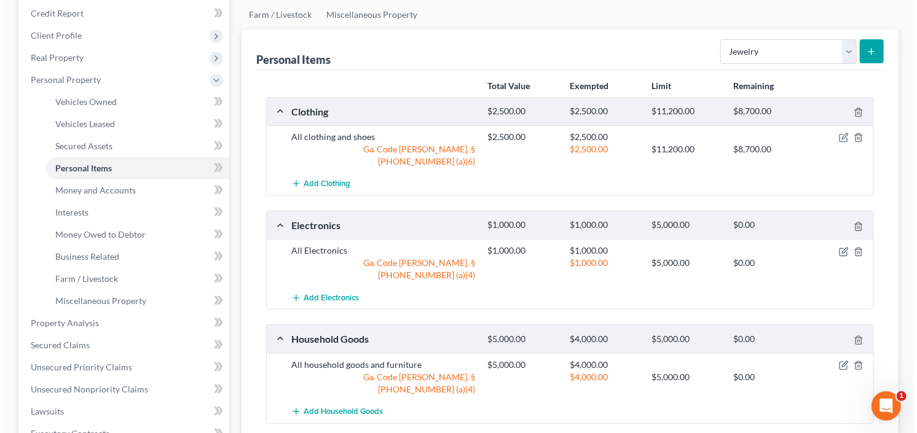
scroll to position [246, 0]
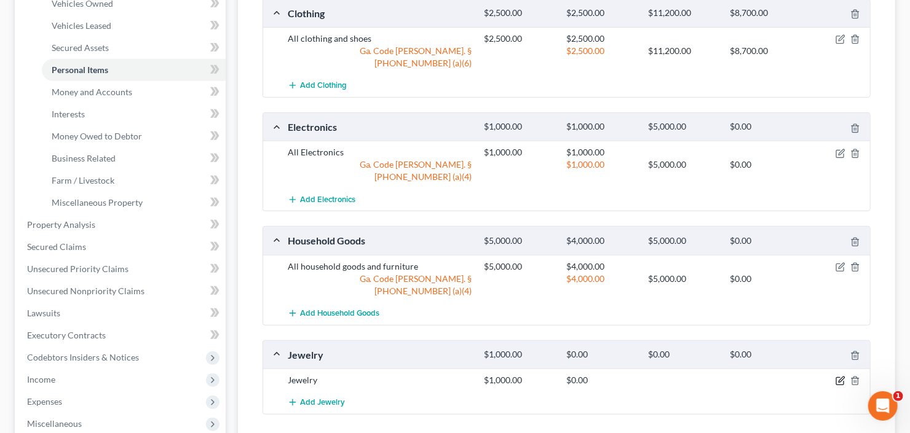
click at [836, 378] on icon "button" at bounding box center [839, 381] width 7 height 7
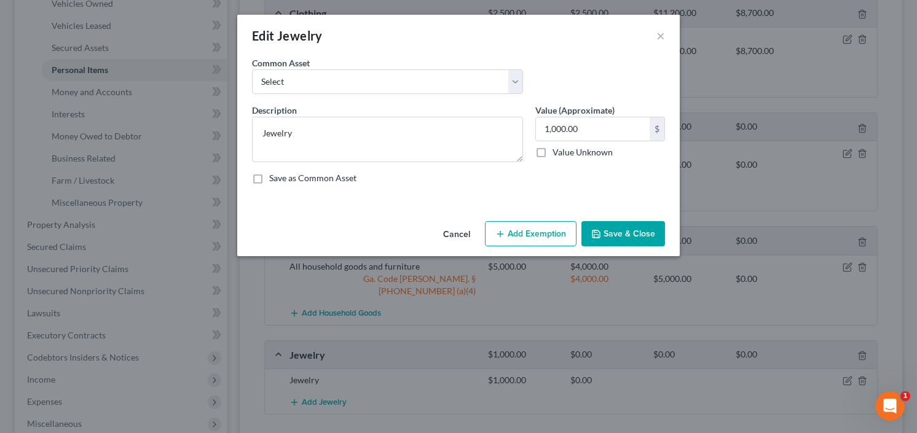
click at [549, 229] on button "Add Exemption" at bounding box center [531, 234] width 92 height 26
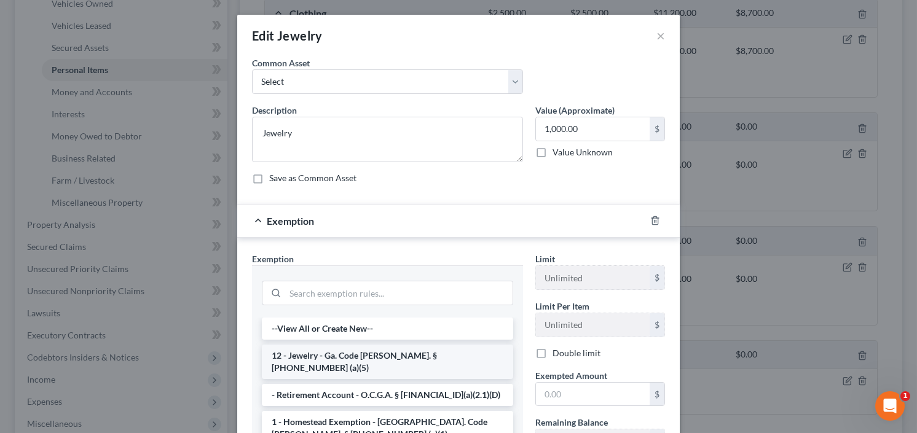
click at [310, 360] on li "12 - Jewelry - Ga. Code Ann. § 44-13-100 (a)(5)" at bounding box center [387, 362] width 251 height 34
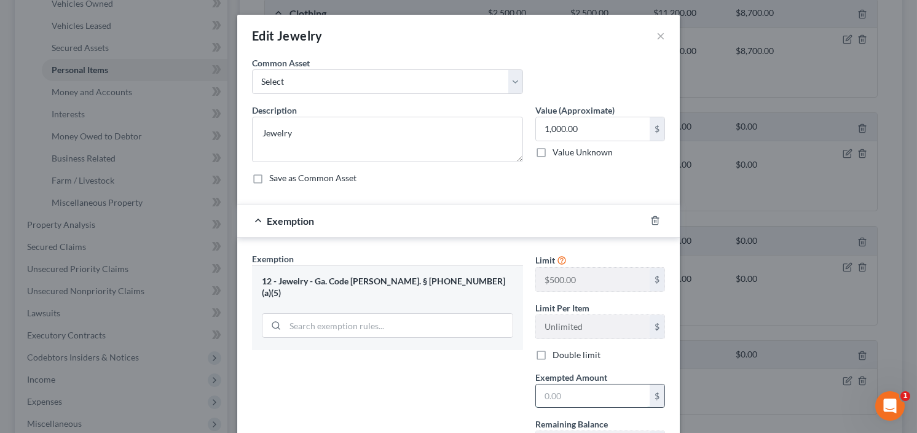
click at [566, 399] on input "text" at bounding box center [593, 396] width 114 height 23
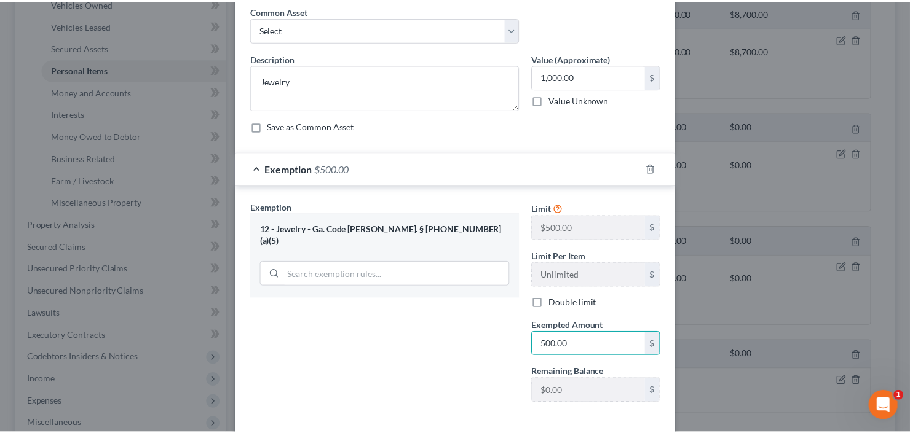
scroll to position [108, 0]
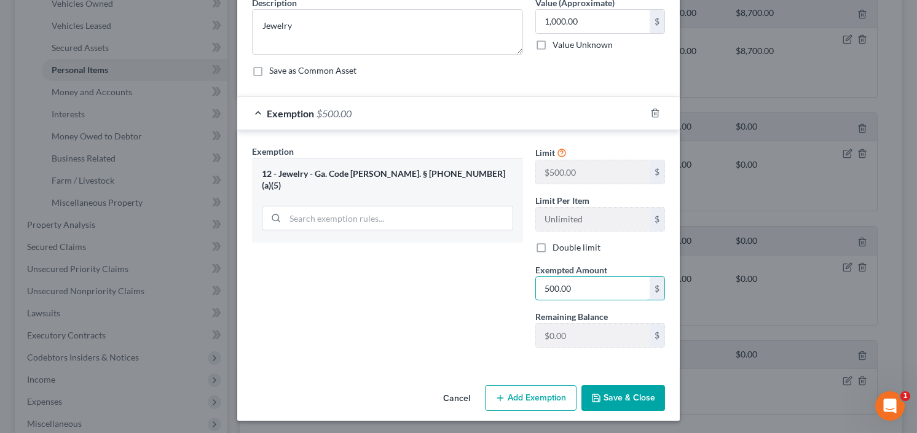
type input "500.00"
click at [630, 398] on button "Save & Close" at bounding box center [623, 398] width 84 height 26
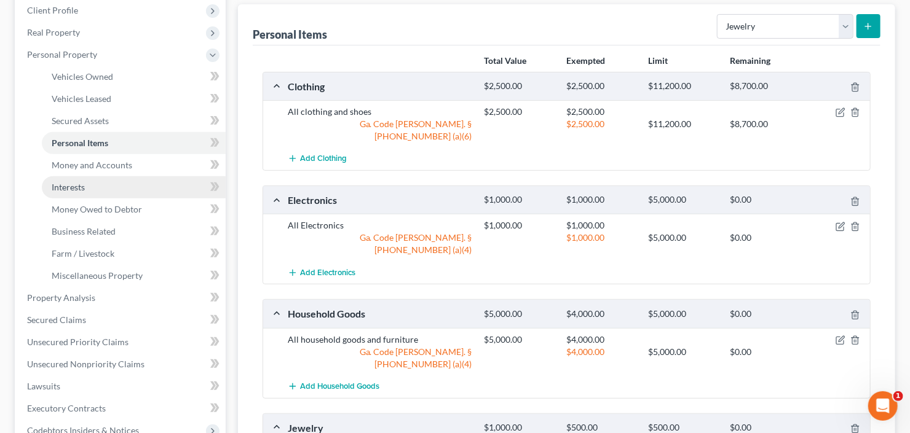
scroll to position [439, 0]
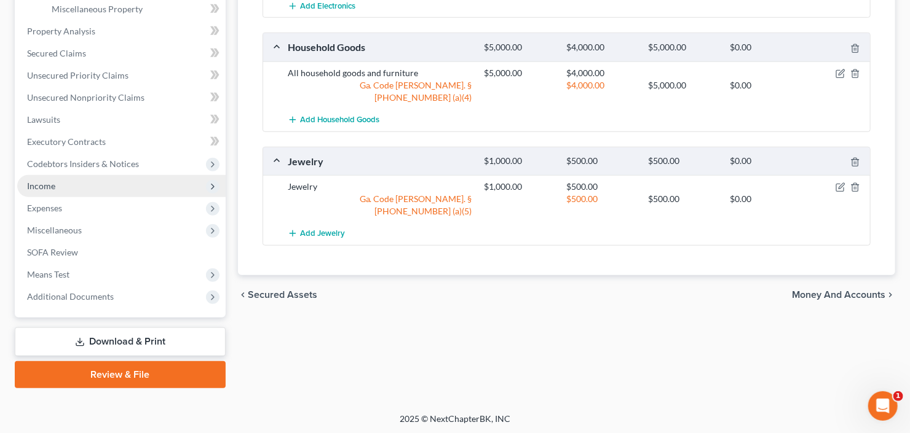
click at [87, 179] on span "Income" at bounding box center [121, 186] width 208 height 22
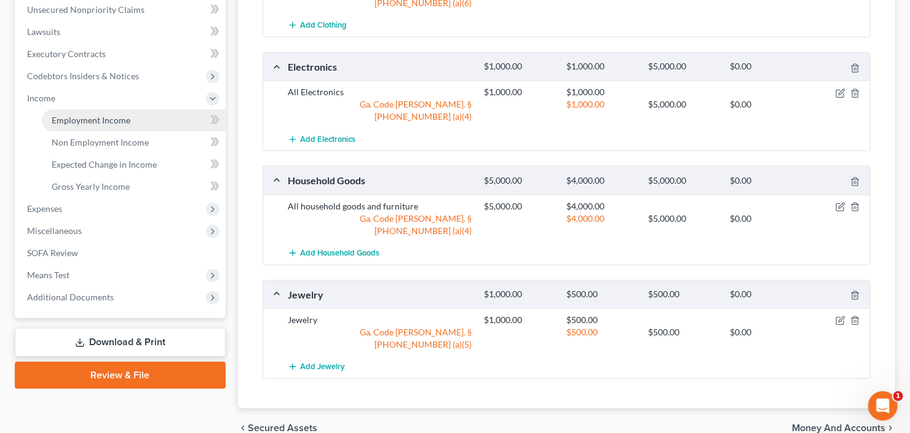
click at [120, 124] on span "Employment Income" at bounding box center [91, 120] width 79 height 10
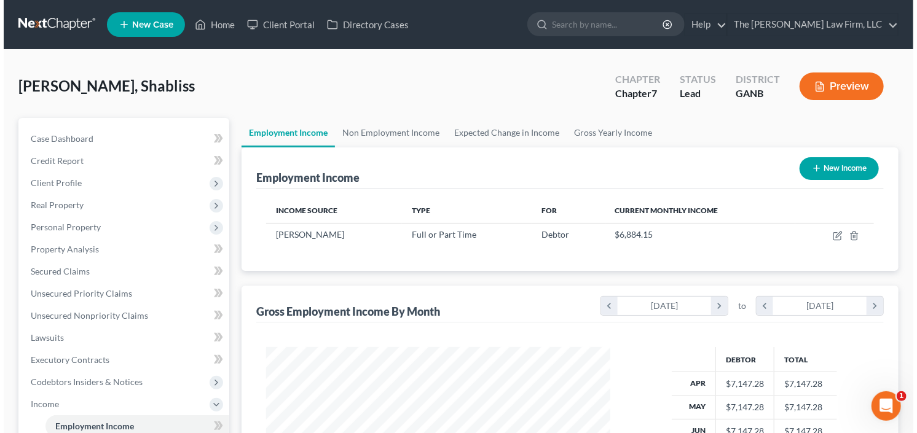
scroll to position [219, 369]
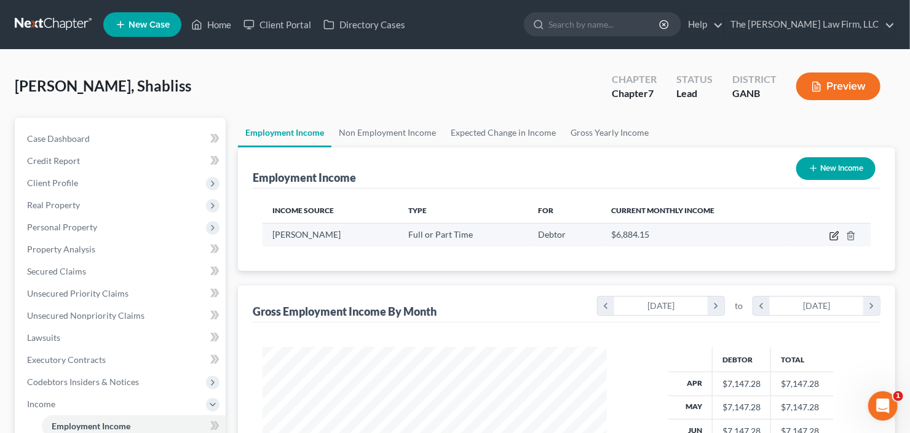
click at [829, 235] on icon "button" at bounding box center [834, 236] width 10 height 10
select select "0"
select select "2"
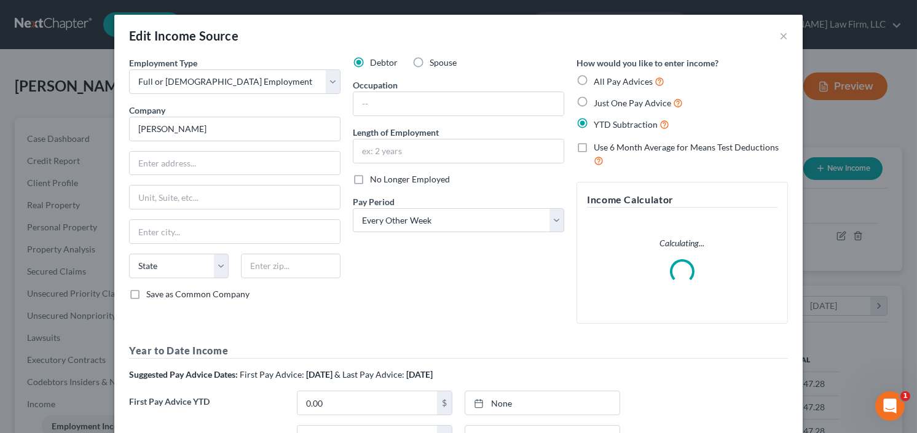
scroll to position [219, 372]
click at [441, 105] on input "text" at bounding box center [458, 103] width 210 height 23
type input "Radio Tech"
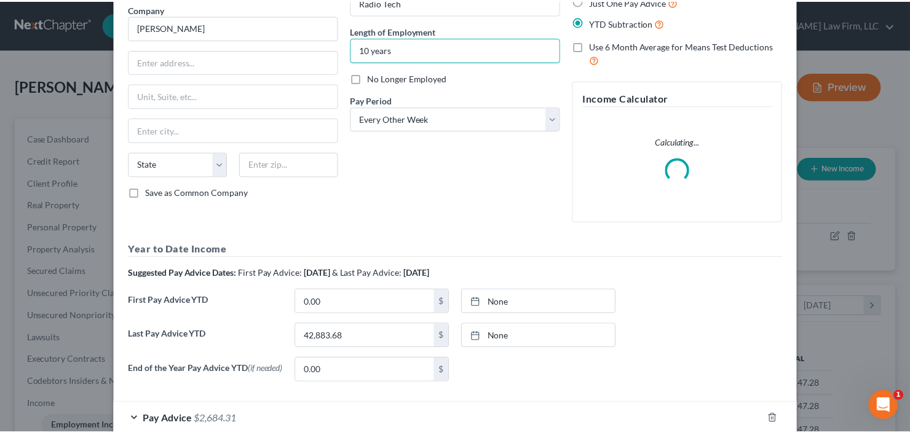
scroll to position [173, 0]
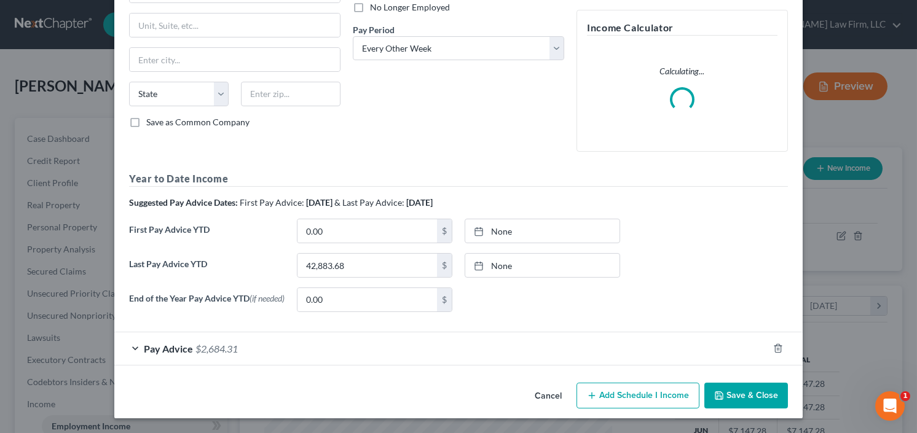
type input "10 years"
click at [731, 397] on button "Save & Close" at bounding box center [746, 396] width 84 height 26
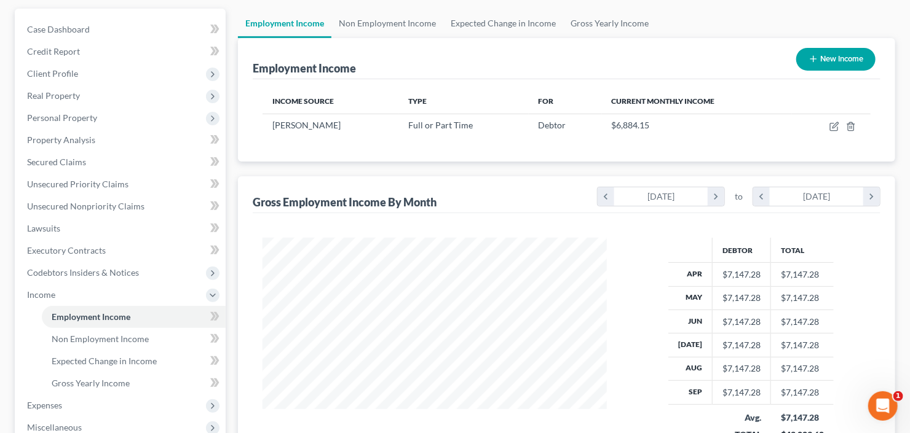
scroll to position [0, 0]
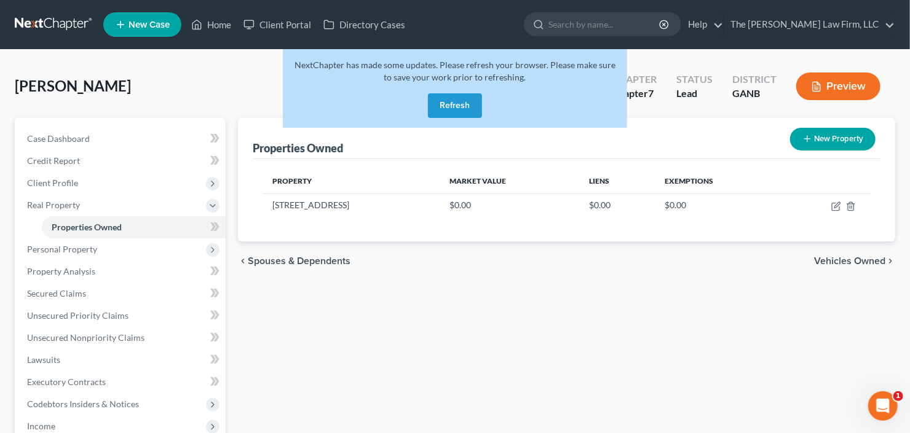
click at [466, 104] on button "Refresh" at bounding box center [455, 105] width 54 height 25
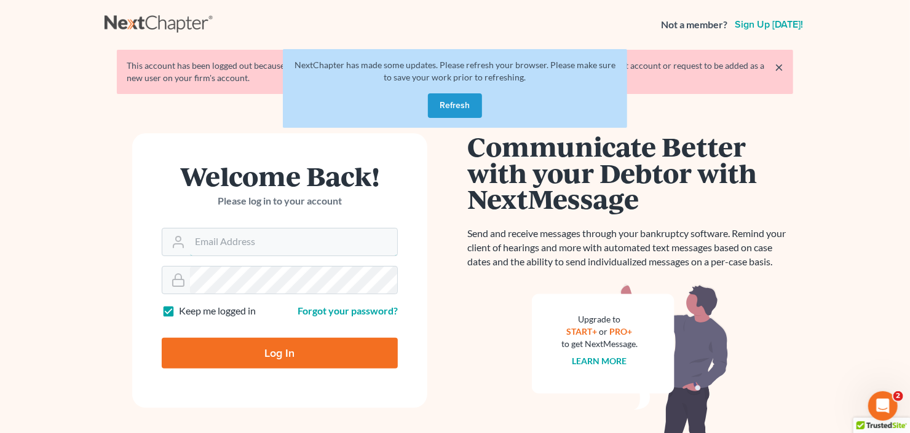
type input "[EMAIL_ADDRESS][DOMAIN_NAME]"
click at [457, 103] on button "Refresh" at bounding box center [455, 105] width 54 height 25
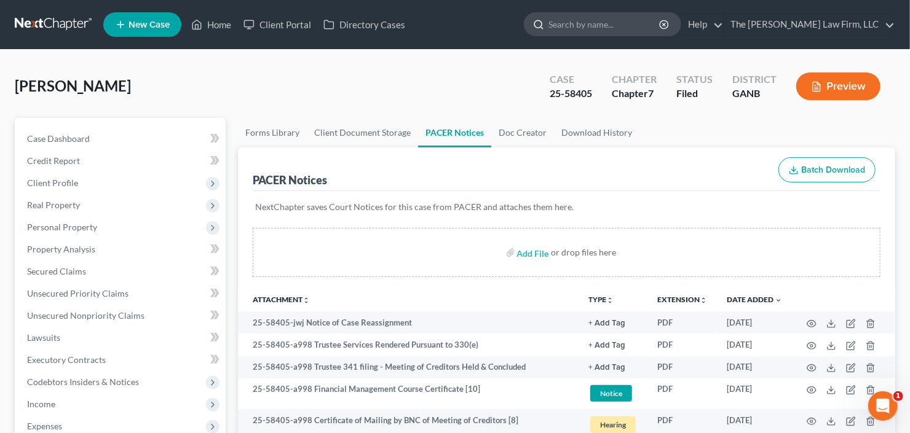
click at [642, 30] on input "search" at bounding box center [604, 24] width 112 height 23
type input "biggers"
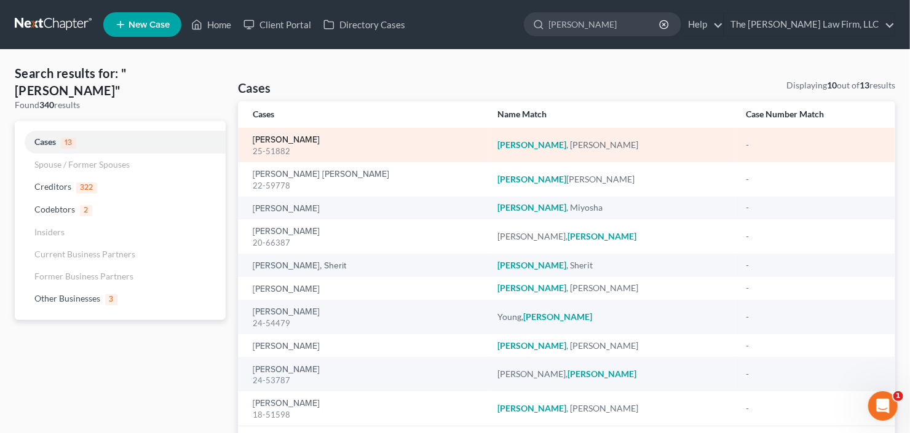
click at [299, 140] on link "Biggers, Zaheerah" at bounding box center [286, 140] width 67 height 9
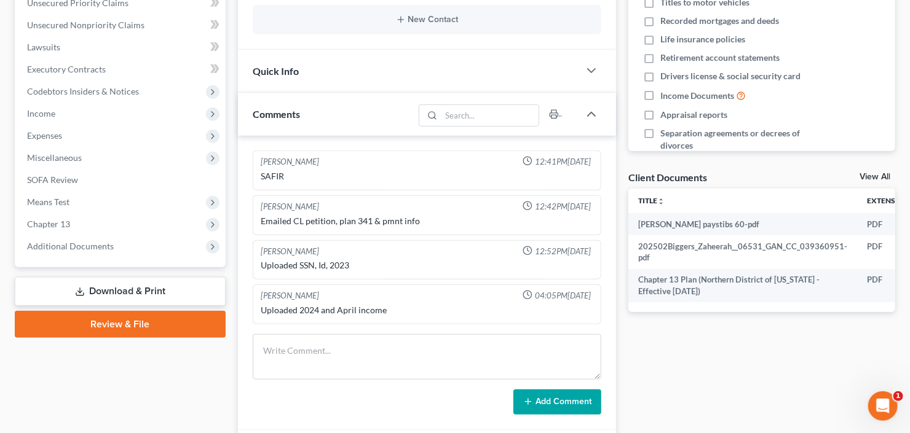
scroll to position [295, 0]
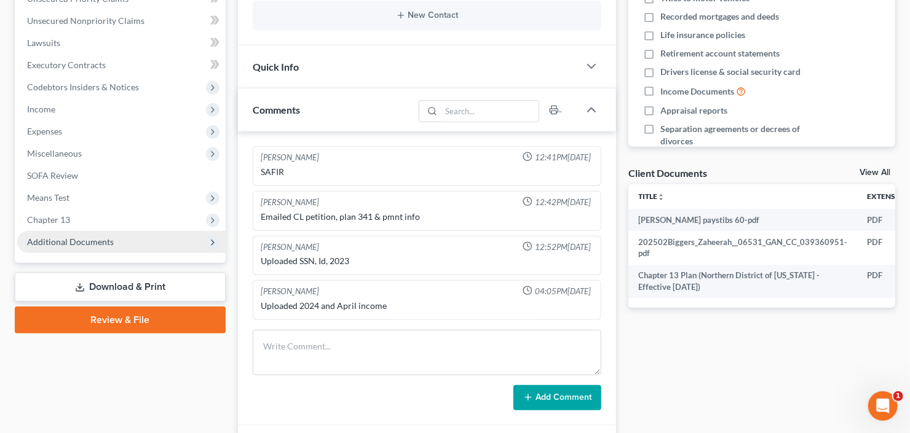
click at [95, 237] on span "Additional Documents" at bounding box center [70, 242] width 87 height 10
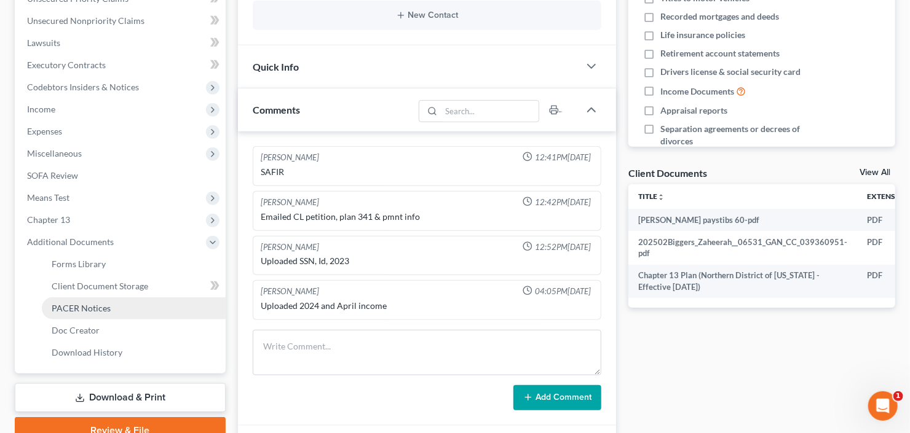
click at [91, 305] on span "PACER Notices" at bounding box center [81, 308] width 59 height 10
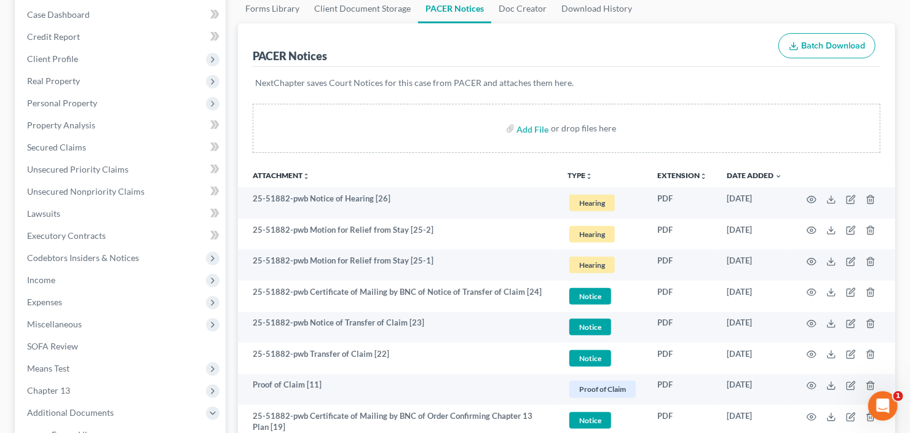
scroll to position [148, 0]
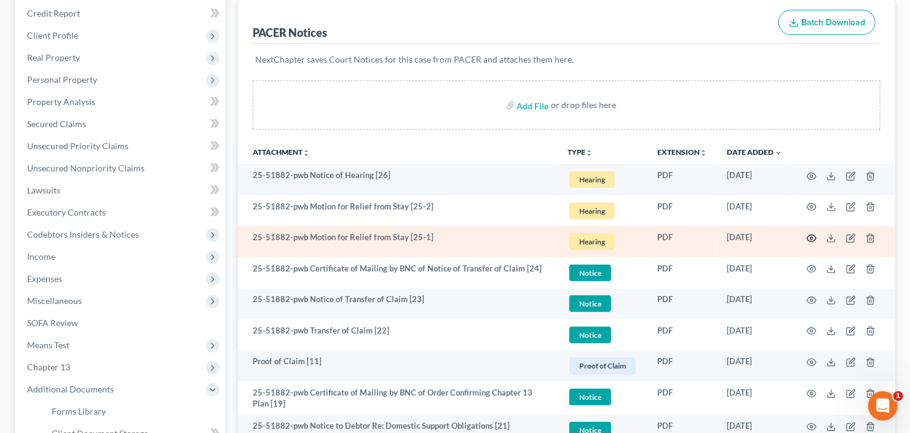
click at [809, 237] on icon "button" at bounding box center [811, 239] width 10 height 10
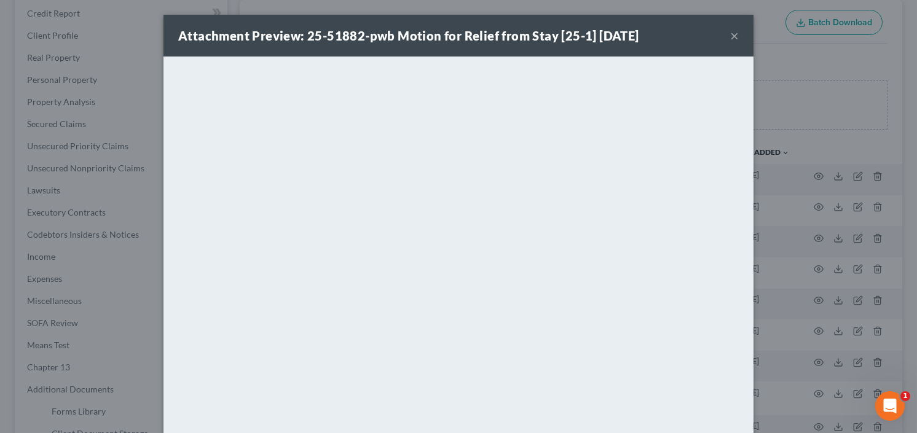
click at [733, 33] on button "×" at bounding box center [734, 35] width 9 height 15
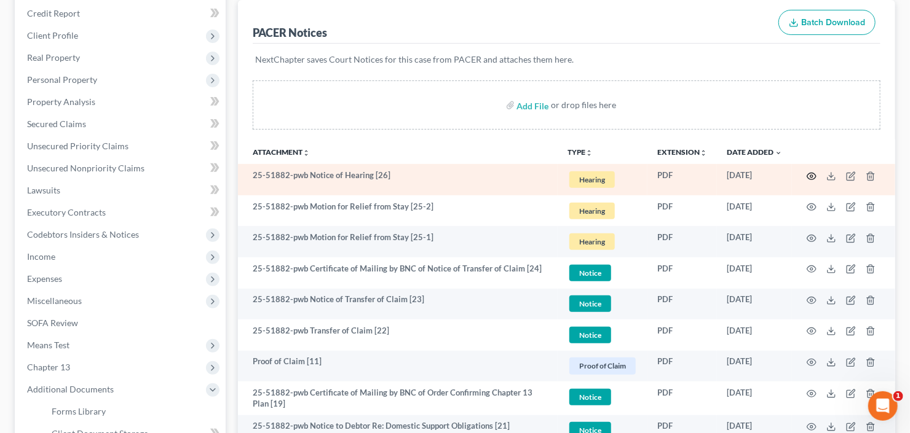
click at [814, 173] on icon "button" at bounding box center [811, 176] width 9 height 7
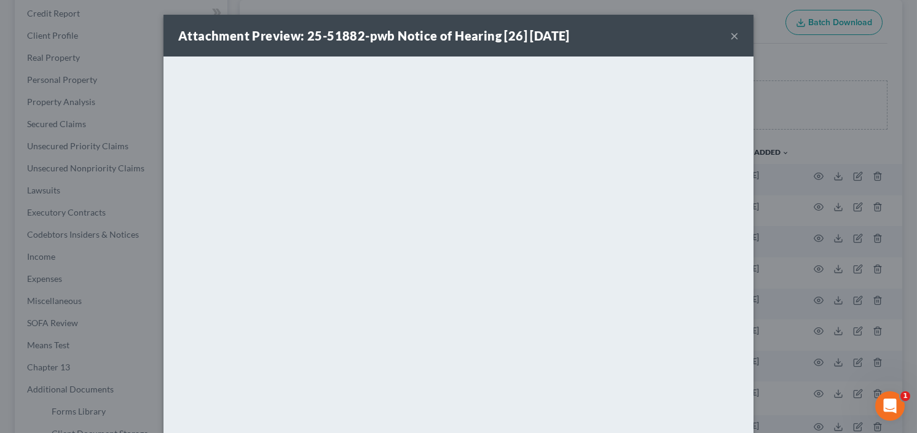
click at [730, 33] on button "×" at bounding box center [734, 35] width 9 height 15
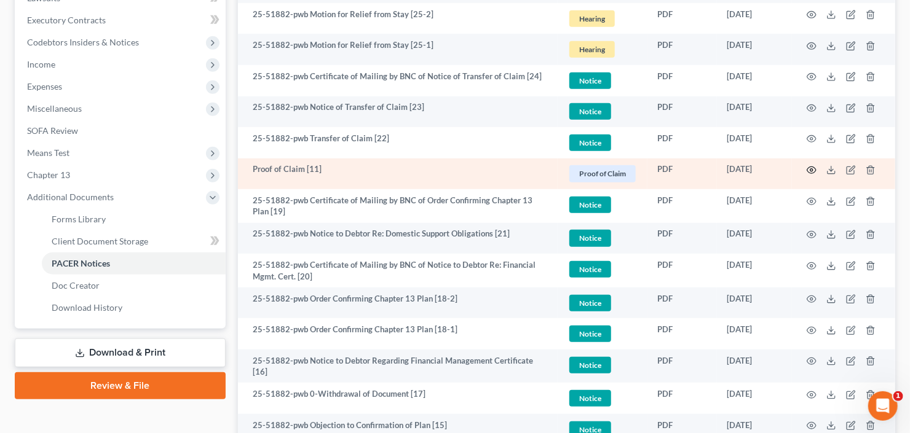
scroll to position [344, 0]
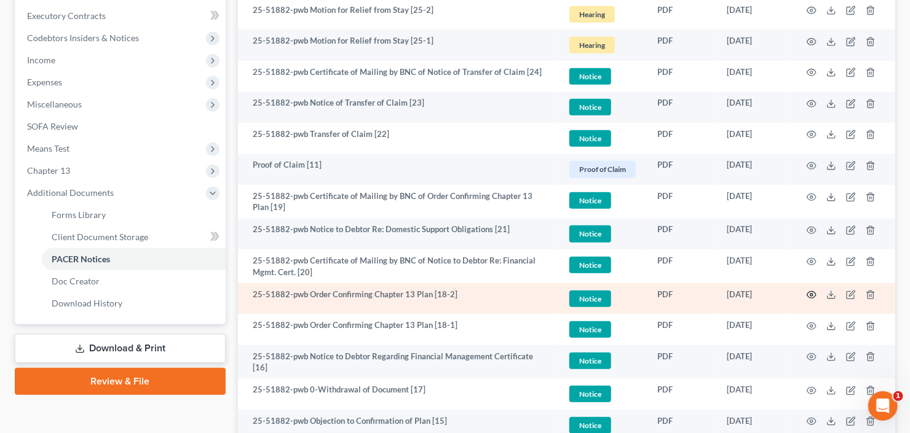
click at [809, 293] on icon "button" at bounding box center [811, 295] width 10 height 10
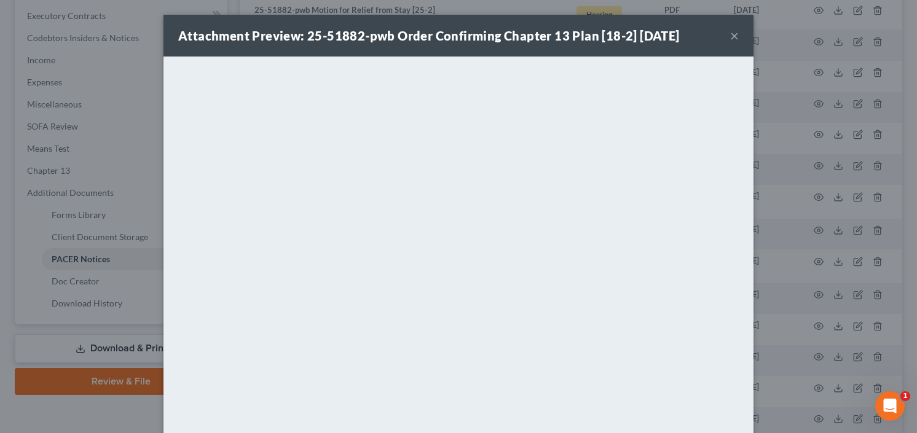
click at [730, 34] on button "×" at bounding box center [734, 35] width 9 height 15
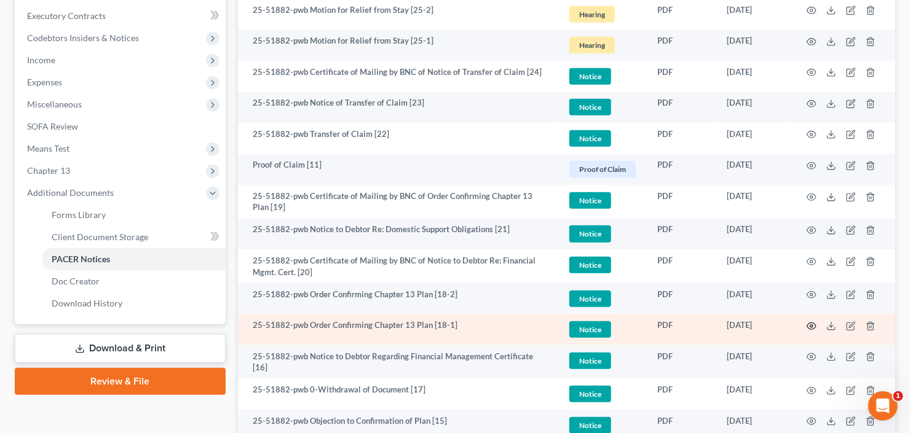
click at [810, 325] on circle "button" at bounding box center [811, 326] width 2 height 2
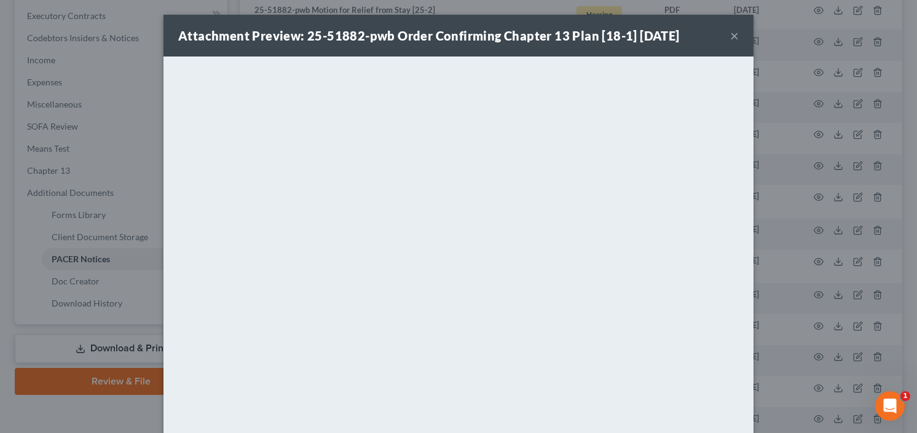
click at [731, 36] on button "×" at bounding box center [734, 35] width 9 height 15
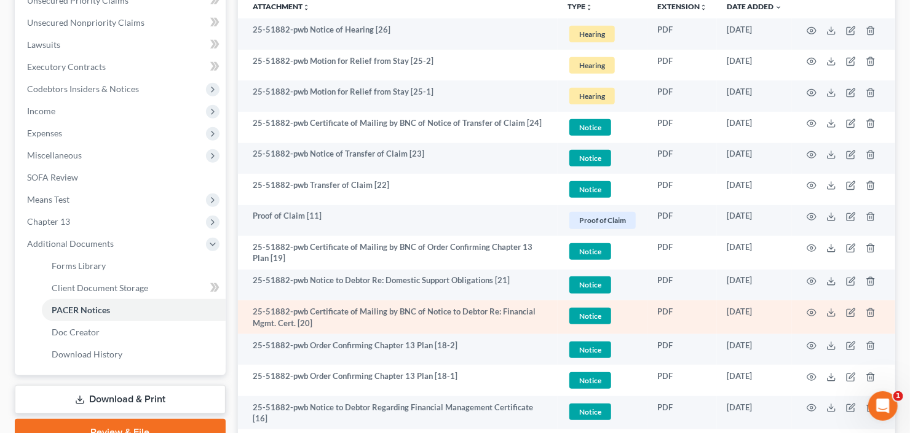
scroll to position [197, 0]
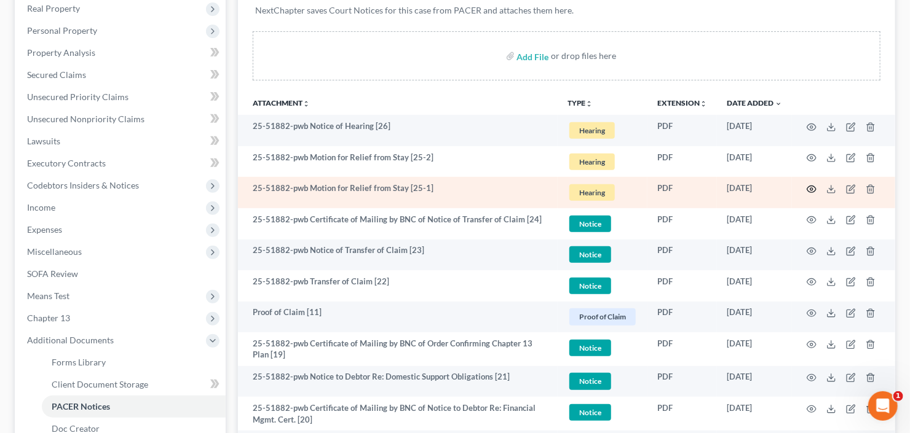
click at [811, 187] on icon "button" at bounding box center [811, 189] width 10 height 10
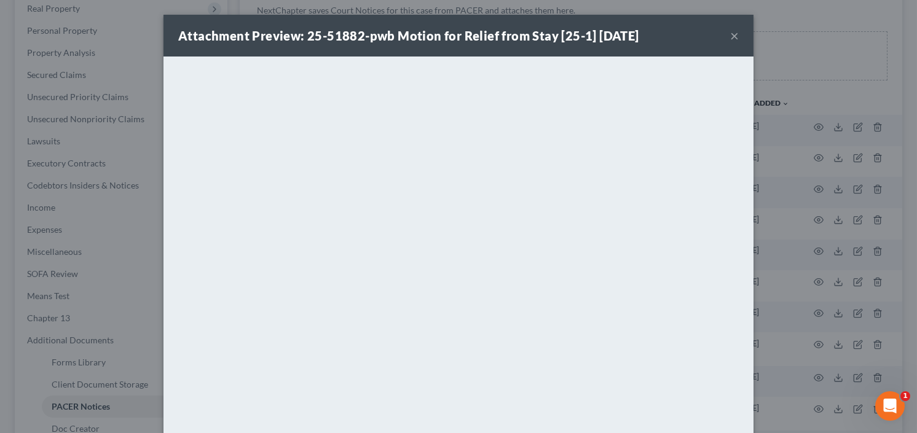
click at [732, 31] on button "×" at bounding box center [734, 35] width 9 height 15
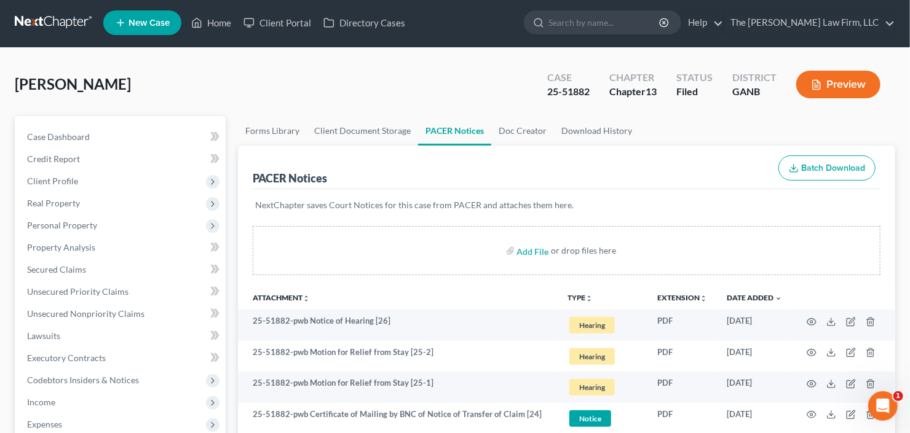
scroll to position [0, 0]
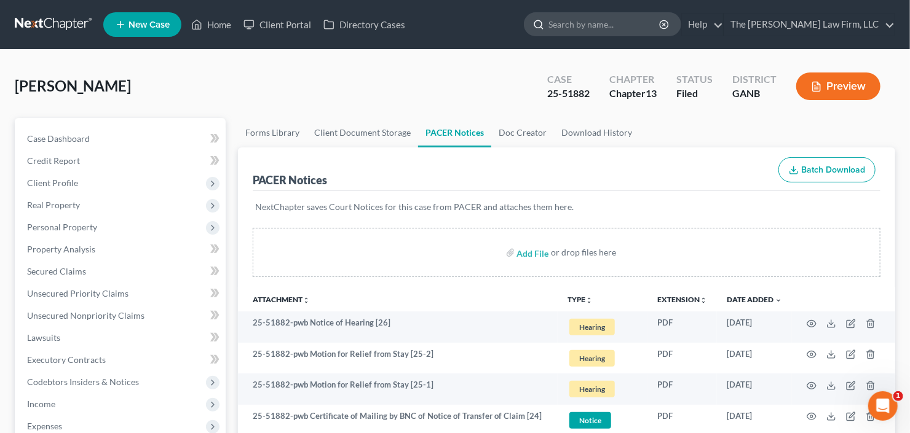
click at [621, 17] on input "search" at bounding box center [604, 24] width 112 height 23
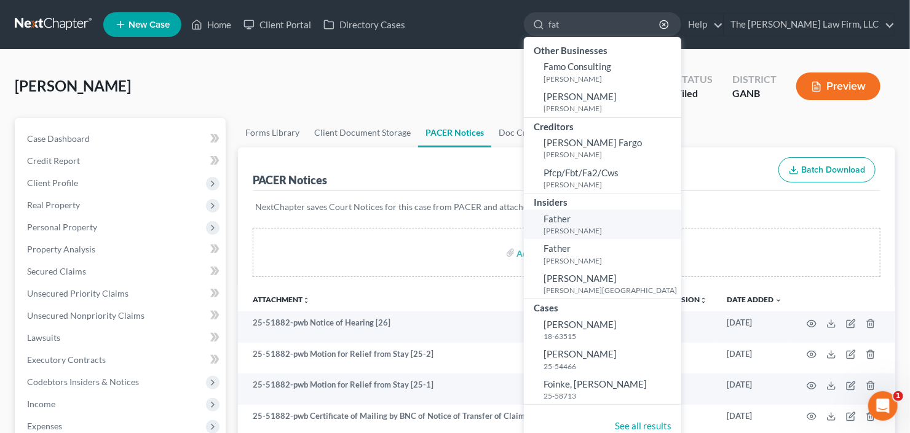
type input "fat"
drag, startPoint x: 633, startPoint y: 231, endPoint x: 609, endPoint y: 384, distance: 154.9
click at [609, 384] on span "Foinke, [PERSON_NAME]" at bounding box center [594, 384] width 103 height 11
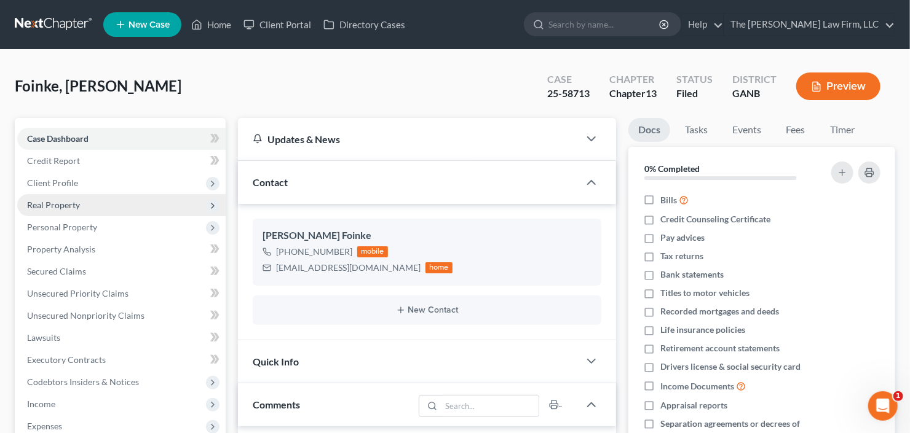
click at [77, 202] on span "Real Property" at bounding box center [53, 205] width 53 height 10
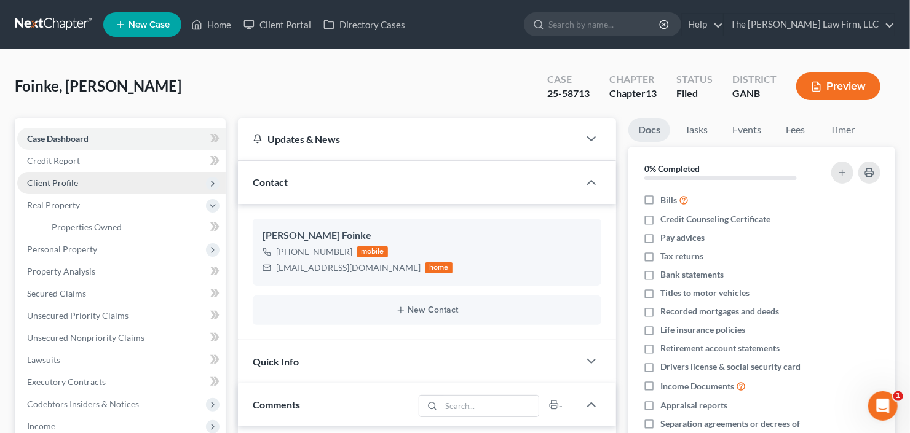
click at [62, 180] on span "Client Profile" at bounding box center [52, 183] width 51 height 10
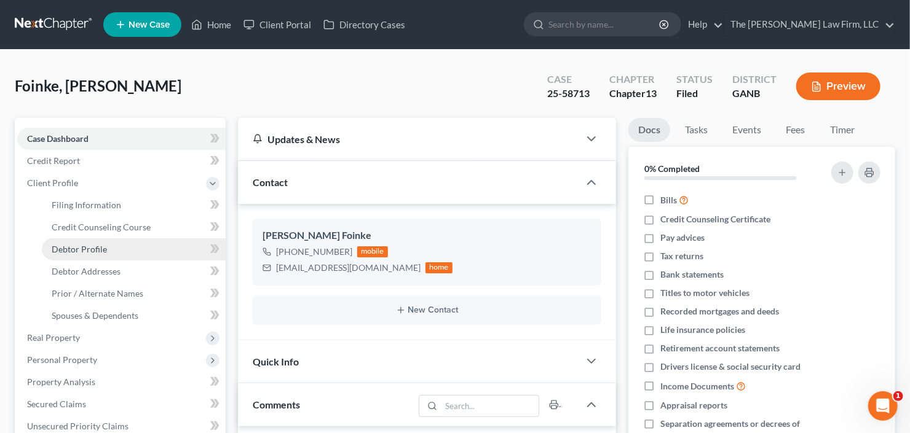
click at [76, 238] on link "Debtor Profile" at bounding box center [134, 249] width 184 height 22
select select "0"
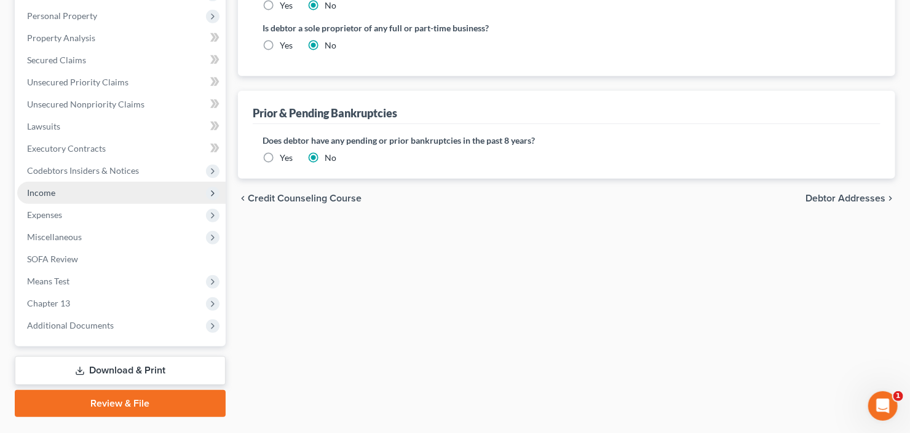
click at [72, 195] on span "Income" at bounding box center [121, 193] width 208 height 22
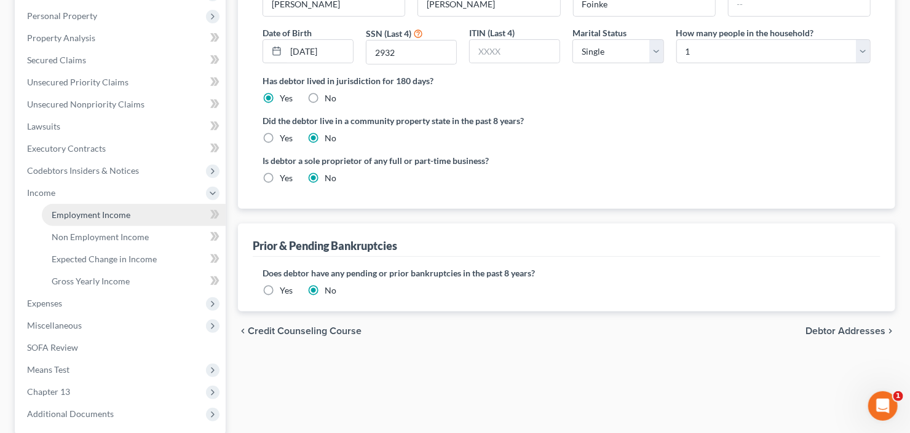
click at [87, 210] on span "Employment Income" at bounding box center [91, 215] width 79 height 10
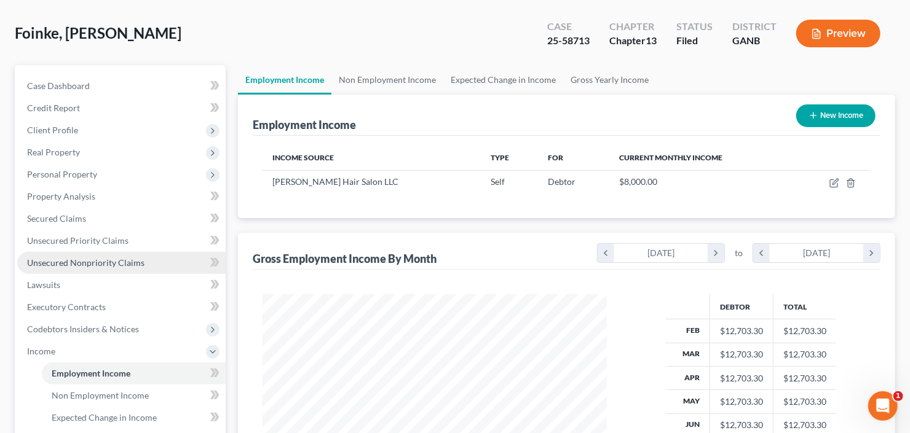
scroll to position [148, 0]
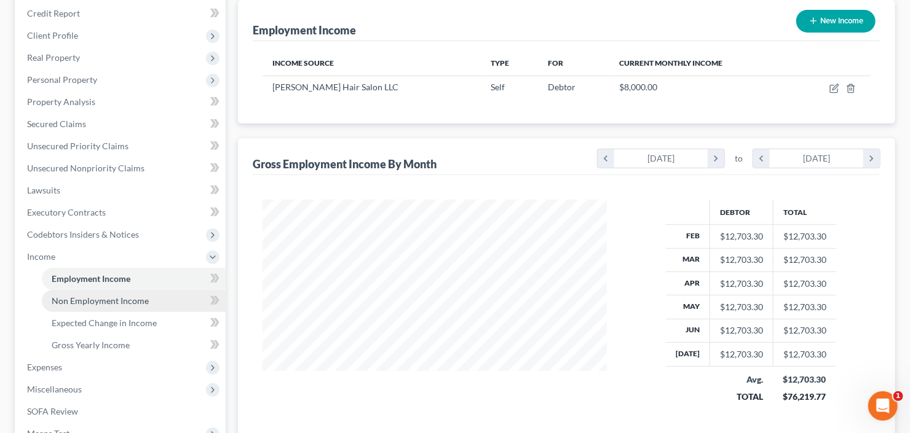
click at [98, 298] on span "Non Employment Income" at bounding box center [100, 301] width 97 height 10
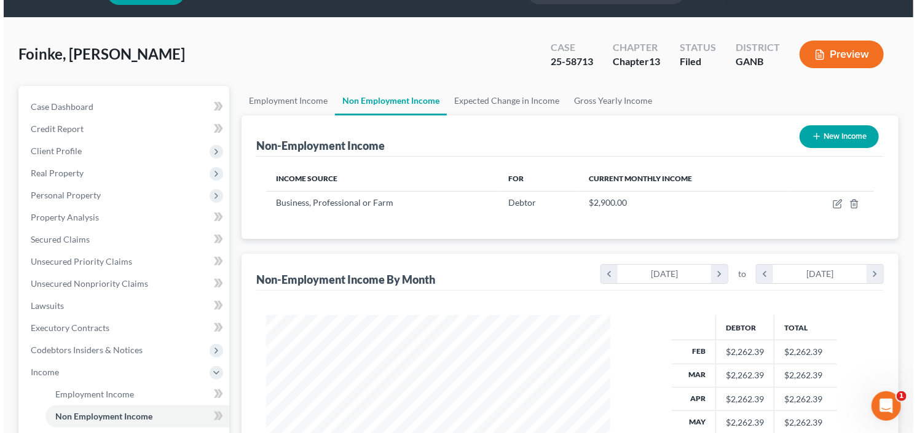
scroll to position [49, 0]
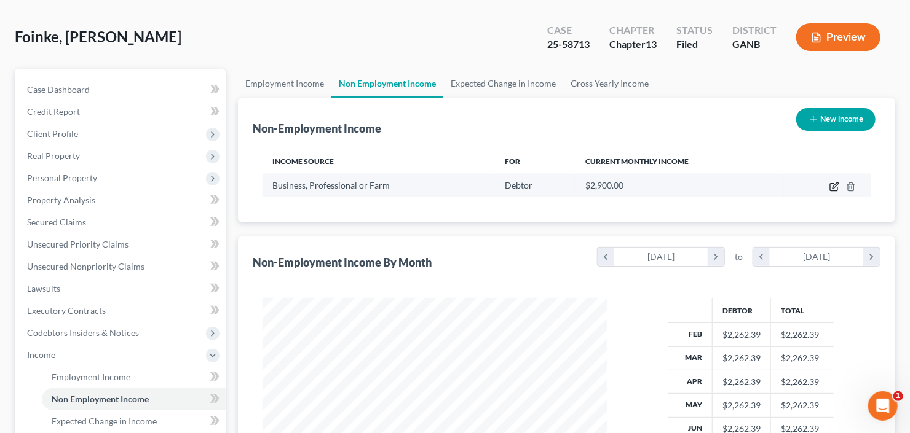
click at [831, 187] on icon "button" at bounding box center [834, 187] width 10 height 10
select select "10"
select select "0"
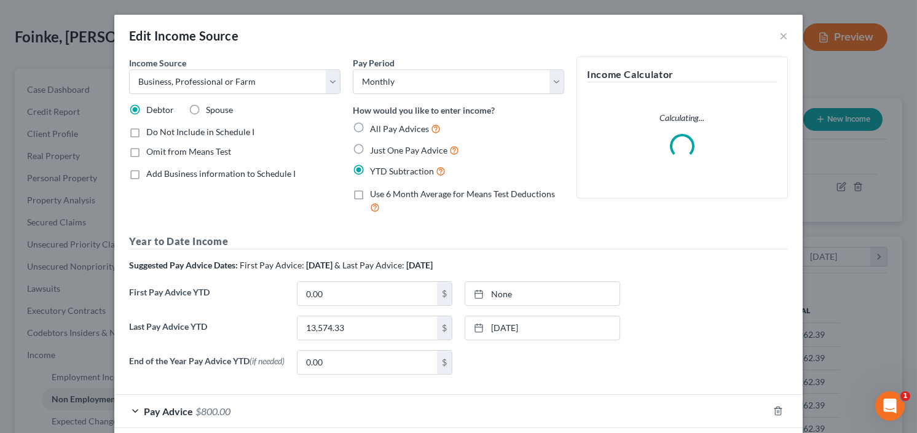
scroll to position [63, 0]
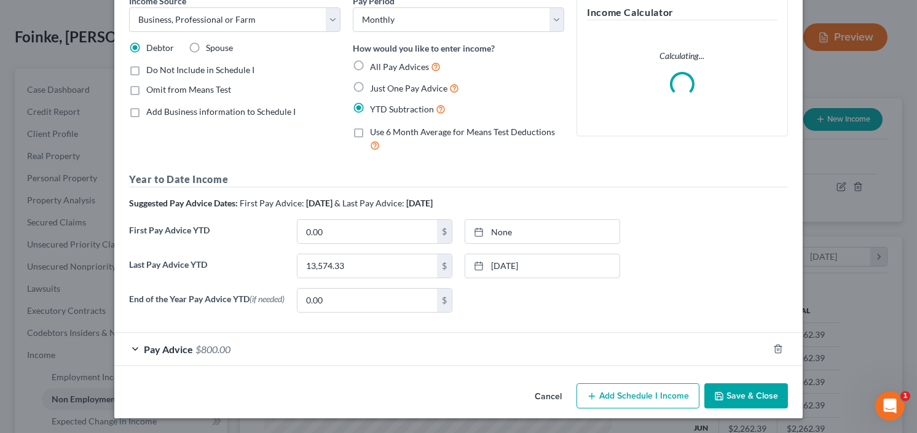
click at [199, 355] on div "Pay Advice $800.00" at bounding box center [441, 349] width 654 height 33
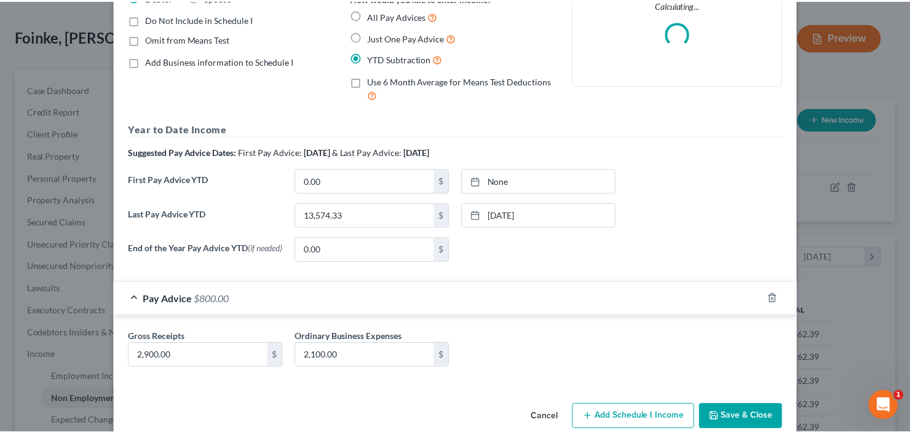
scroll to position [135, 0]
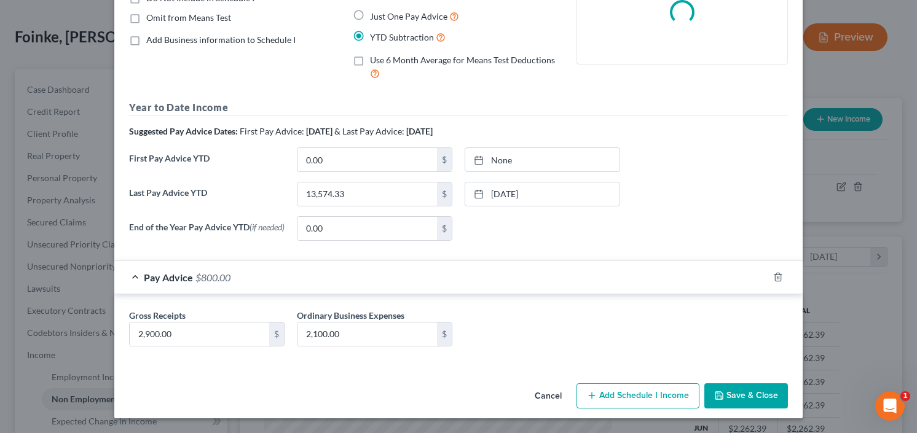
click at [738, 392] on button "Save & Close" at bounding box center [746, 397] width 84 height 26
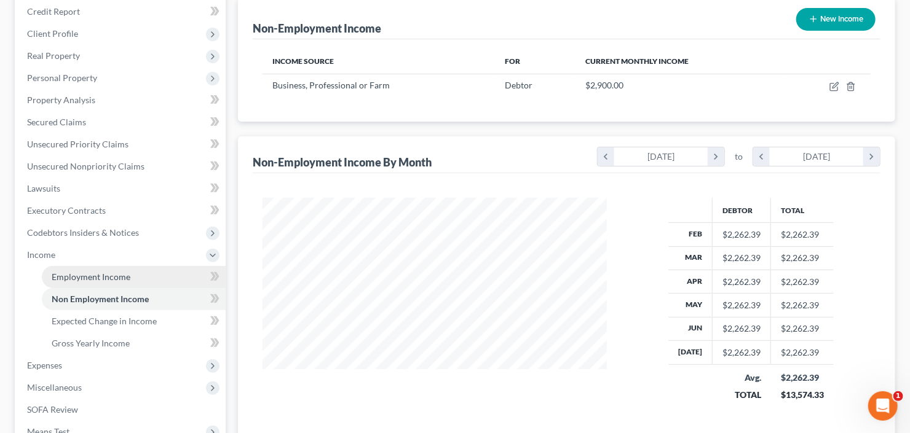
scroll to position [329, 0]
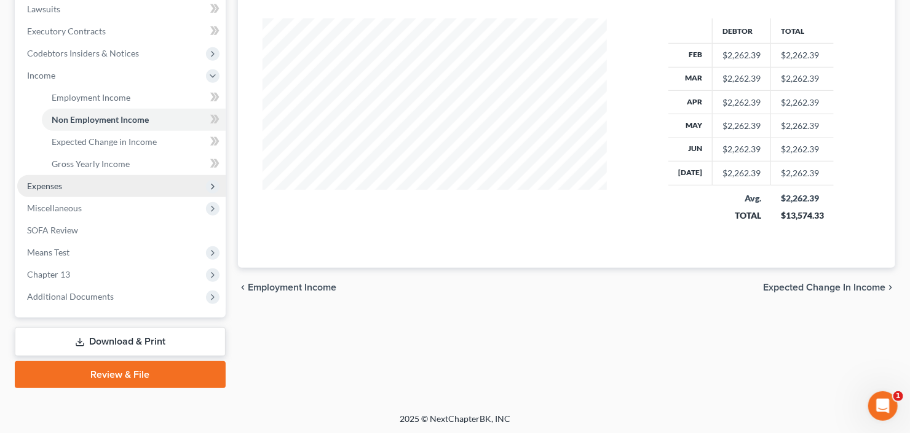
click at [49, 178] on span "Expenses" at bounding box center [121, 186] width 208 height 22
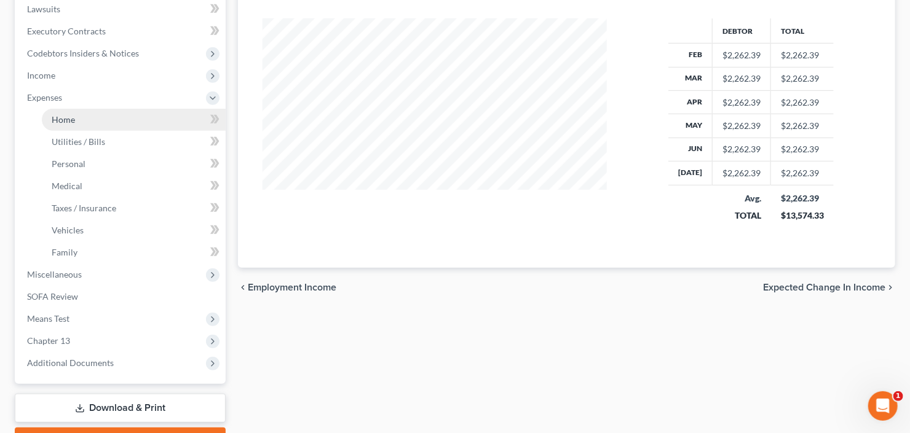
click at [76, 125] on link "Home" at bounding box center [134, 120] width 184 height 22
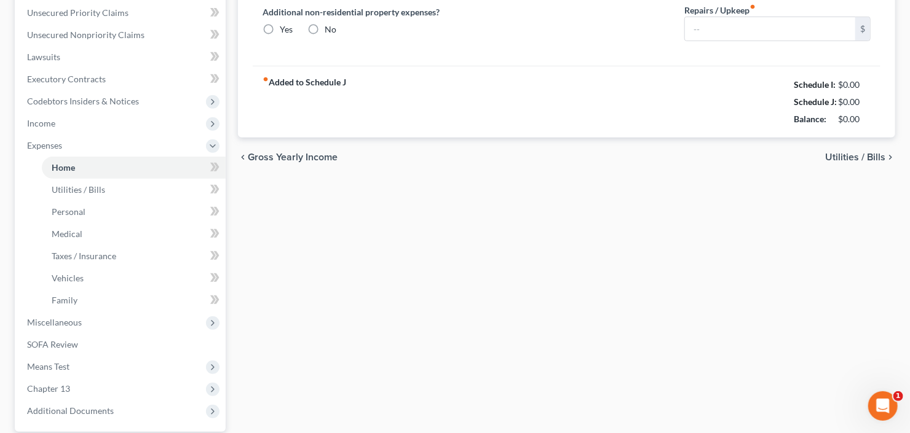
type input "1,418.00"
type input "0.00"
radio input "true"
type input "0.00"
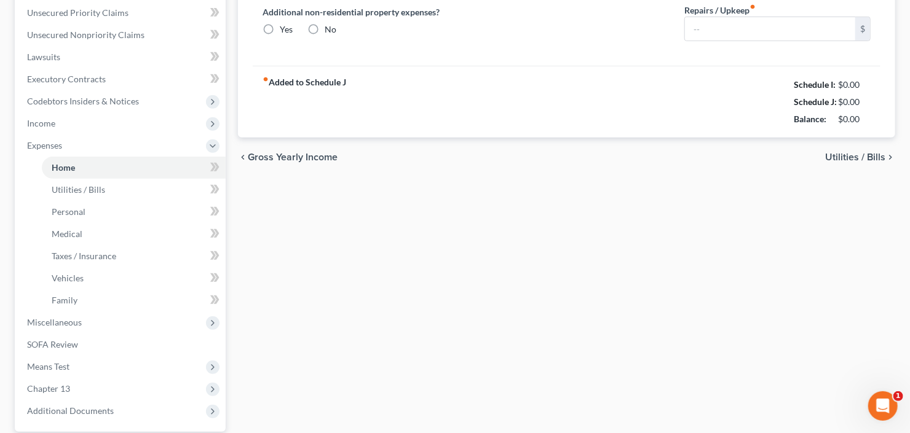
type input "0.00"
type input "100.00"
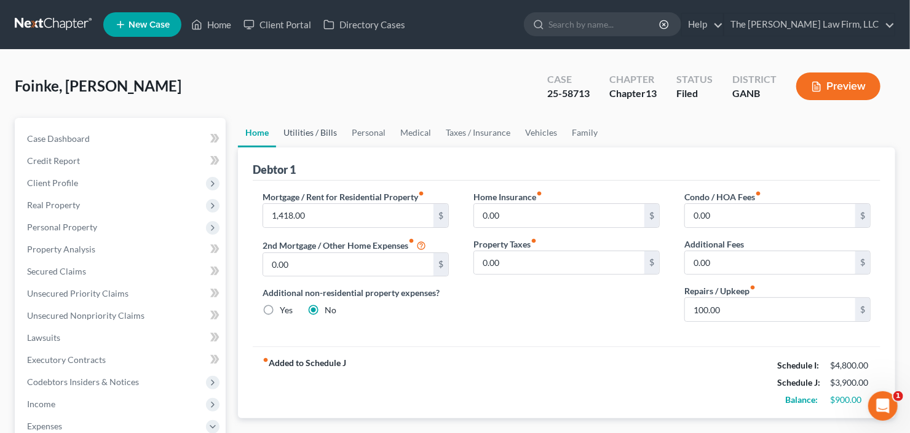
click at [276, 131] on link "Utilities / Bills" at bounding box center [310, 133] width 68 height 30
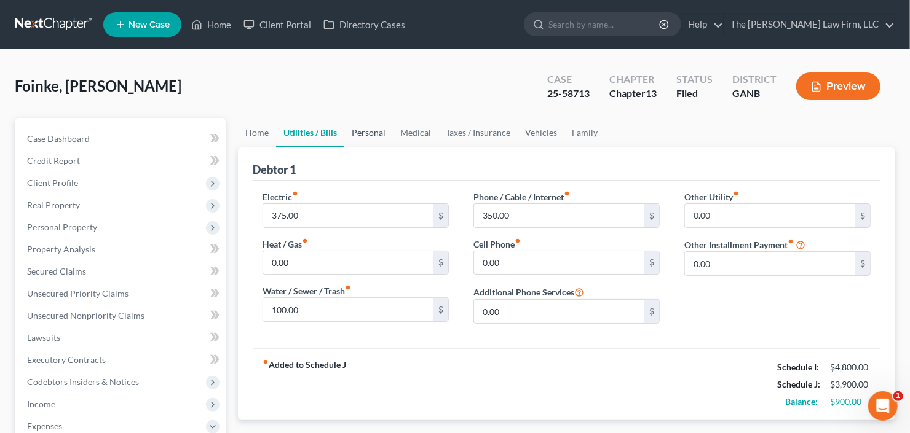
click at [374, 131] on link "Personal" at bounding box center [368, 133] width 49 height 30
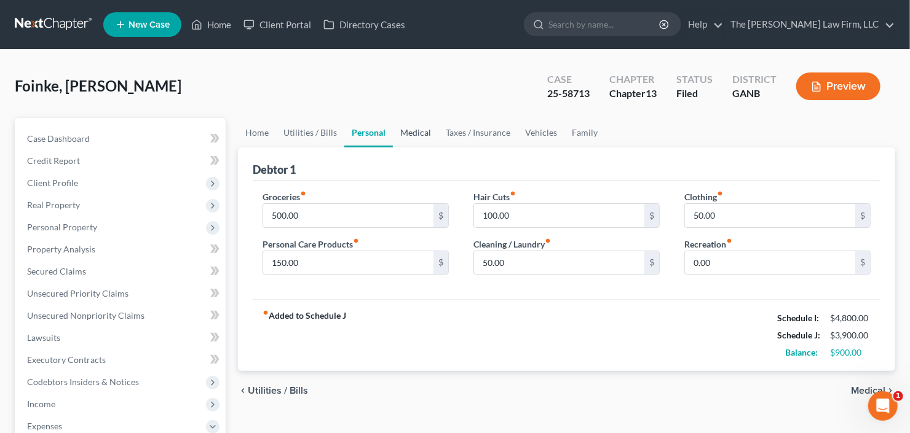
click at [420, 130] on link "Medical" at bounding box center [415, 133] width 45 height 30
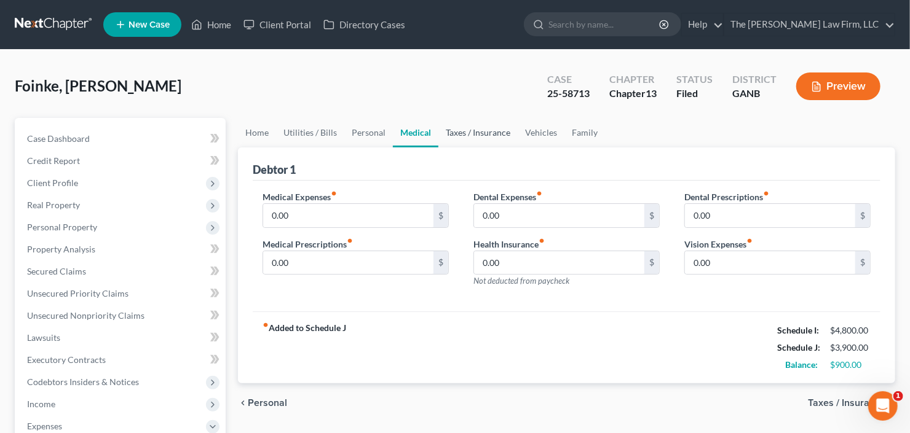
click at [473, 128] on link "Taxes / Insurance" at bounding box center [477, 133] width 79 height 30
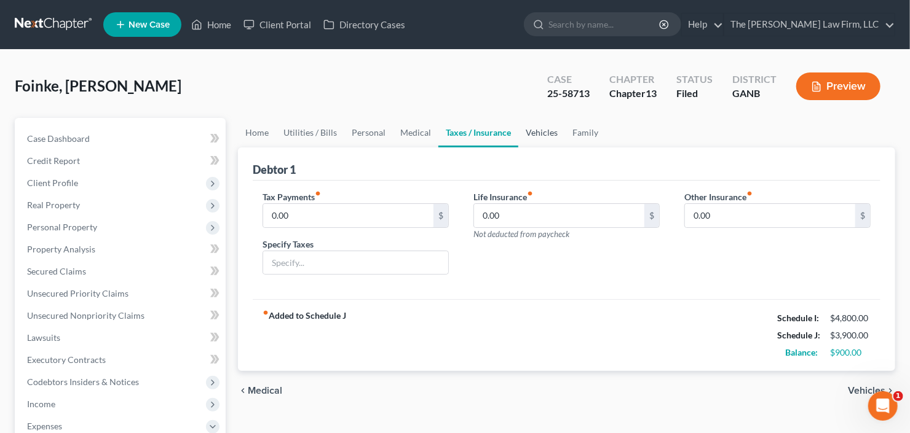
click at [537, 133] on link "Vehicles" at bounding box center [541, 133] width 47 height 30
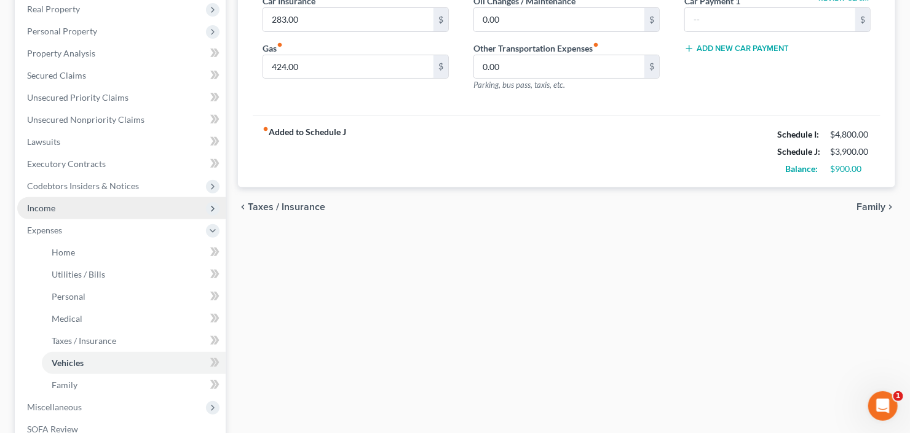
scroll to position [197, 0]
click at [95, 213] on span "Income" at bounding box center [121, 208] width 208 height 22
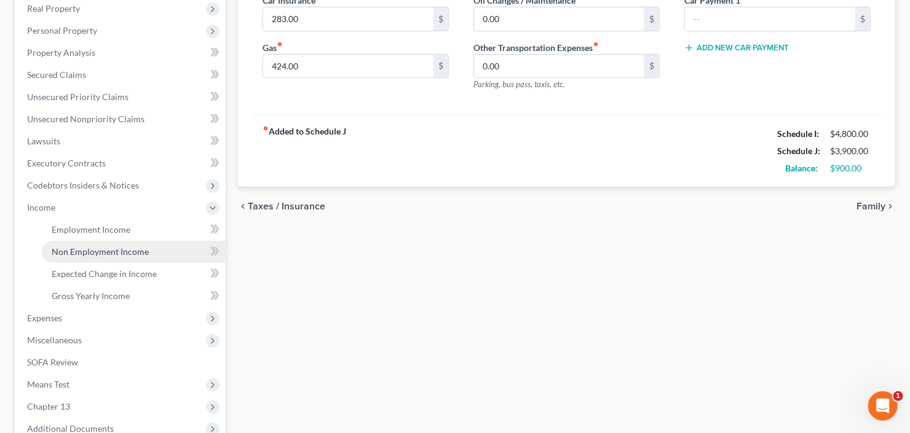
click at [94, 253] on span "Non Employment Income" at bounding box center [100, 251] width 97 height 10
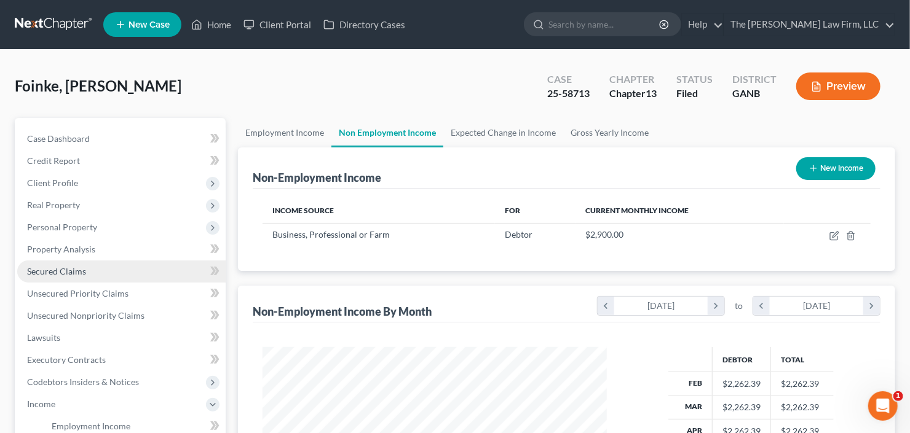
click at [46, 274] on span "Secured Claims" at bounding box center [56, 271] width 59 height 10
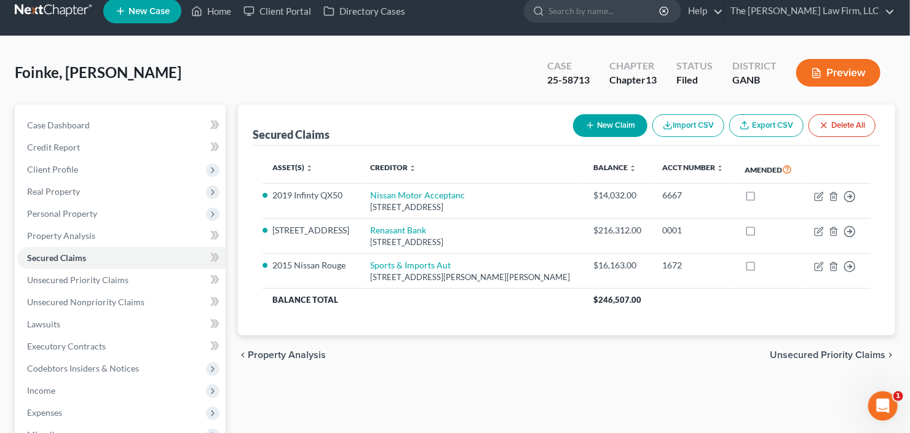
scroll to position [240, 0]
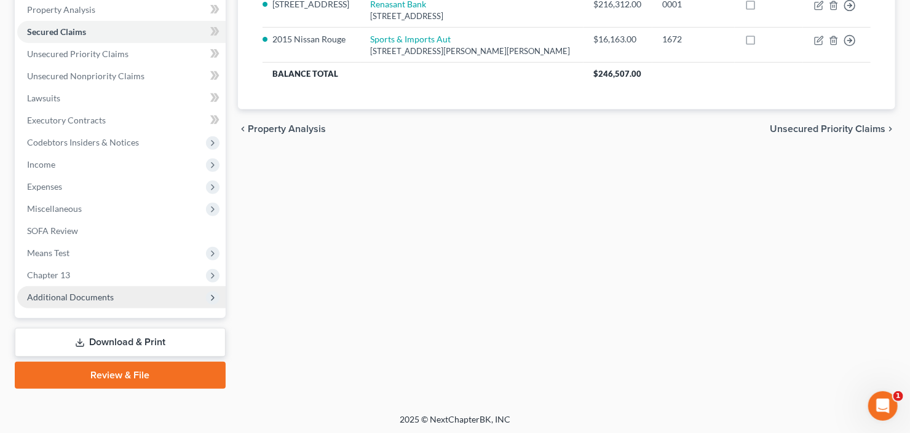
click at [85, 303] on span "Additional Documents" at bounding box center [121, 297] width 208 height 22
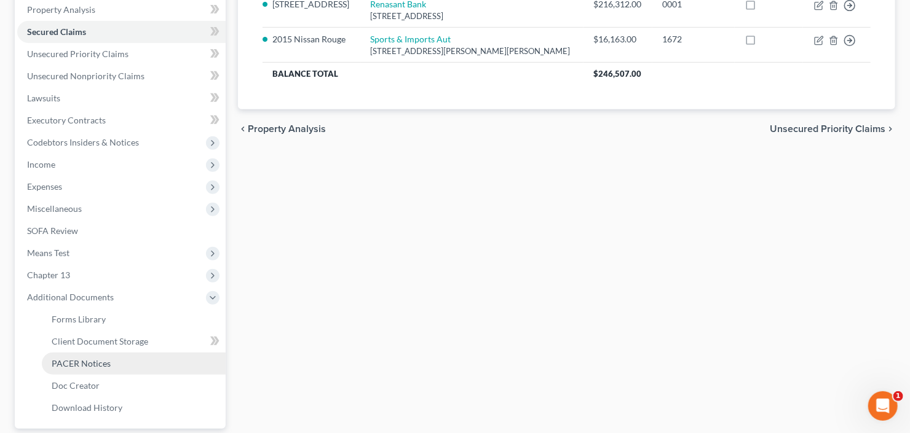
click at [87, 367] on link "PACER Notices" at bounding box center [134, 364] width 184 height 22
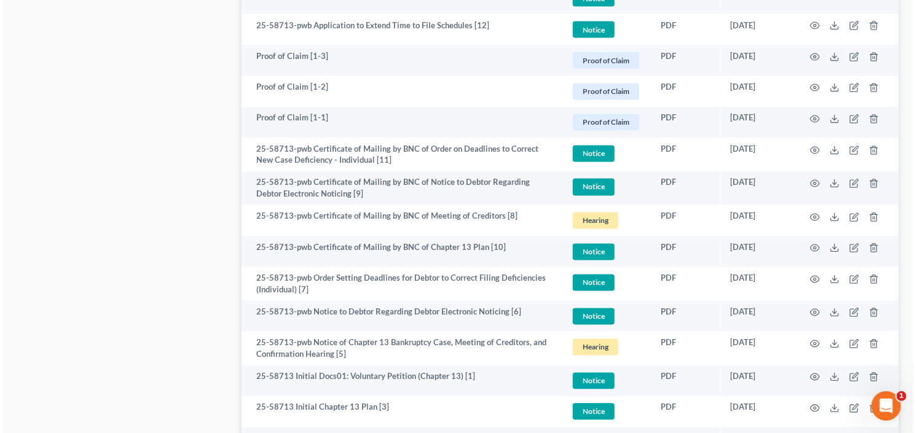
scroll to position [1224, 0]
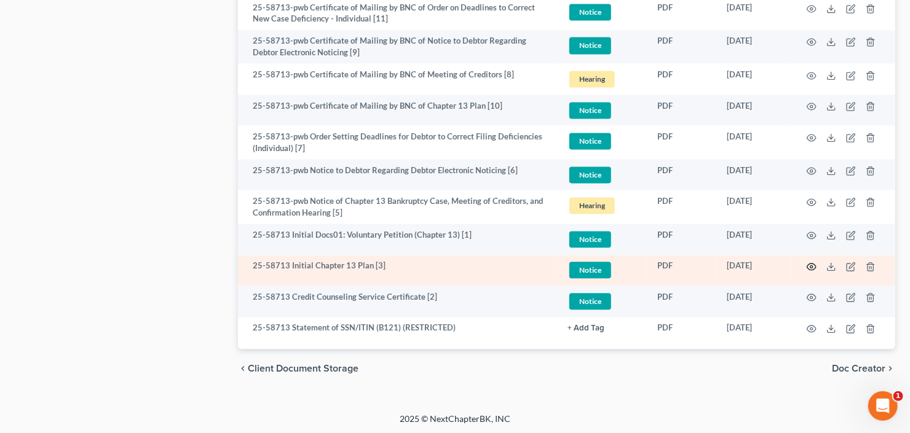
click at [811, 266] on circle "button" at bounding box center [811, 267] width 2 height 2
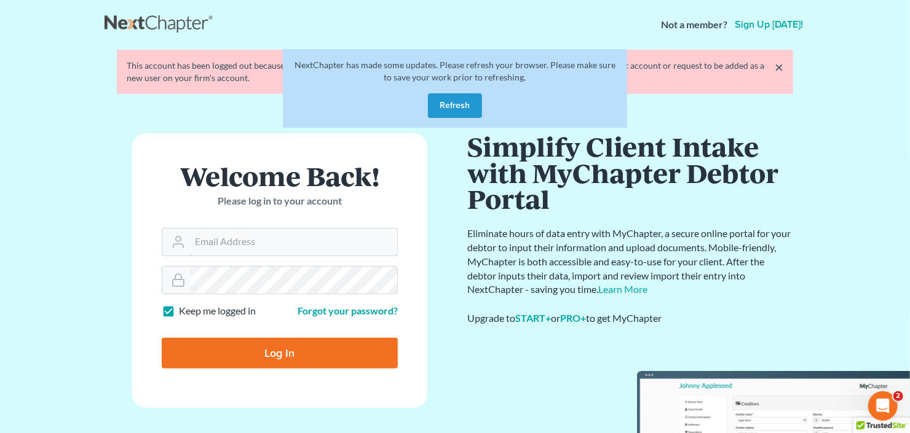
type input "[EMAIL_ADDRESS][DOMAIN_NAME]"
click at [447, 106] on button "Refresh" at bounding box center [455, 105] width 54 height 25
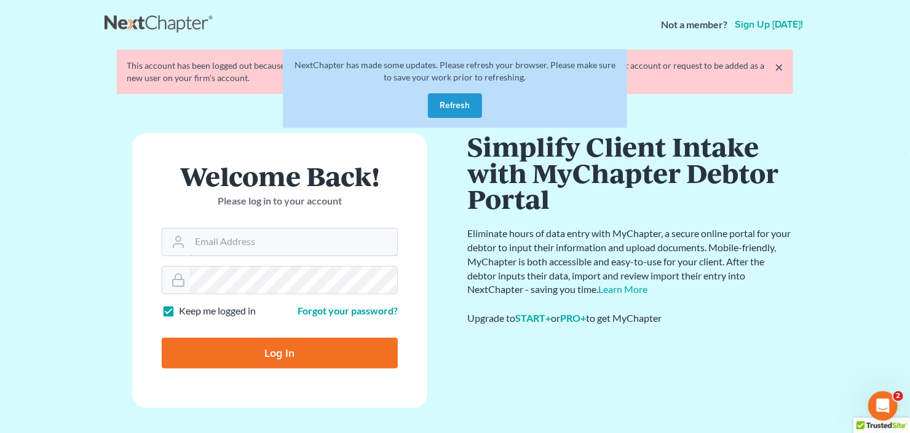
type input "[EMAIL_ADDRESS][DOMAIN_NAME]"
click at [456, 104] on button "Refresh" at bounding box center [455, 105] width 54 height 25
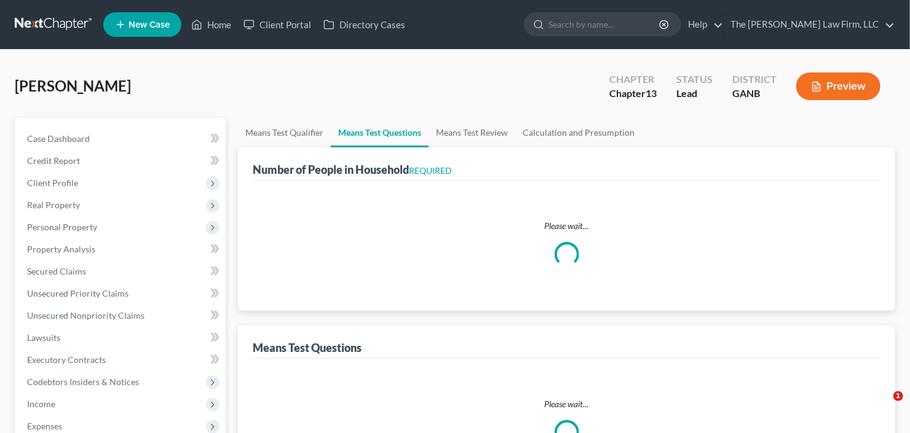
select select "0"
select select "60"
select select "0"
select select "60"
select select "1"
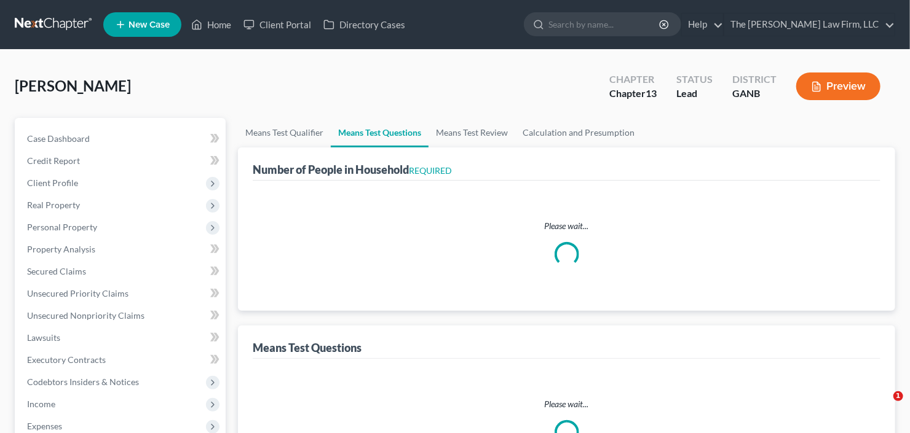
select select "60"
select select "0"
select select "60"
select select "1"
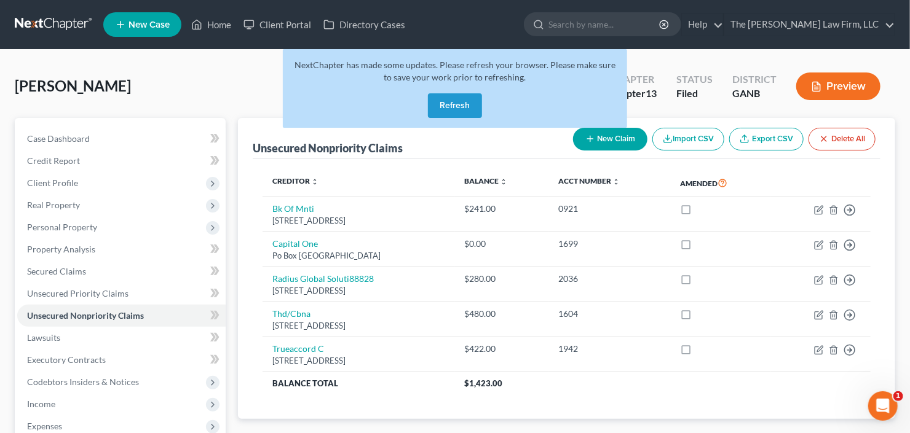
click at [449, 109] on button "Refresh" at bounding box center [455, 105] width 54 height 25
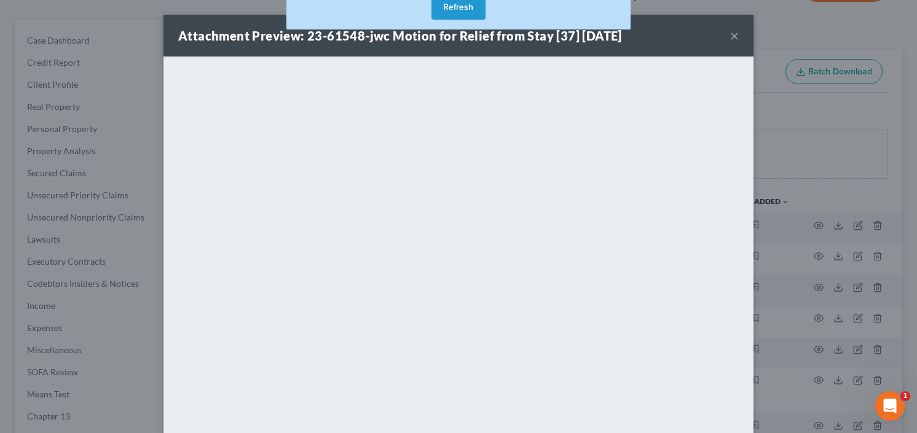
click at [471, 9] on button "Refresh" at bounding box center [458, 7] width 54 height 25
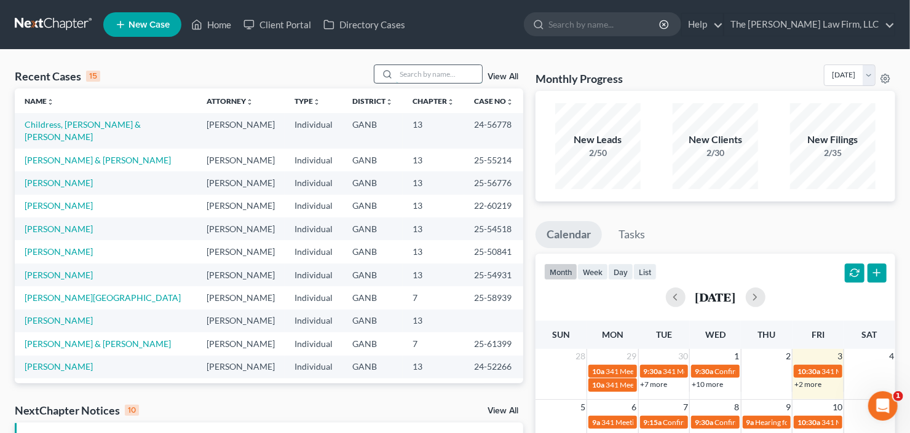
click at [420, 72] on input "search" at bounding box center [439, 74] width 86 height 18
type input "[PERSON_NAME]"
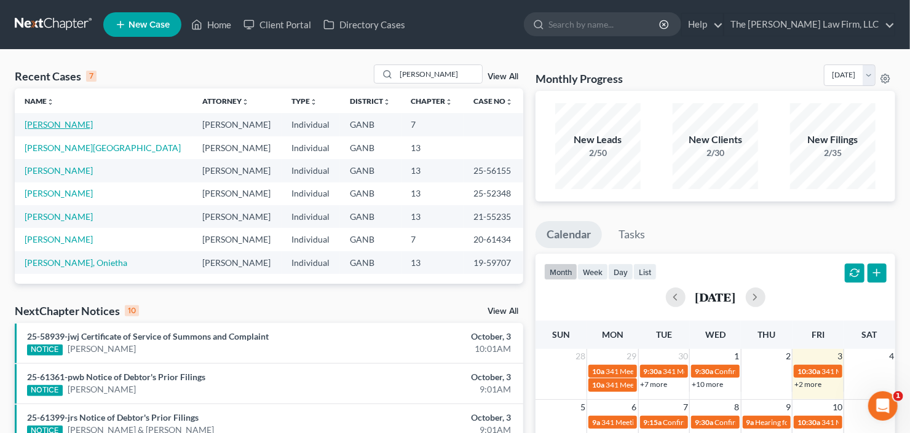
click at [63, 125] on link "[PERSON_NAME]" at bounding box center [59, 124] width 68 height 10
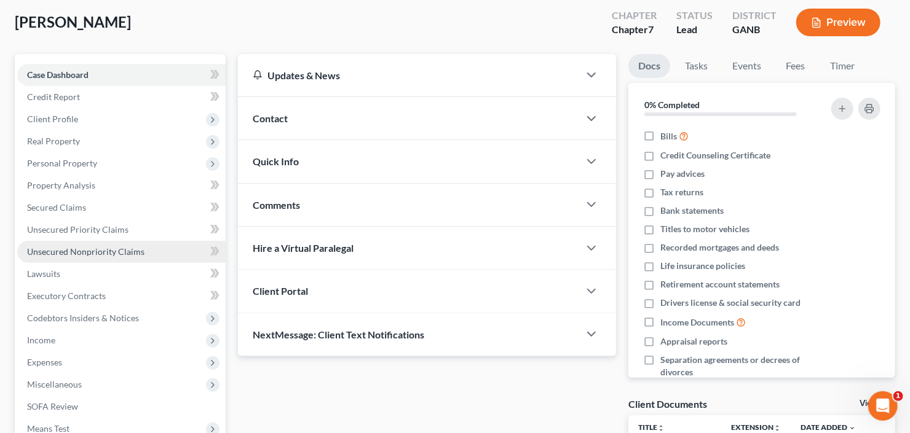
scroll to position [98, 0]
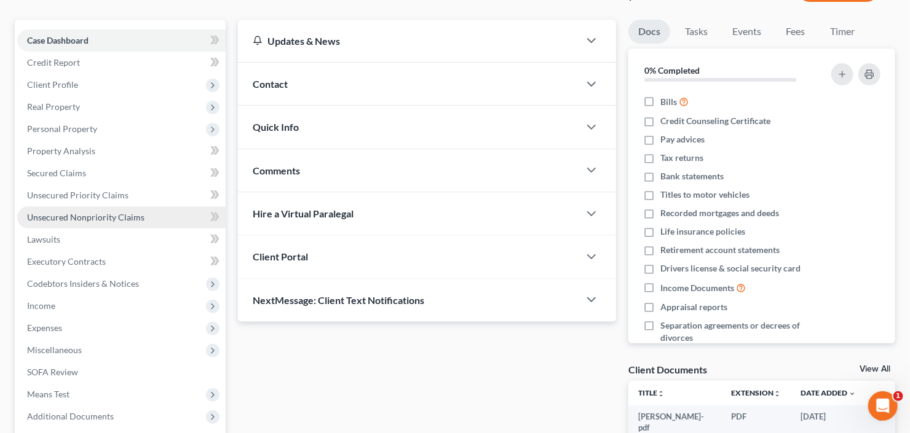
click at [65, 212] on span "Unsecured Nonpriority Claims" at bounding box center [85, 217] width 117 height 10
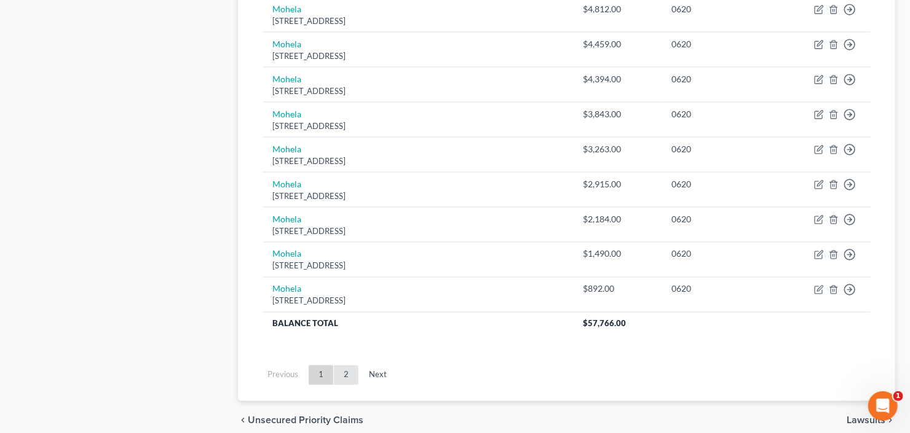
click at [348, 376] on link "2" at bounding box center [346, 376] width 25 height 20
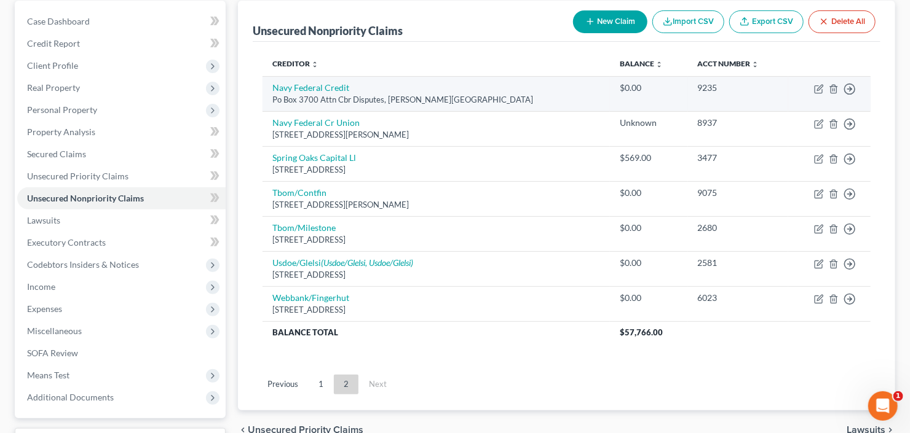
scroll to position [119, 0]
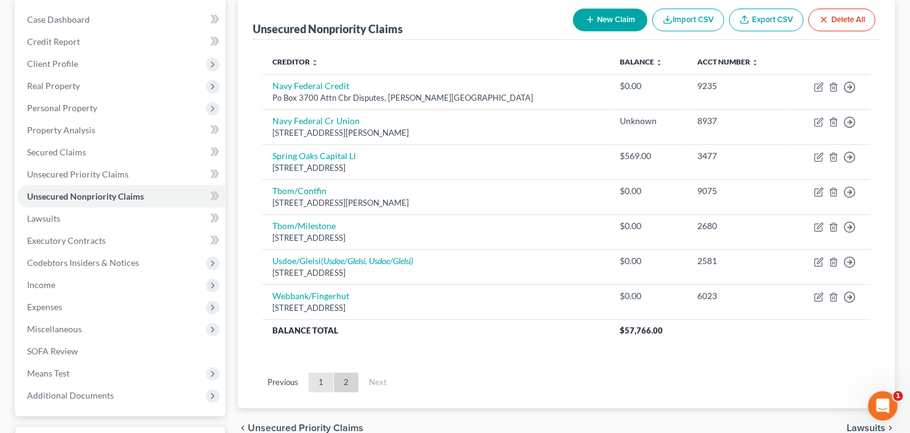
click at [320, 377] on link "1" at bounding box center [321, 383] width 25 height 20
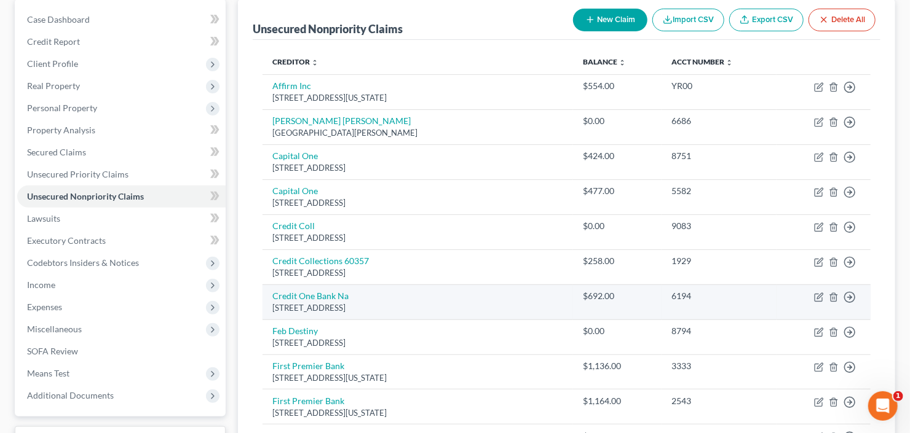
scroll to position [0, 0]
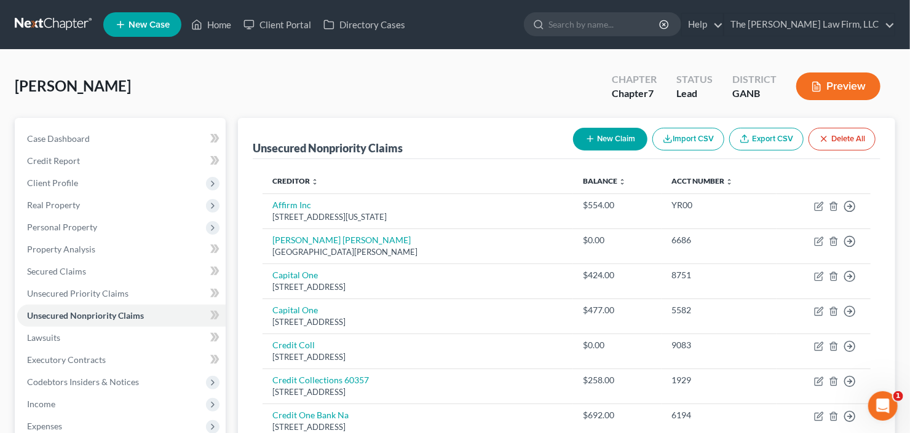
click at [602, 135] on button "New Claim" at bounding box center [610, 139] width 74 height 23
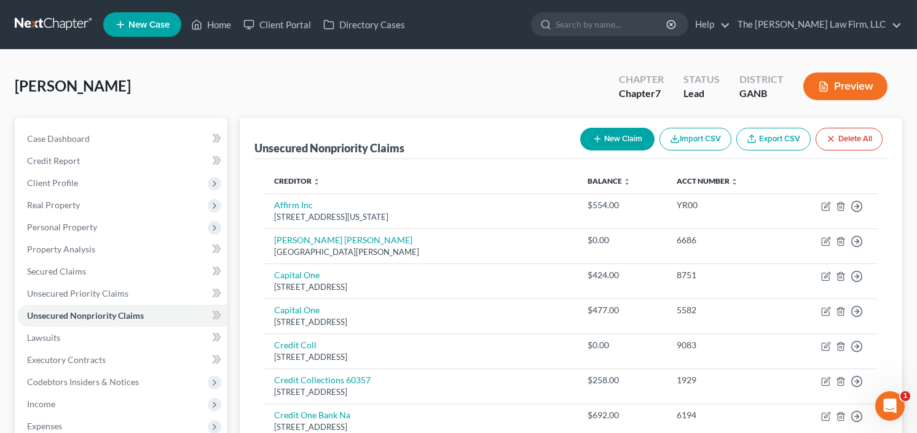
select select "0"
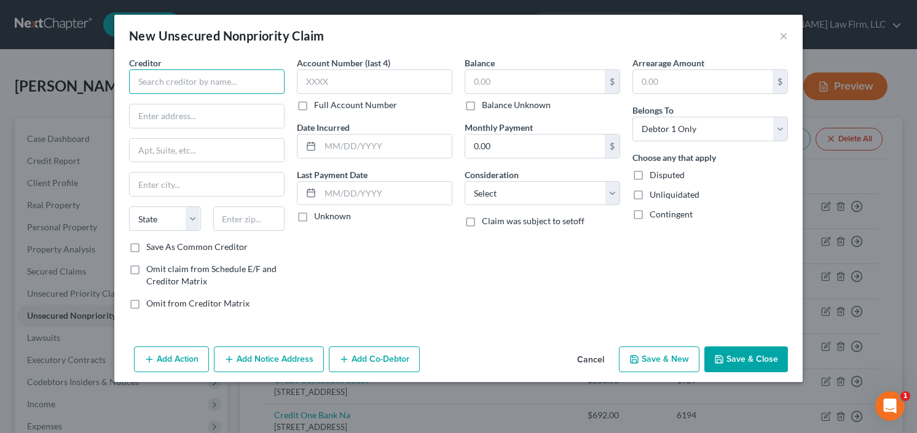
click at [192, 82] on input "text" at bounding box center [206, 81] width 155 height 25
type input "Avis"
click at [541, 87] on input "text" at bounding box center [535, 81] width 140 height 23
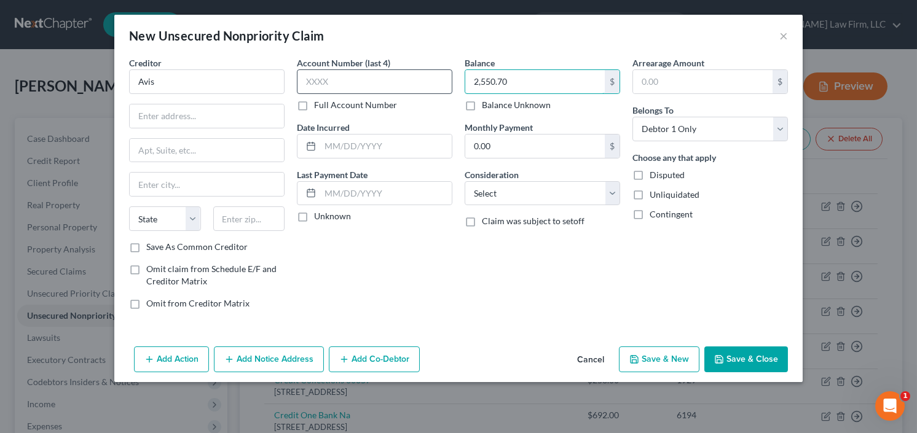
type input "2,550.70"
click at [374, 78] on input "text" at bounding box center [374, 81] width 155 height 25
type input "2640"
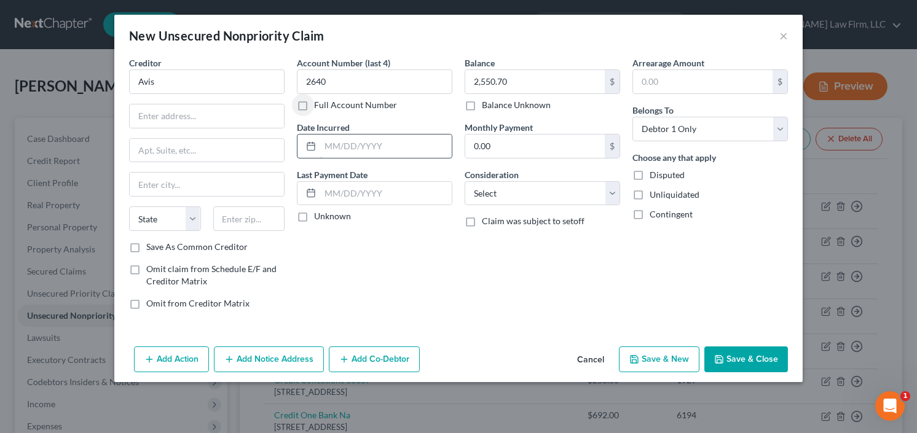
click at [382, 152] on input "text" at bounding box center [386, 146] width 132 height 23
type input "2025"
click at [180, 84] on input "Avis" at bounding box center [206, 81] width 155 height 25
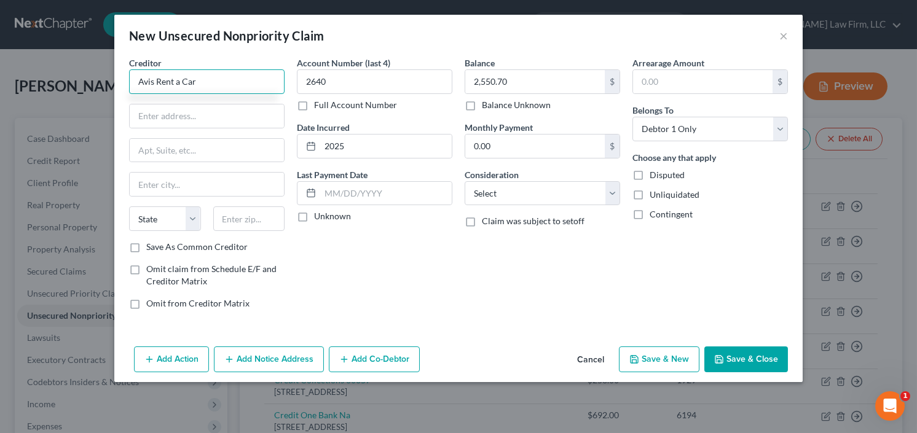
type input "Avis Rent a Car"
type input "7876 Collections Center Dr"
type input "60693"
type input "Chicago"
select select "14"
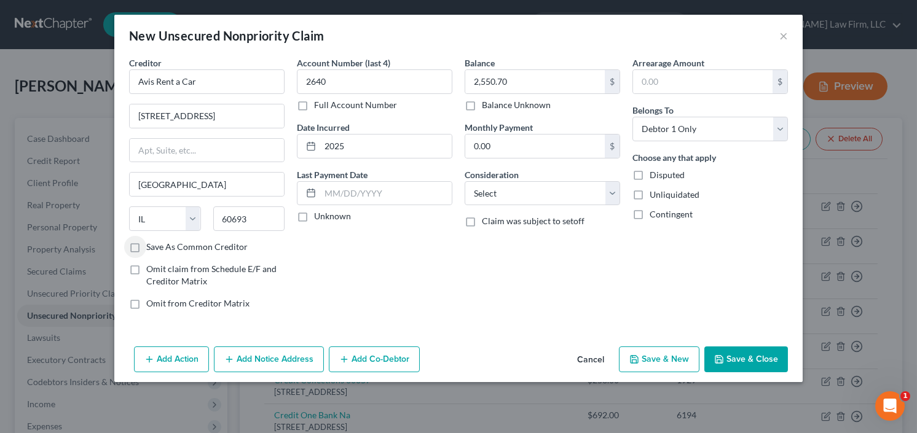
click at [750, 360] on button "Save & Close" at bounding box center [746, 360] width 84 height 26
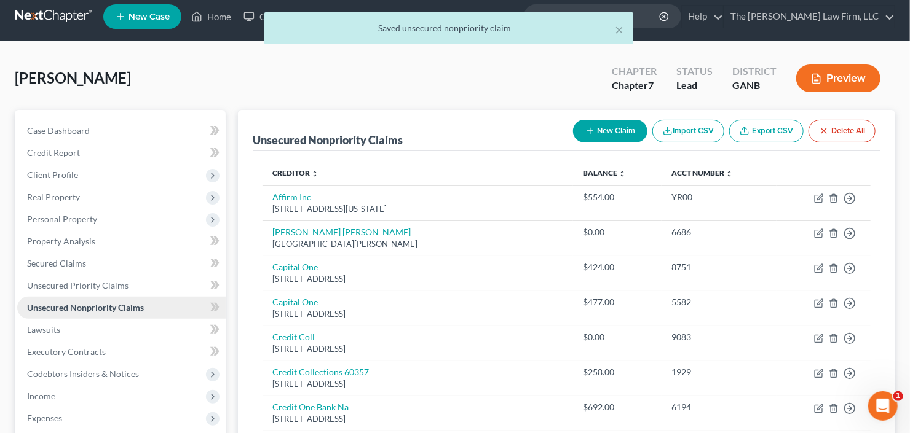
scroll to position [197, 0]
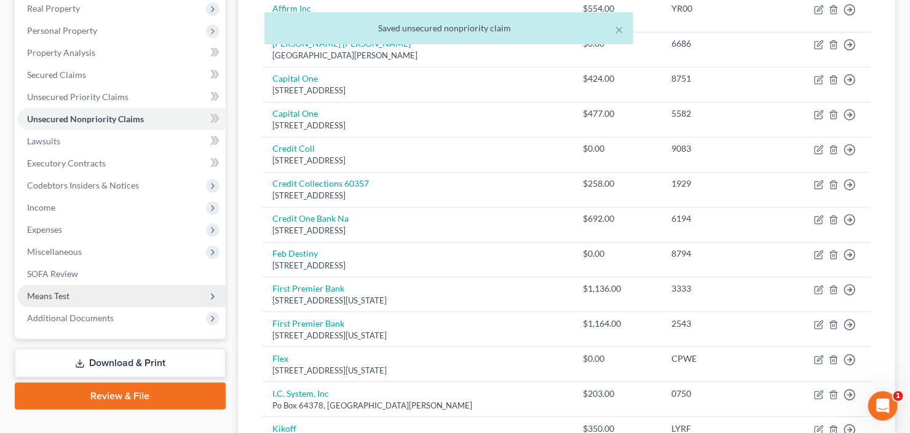
click at [69, 294] on span "Means Test" at bounding box center [48, 296] width 42 height 10
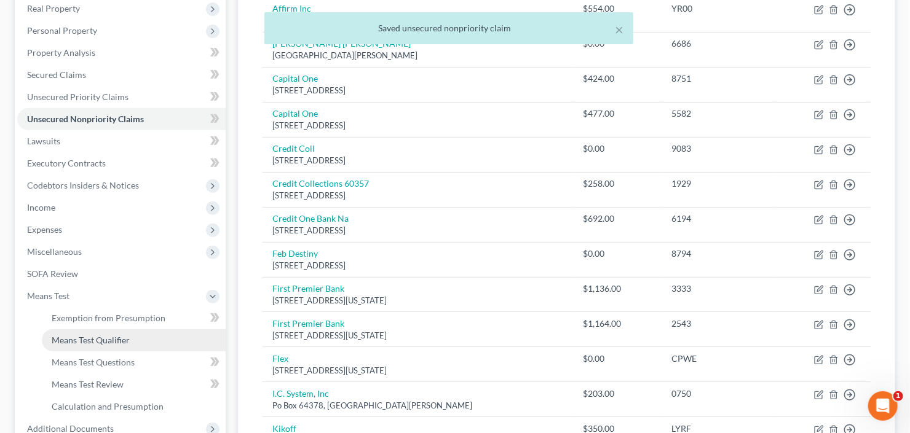
click at [79, 344] on link "Means Test Qualifier" at bounding box center [134, 340] width 184 height 22
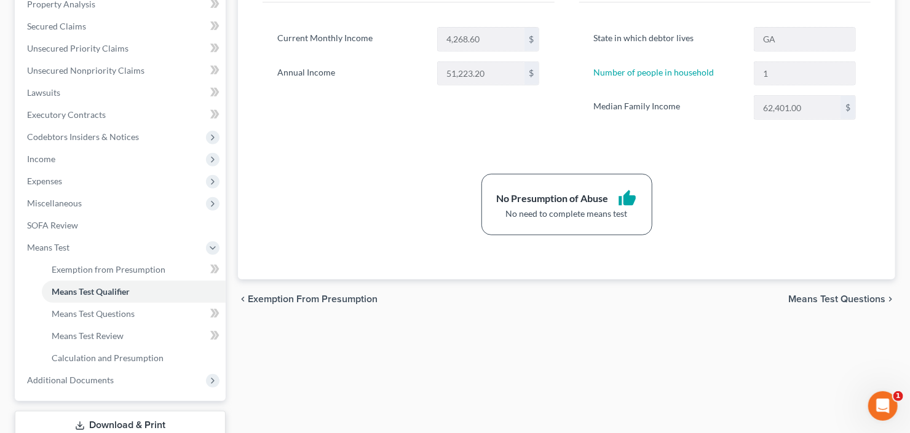
scroll to position [246, 0]
click at [120, 355] on span "Calculation and Presumption" at bounding box center [108, 357] width 112 height 10
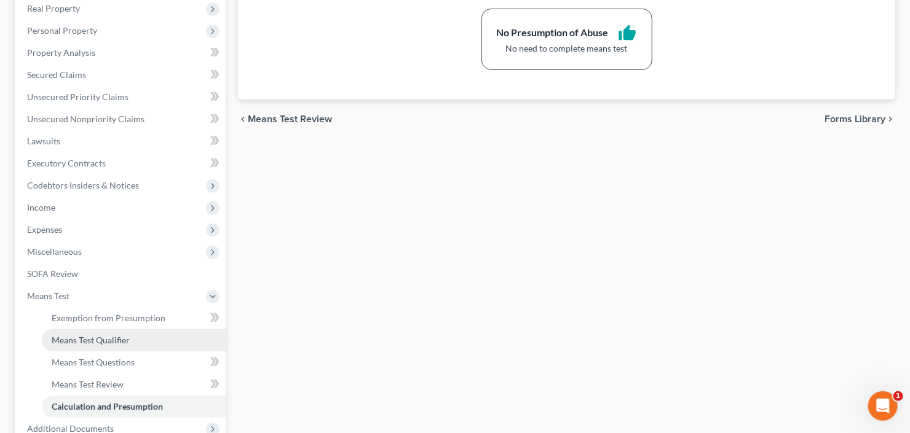
click at [95, 338] on span "Means Test Qualifier" at bounding box center [91, 340] width 78 height 10
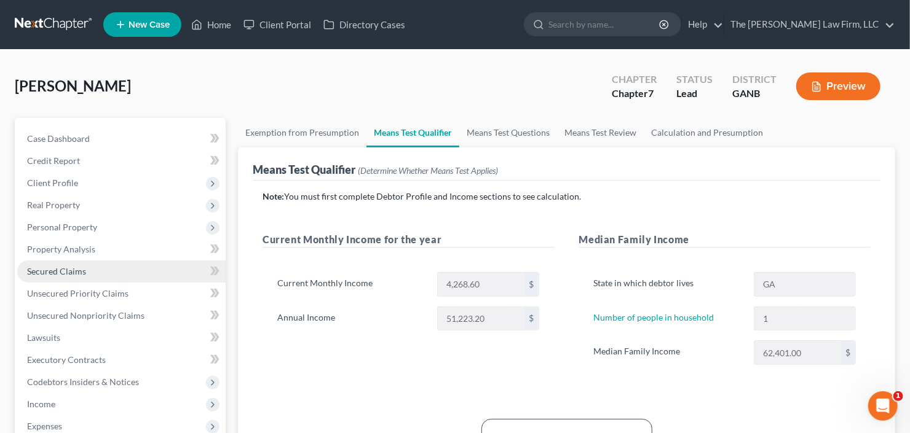
click at [69, 270] on span "Secured Claims" at bounding box center [56, 271] width 59 height 10
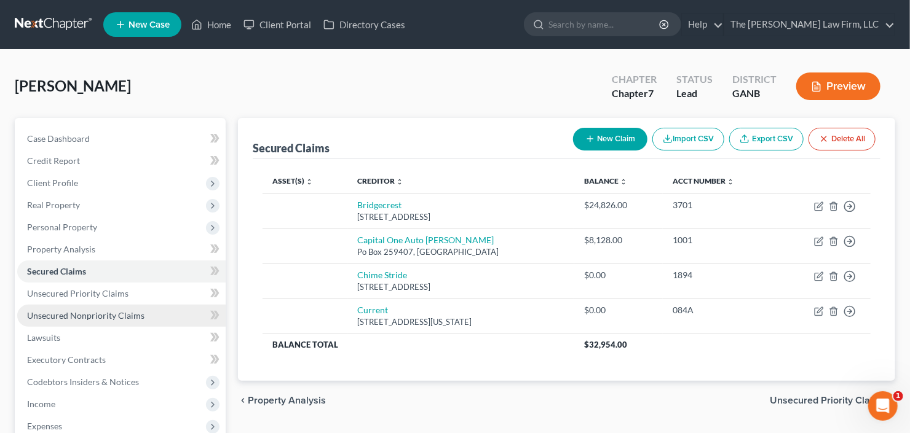
click at [94, 319] on span "Unsecured Nonpriority Claims" at bounding box center [85, 315] width 117 height 10
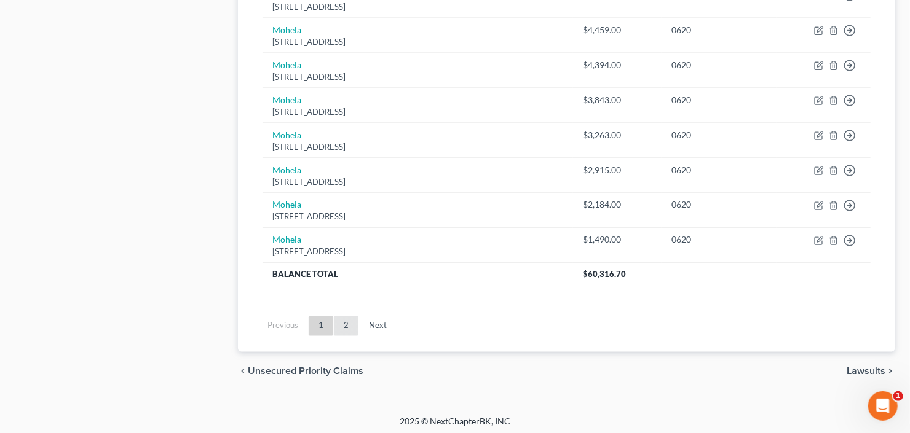
click at [344, 321] on link "2" at bounding box center [346, 327] width 25 height 20
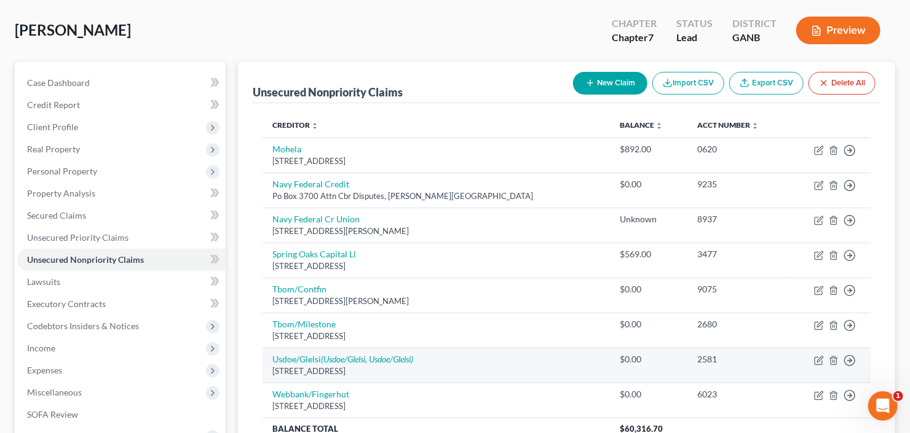
scroll to position [148, 0]
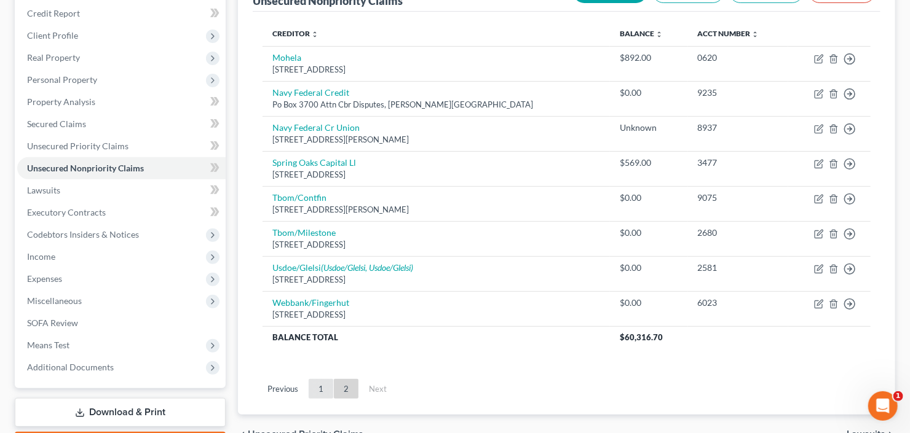
click at [321, 387] on link "1" at bounding box center [321, 389] width 25 height 20
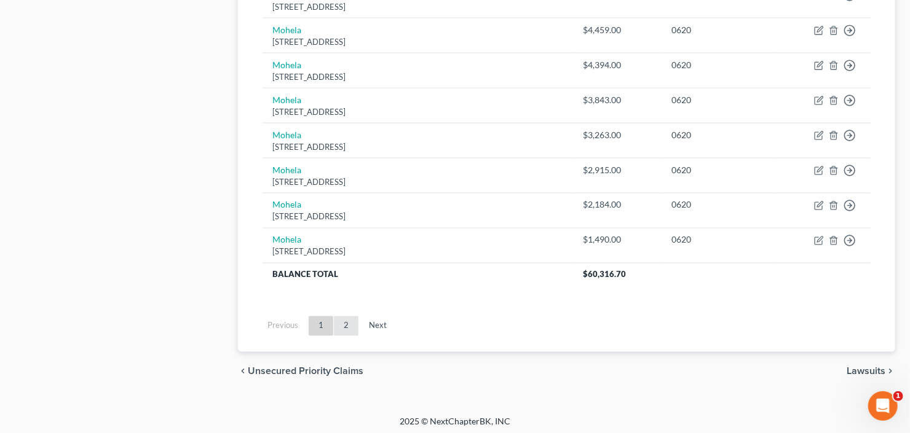
click at [349, 326] on link "2" at bounding box center [346, 327] width 25 height 20
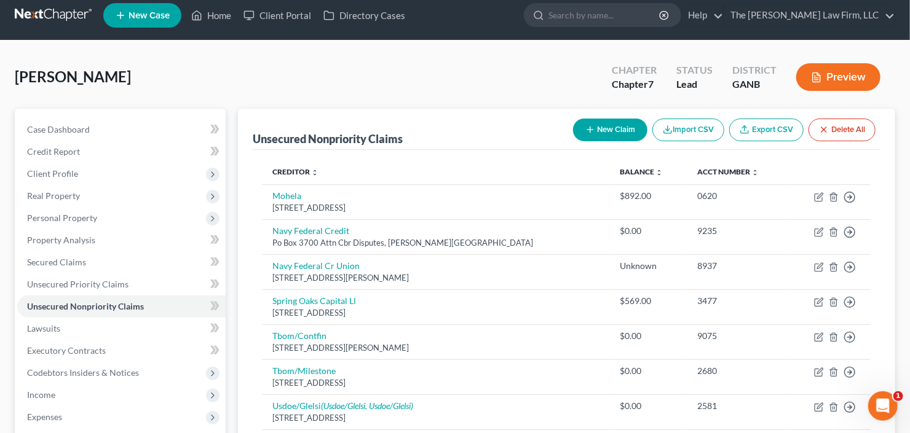
scroll to position [0, 0]
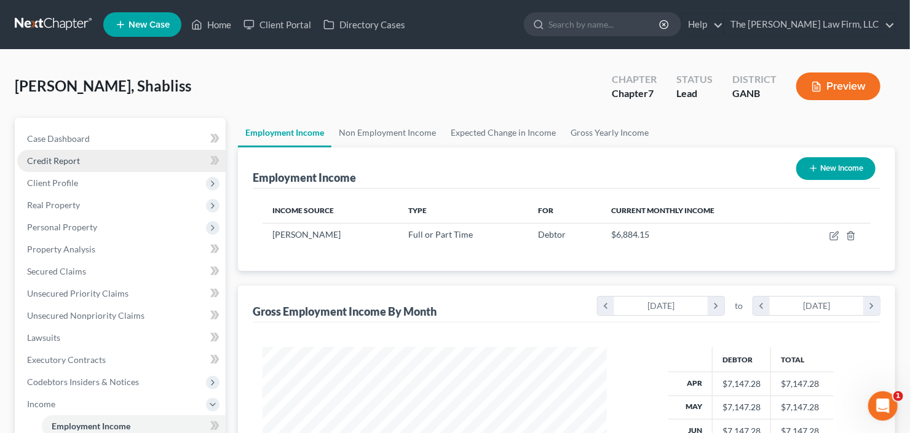
scroll to position [219, 369]
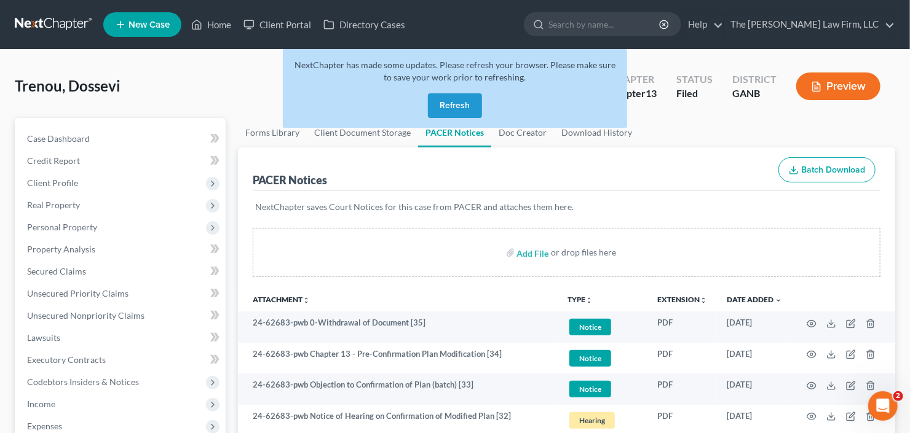
click at [441, 103] on button "Refresh" at bounding box center [455, 105] width 54 height 25
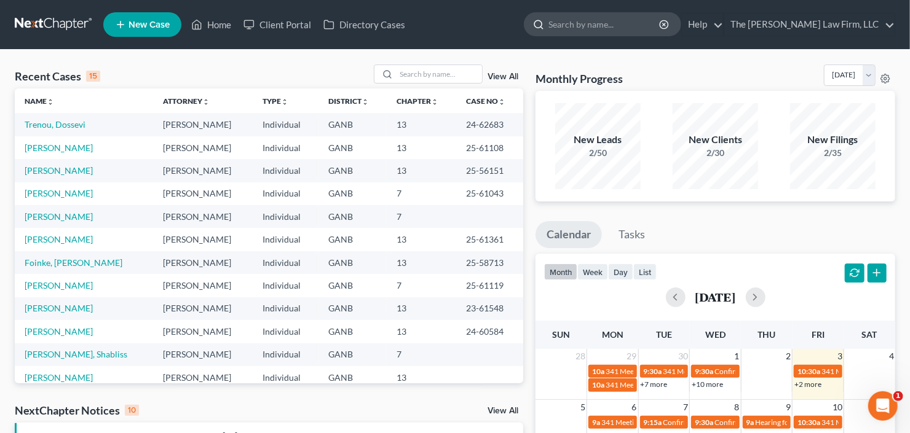
click at [652, 22] on input "search" at bounding box center [604, 24] width 112 height 23
type input "s"
type input "[PERSON_NAME]"
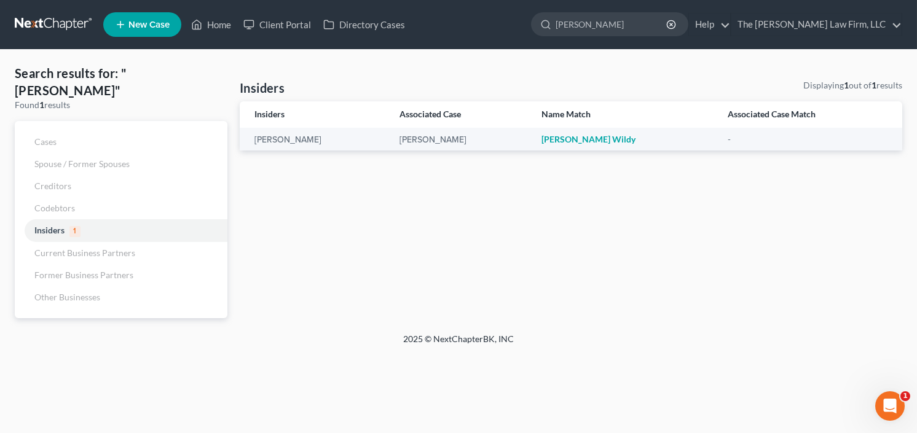
drag, startPoint x: 656, startPoint y: 23, endPoint x: 553, endPoint y: 34, distance: 103.3
click at [556, 34] on ul "New Case Home Client Portal Directory Cases [PERSON_NAME] - No Result - Insider…" at bounding box center [502, 25] width 799 height 32
type input "[PERSON_NAME]"
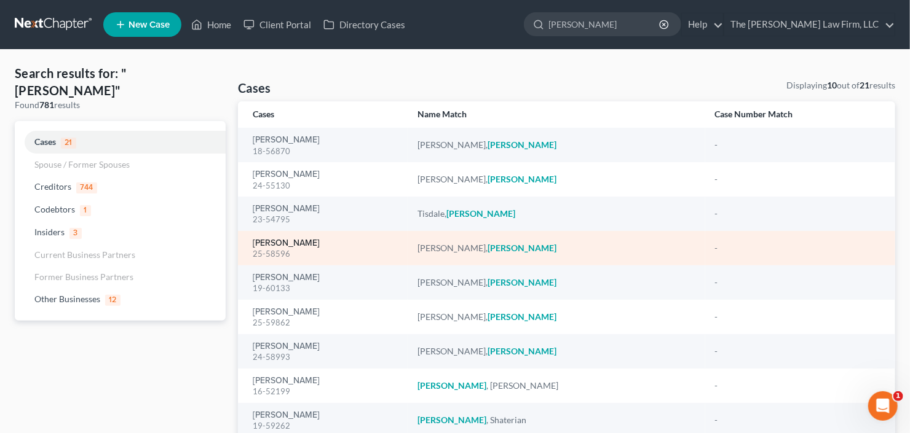
click at [265, 240] on link "[PERSON_NAME]" at bounding box center [286, 243] width 67 height 9
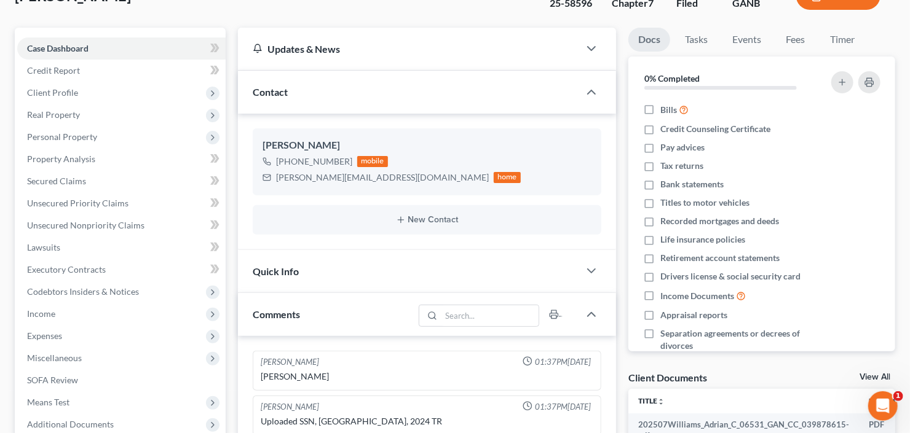
scroll to position [148, 0]
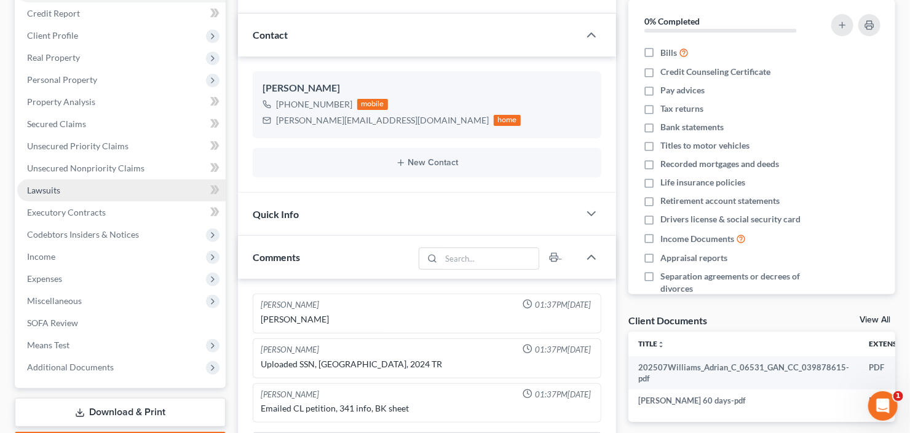
click at [57, 187] on span "Lawsuits" at bounding box center [43, 190] width 33 height 10
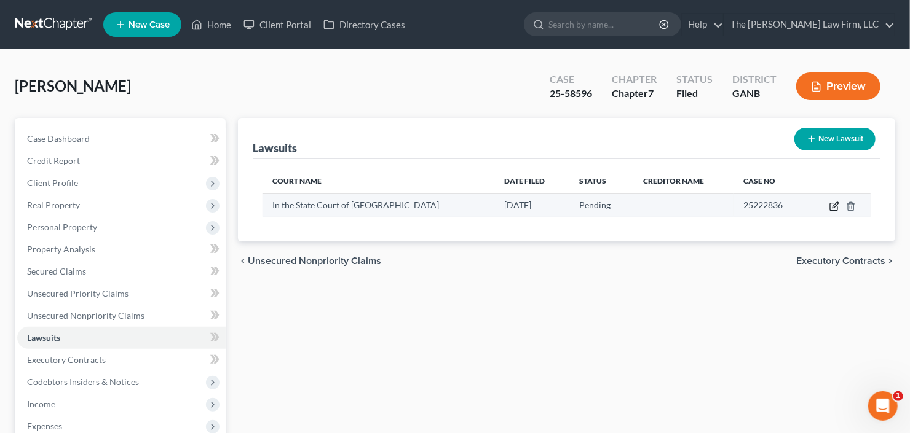
click at [832, 207] on icon "button" at bounding box center [834, 207] width 10 height 10
select select "0"
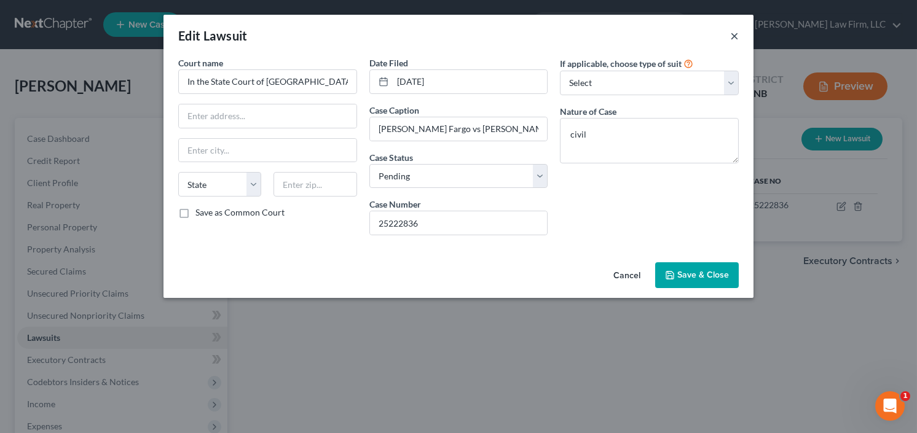
click at [738, 36] on button "×" at bounding box center [734, 35] width 9 height 15
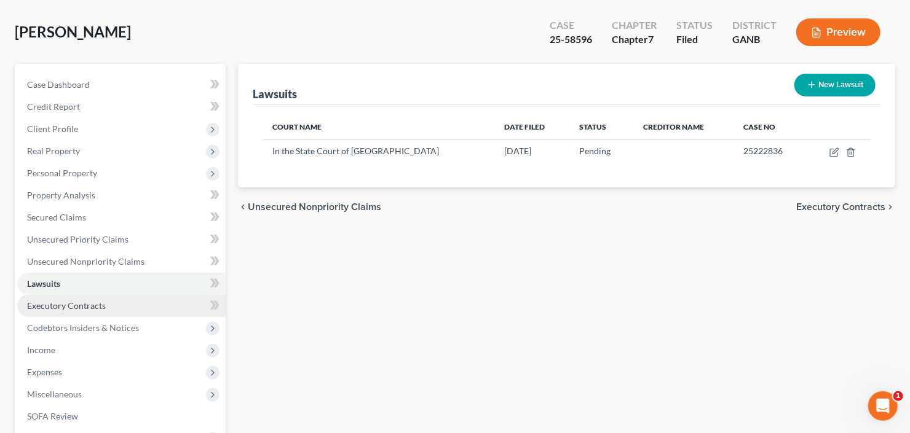
scroll to position [98, 0]
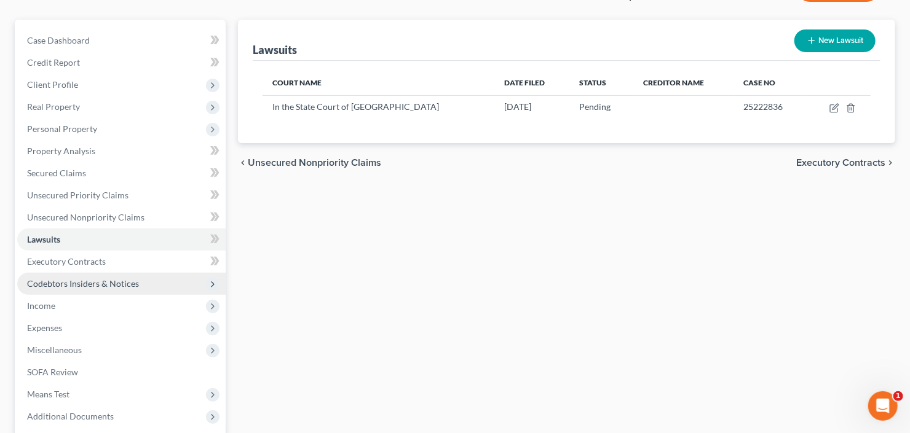
click at [73, 287] on span "Codebtors Insiders & Notices" at bounding box center [83, 283] width 112 height 10
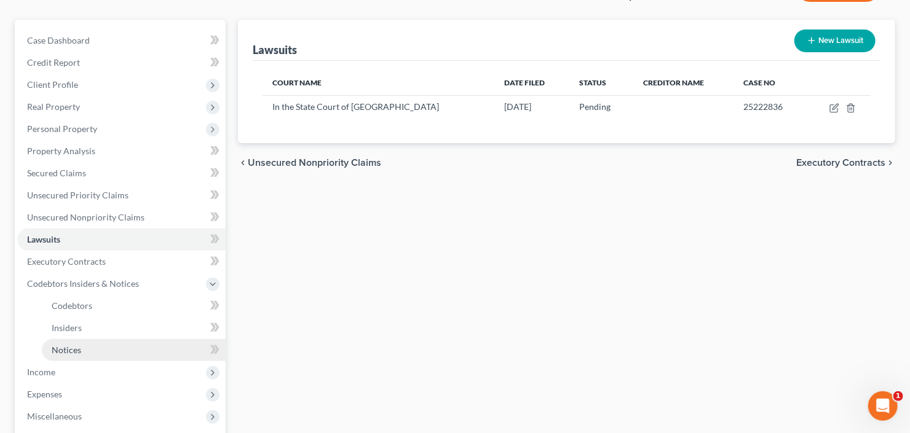
click at [60, 351] on span "Notices" at bounding box center [67, 350] width 30 height 10
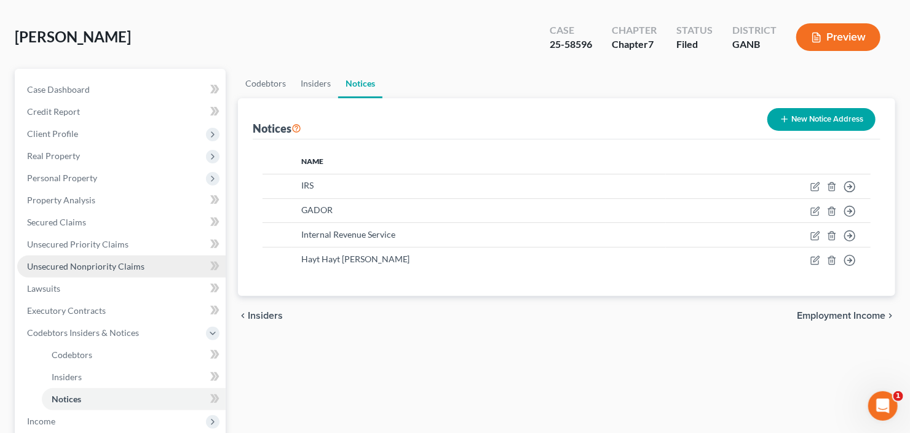
click at [39, 265] on span "Unsecured Nonpriority Claims" at bounding box center [85, 266] width 117 height 10
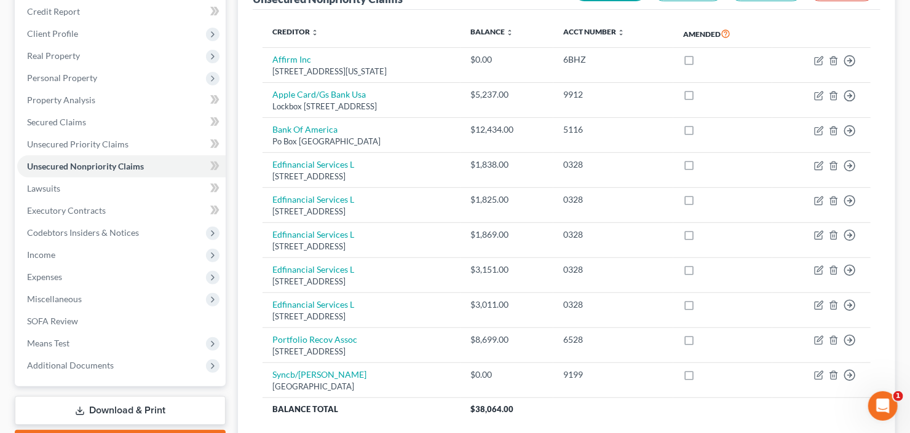
scroll to position [146, 0]
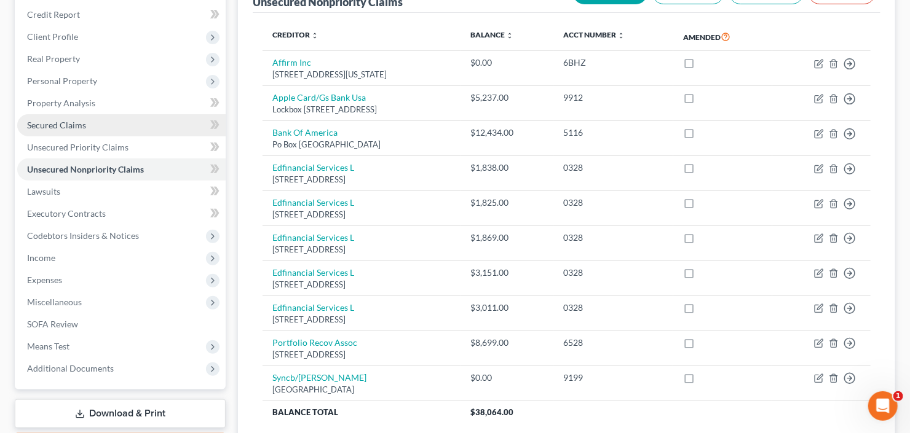
click at [37, 123] on span "Secured Claims" at bounding box center [56, 125] width 59 height 10
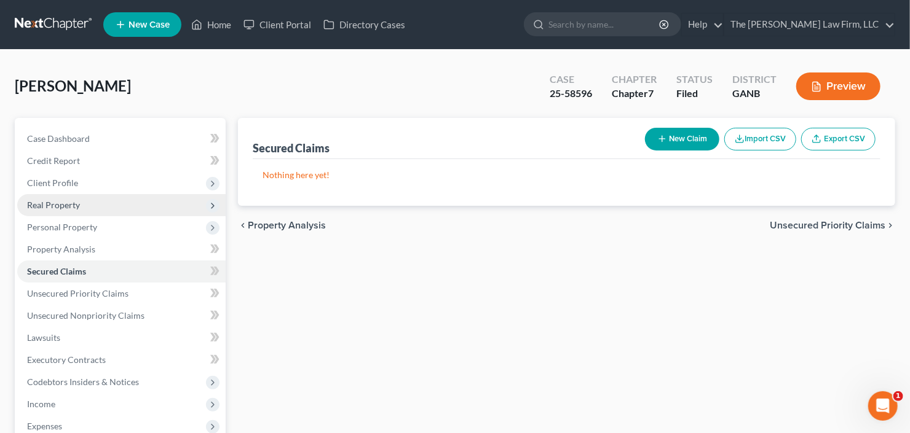
click at [50, 204] on span "Real Property" at bounding box center [53, 205] width 53 height 10
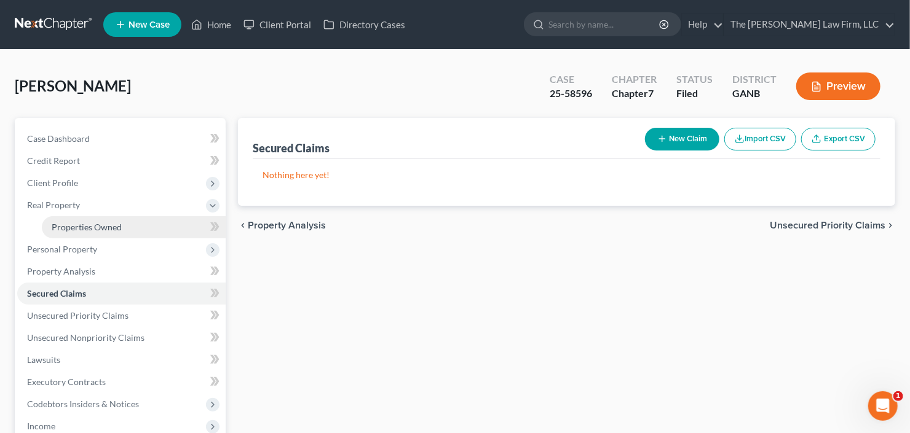
click at [65, 222] on span "Properties Owned" at bounding box center [87, 227] width 70 height 10
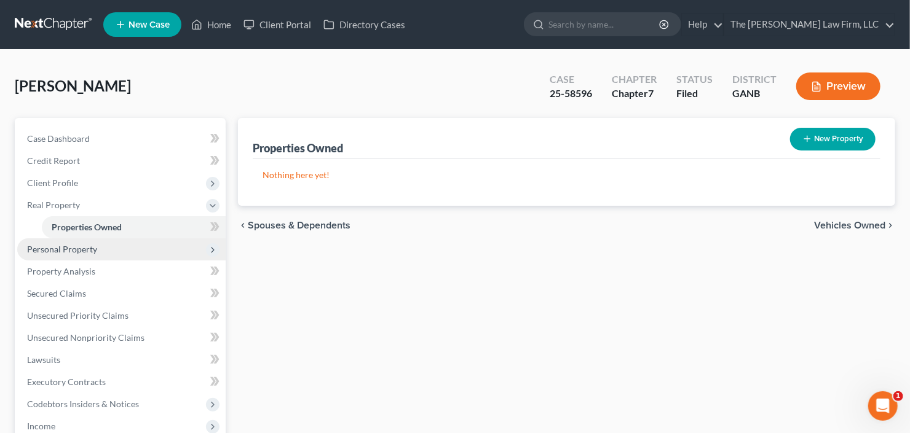
click at [39, 251] on span "Personal Property" at bounding box center [62, 249] width 70 height 10
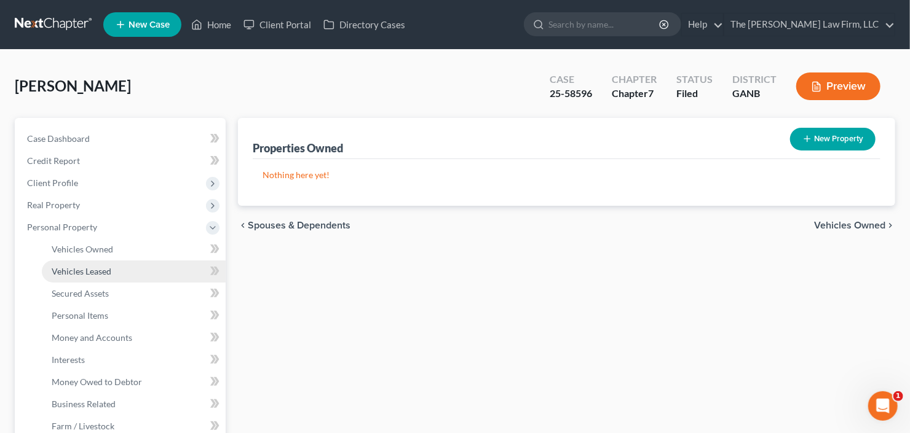
click at [55, 273] on span "Vehicles Leased" at bounding box center [82, 271] width 60 height 10
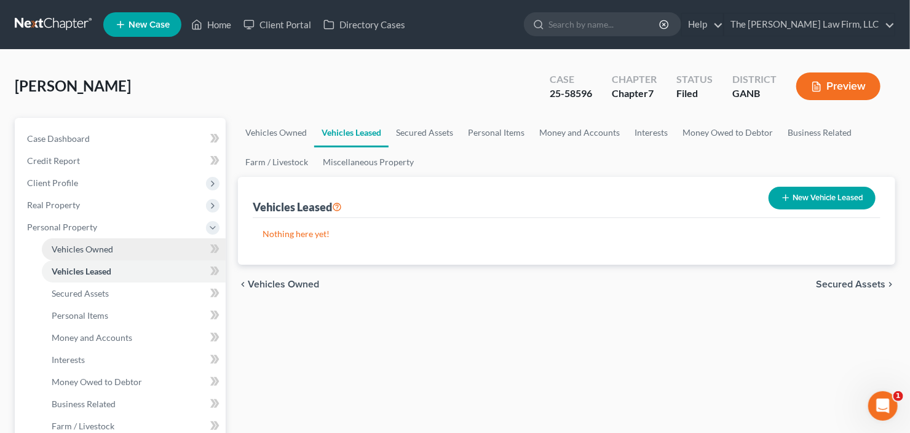
click at [76, 249] on span "Vehicles Owned" at bounding box center [82, 249] width 61 height 10
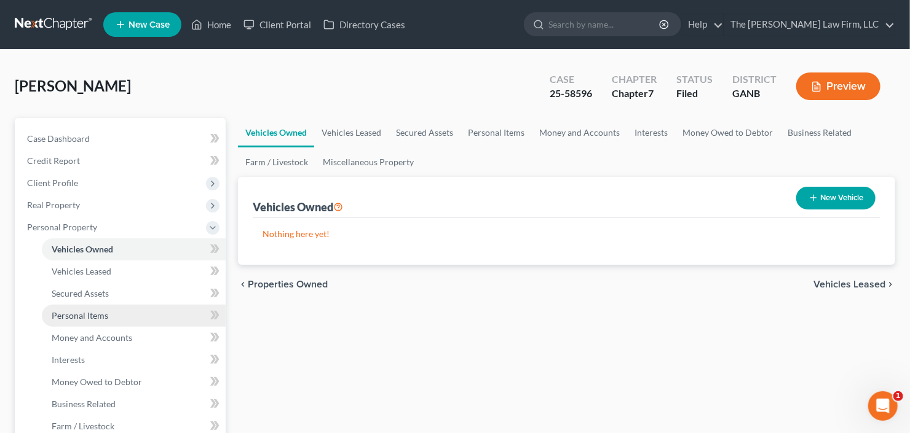
click at [73, 315] on span "Personal Items" at bounding box center [80, 315] width 57 height 10
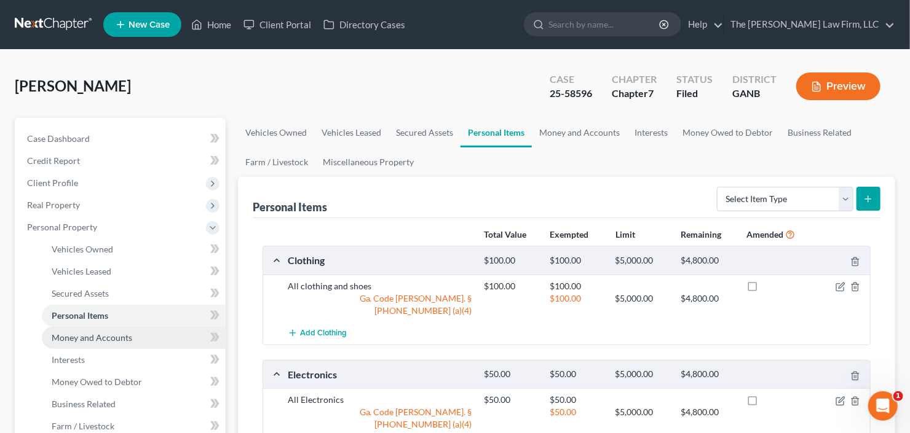
click at [81, 338] on span "Money and Accounts" at bounding box center [92, 337] width 81 height 10
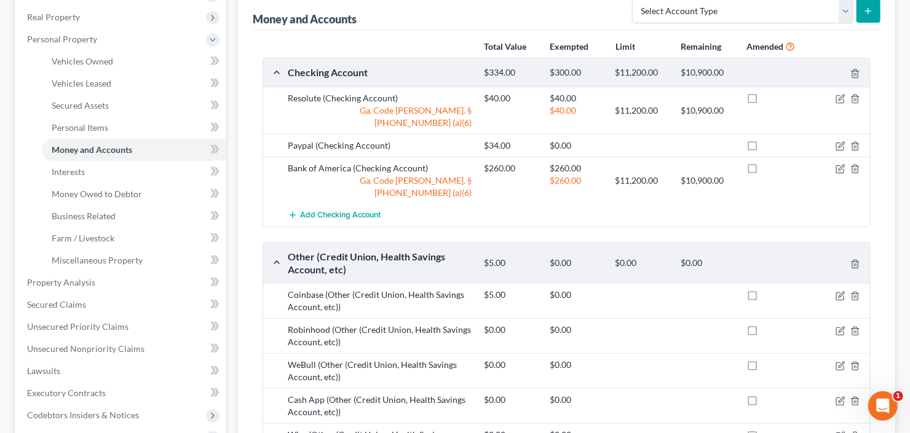
scroll to position [246, 0]
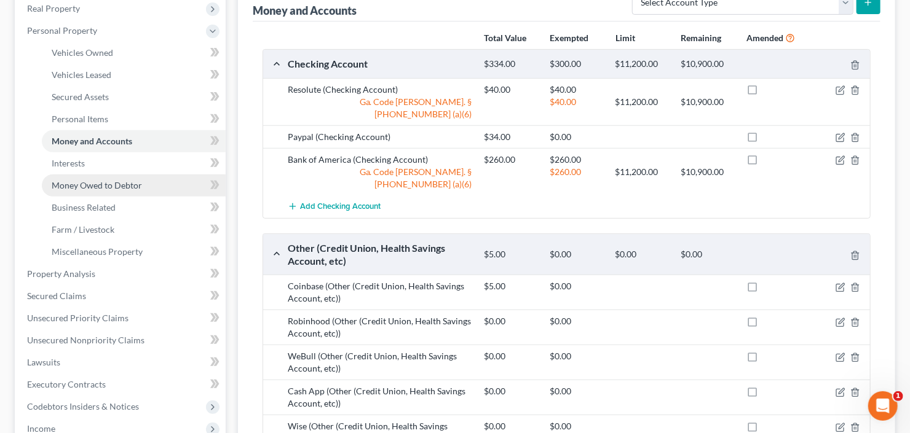
click at [99, 181] on span "Money Owed to Debtor" at bounding box center [97, 185] width 90 height 10
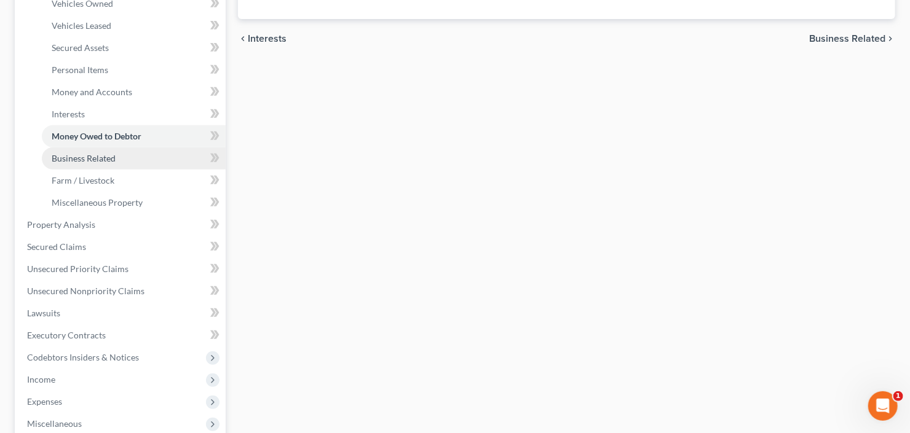
scroll to position [393, 0]
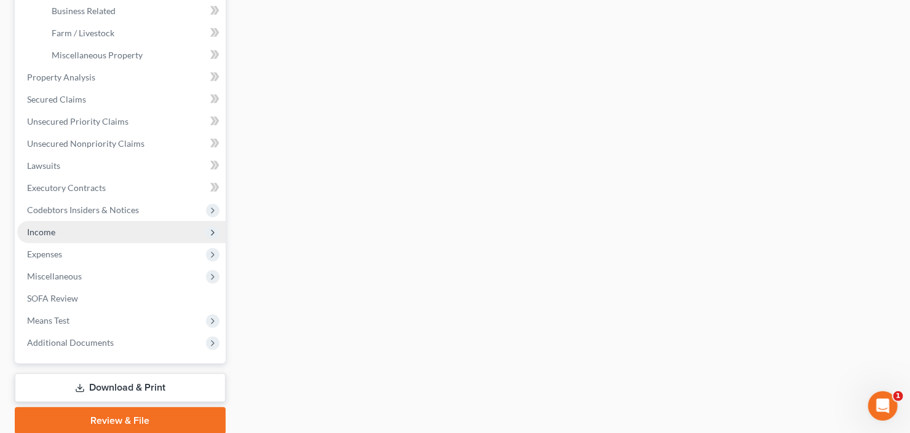
drag, startPoint x: 58, startPoint y: 230, endPoint x: 66, endPoint y: 232, distance: 8.7
click at [58, 230] on span "Income" at bounding box center [121, 232] width 208 height 22
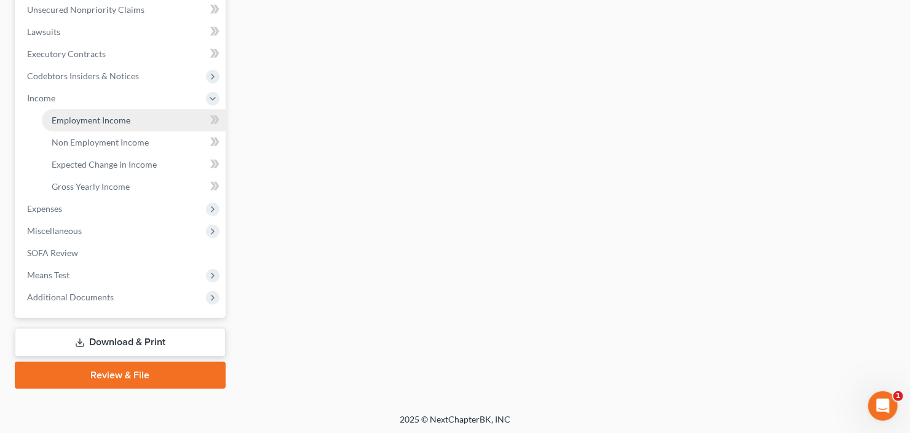
click at [95, 119] on span "Employment Income" at bounding box center [91, 120] width 79 height 10
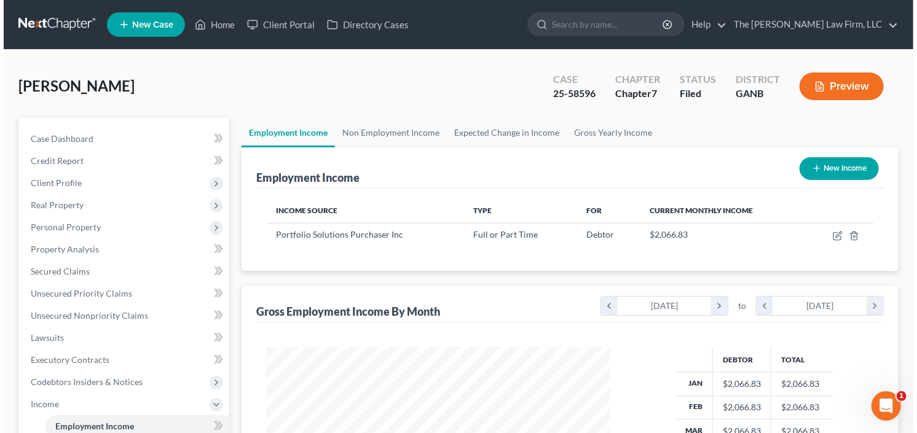
scroll to position [219, 369]
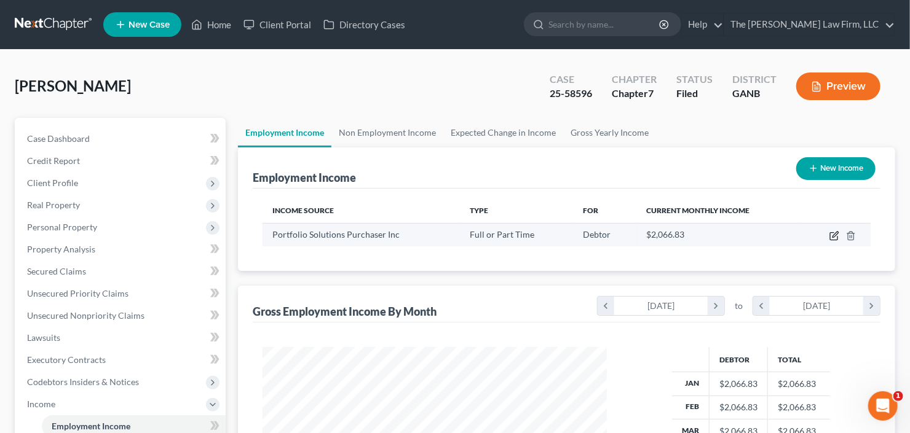
click at [838, 234] on icon "button" at bounding box center [834, 236] width 10 height 10
select select "0"
select select "44"
select select "2"
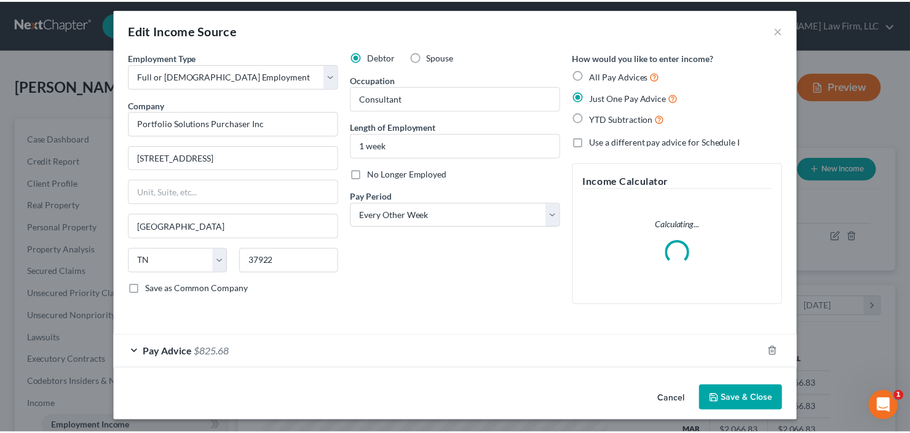
scroll to position [7, 0]
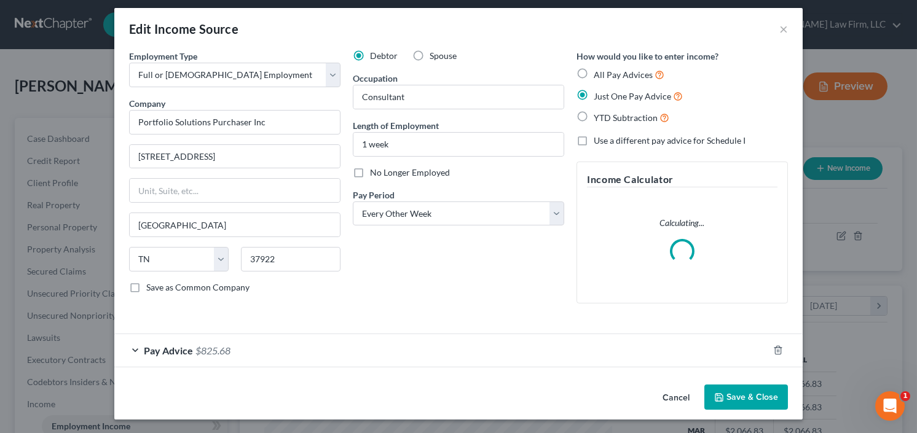
click at [754, 395] on button "Save & Close" at bounding box center [746, 398] width 84 height 26
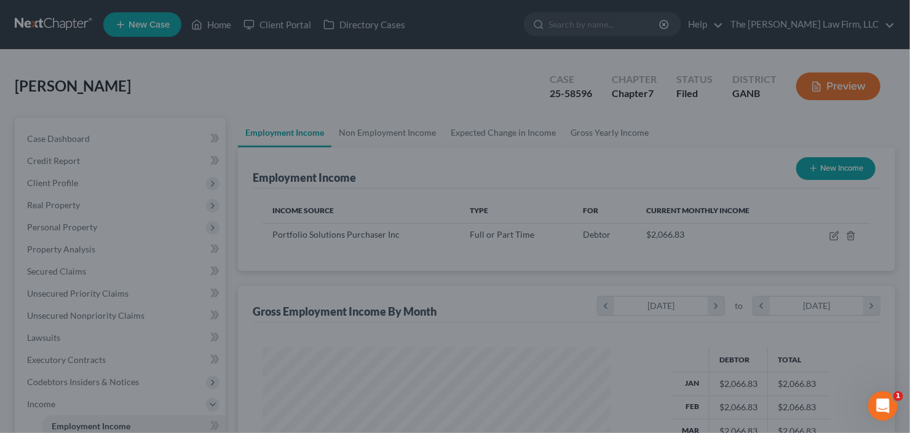
scroll to position [614373, 614223]
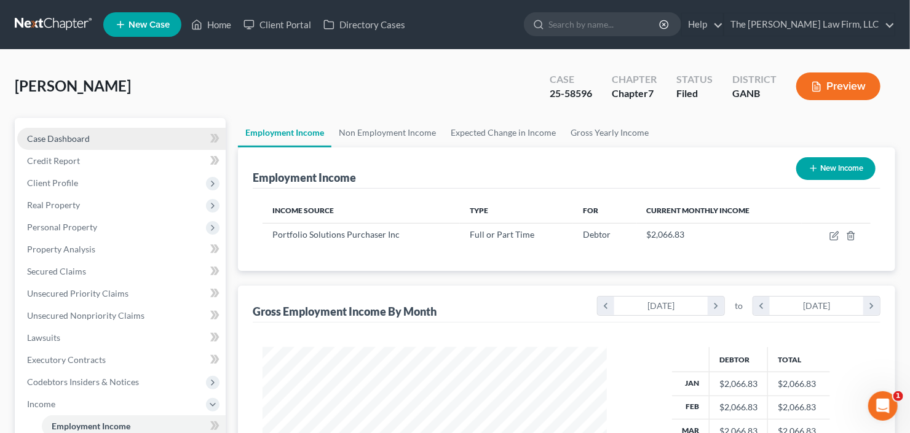
click at [69, 137] on span "Case Dashboard" at bounding box center [58, 138] width 63 height 10
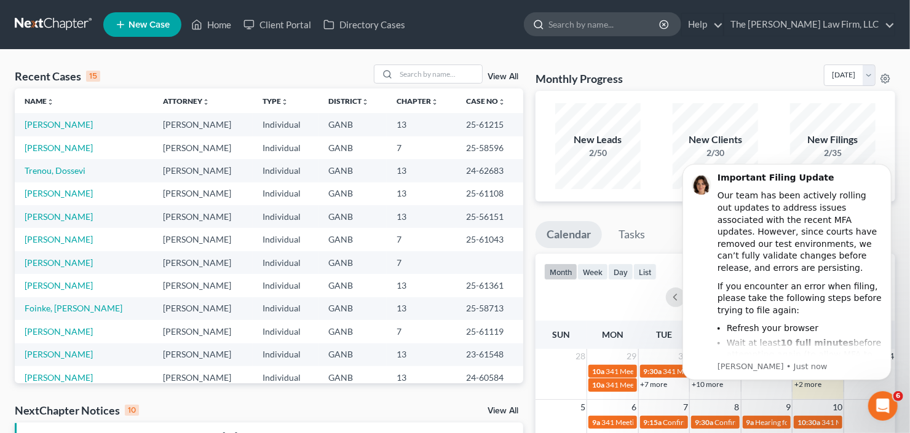
click at [647, 19] on input "search" at bounding box center [604, 24] width 112 height 23
type input "[PERSON_NAME]"
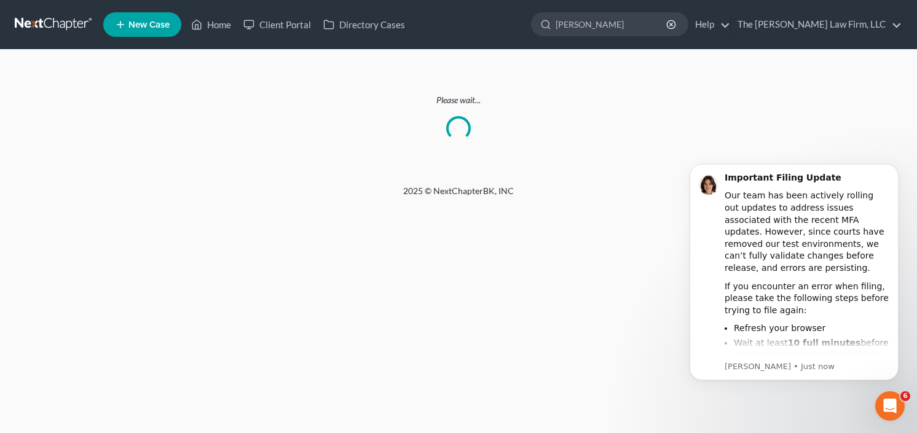
click at [21, 24] on link at bounding box center [54, 25] width 79 height 22
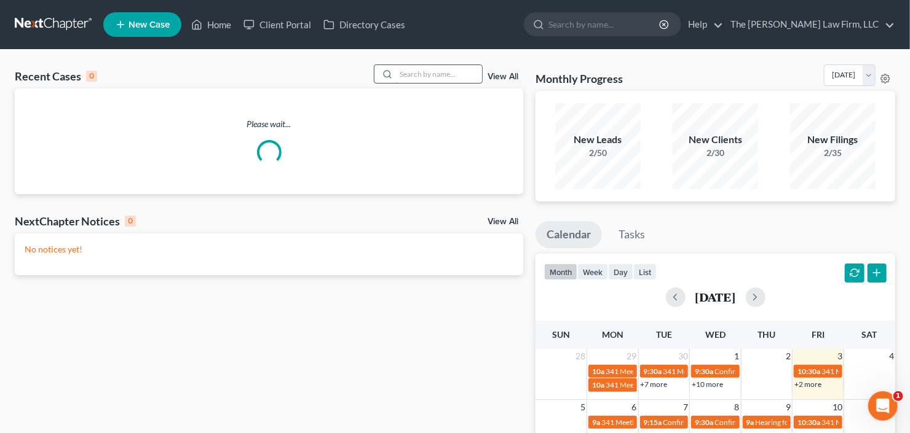
click at [438, 77] on input "search" at bounding box center [439, 74] width 86 height 18
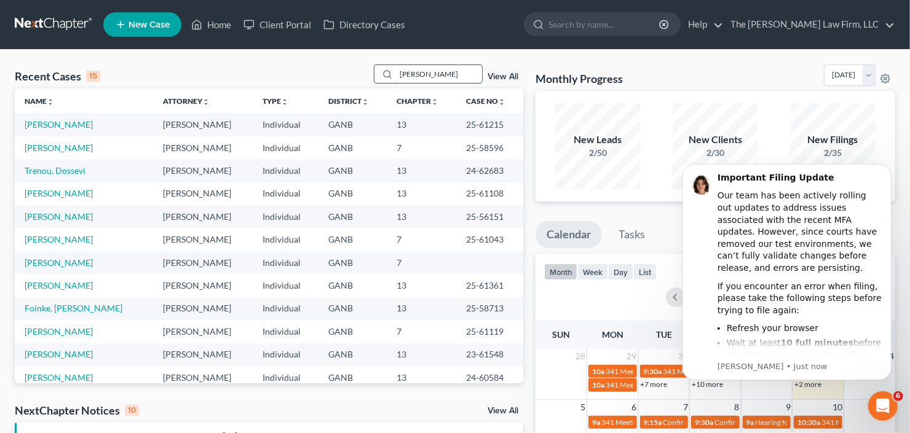
type input "[PERSON_NAME]"
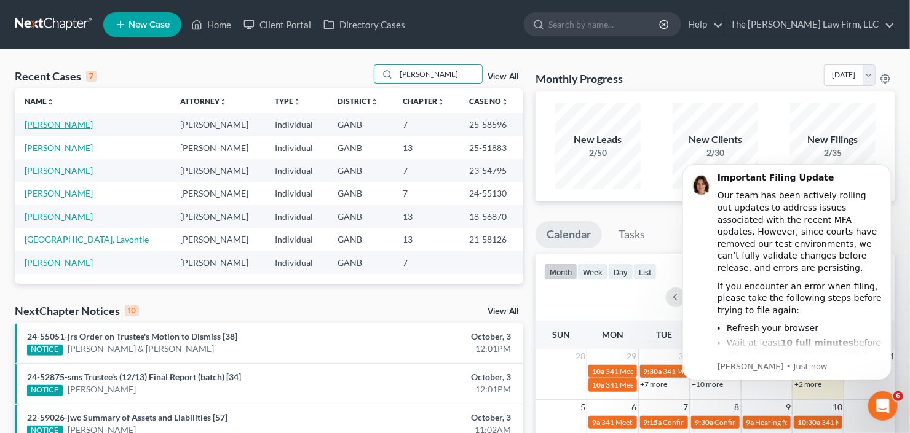
click at [45, 121] on link "[PERSON_NAME]" at bounding box center [59, 124] width 68 height 10
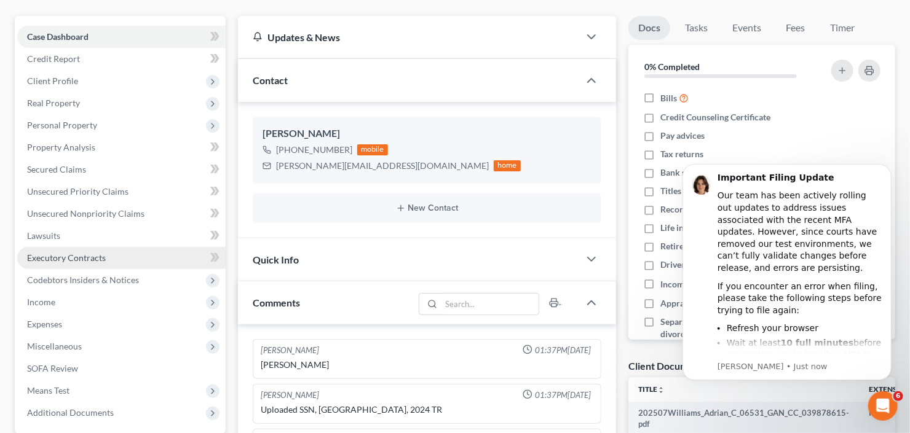
scroll to position [148, 0]
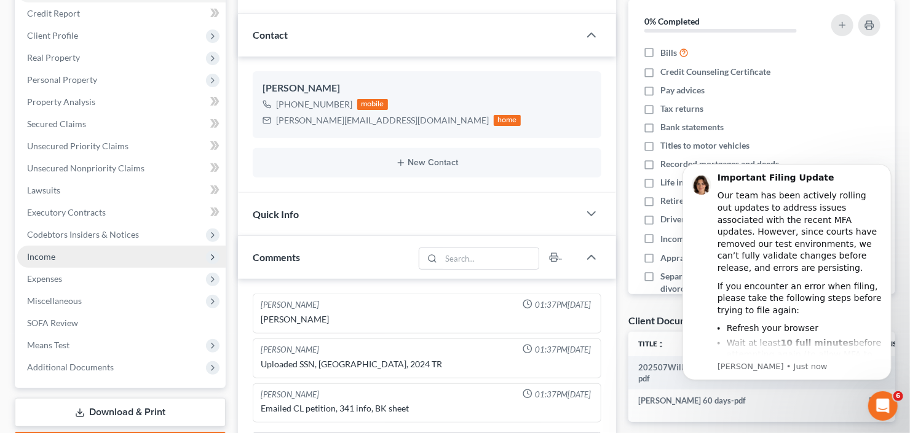
click at [70, 253] on span "Income" at bounding box center [121, 257] width 208 height 22
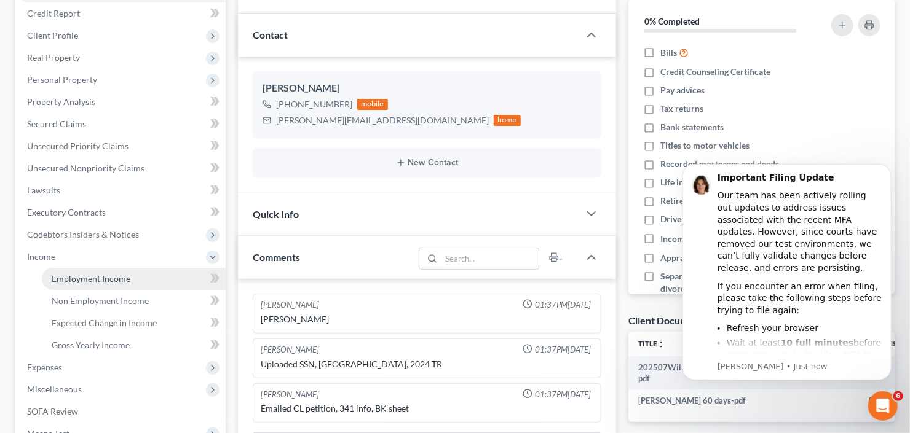
click at [116, 280] on span "Employment Income" at bounding box center [91, 278] width 79 height 10
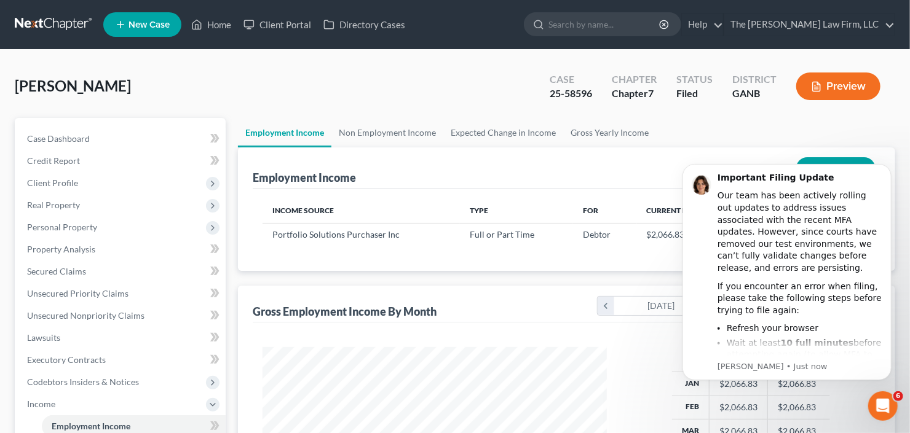
scroll to position [219, 369]
click at [887, 168] on icon "Dismiss notification" at bounding box center [887, 166] width 7 height 7
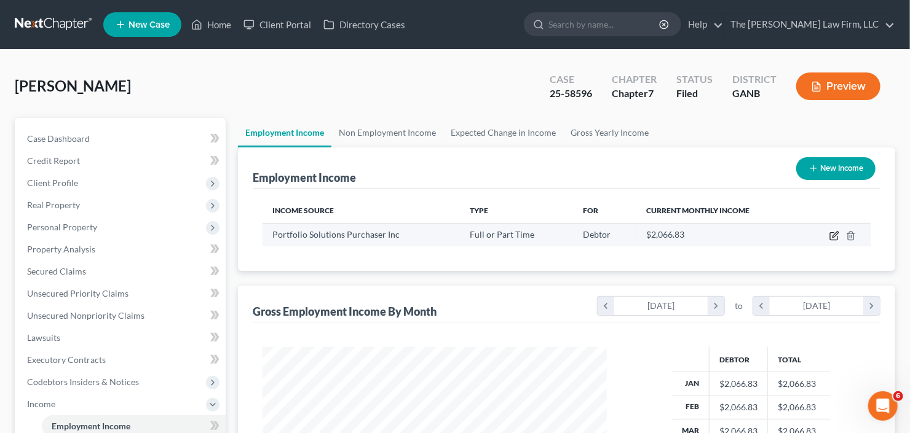
click at [832, 236] on icon "button" at bounding box center [835, 235] width 6 height 6
select select "0"
select select "44"
select select "2"
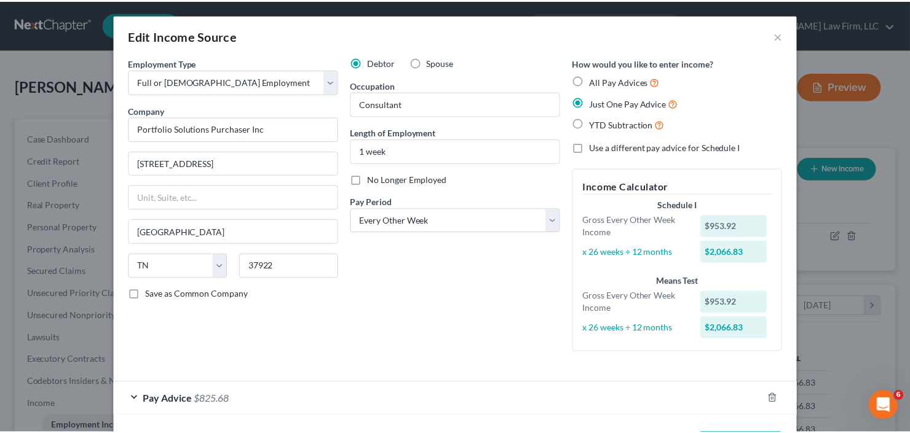
scroll to position [49, 0]
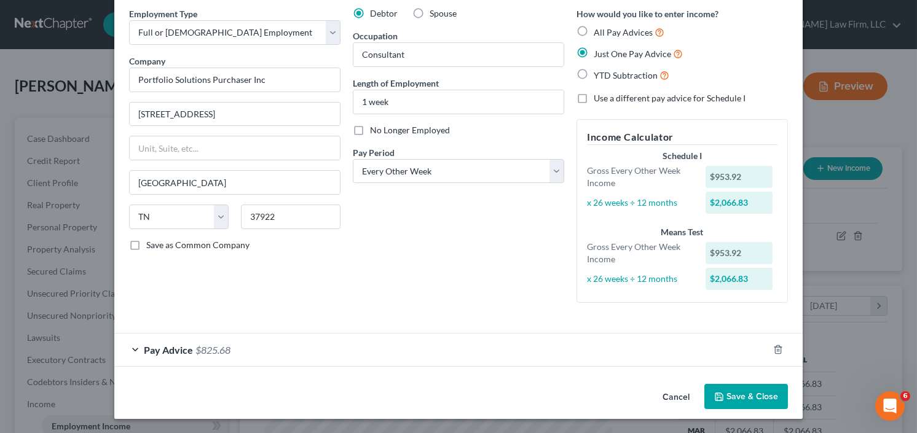
click at [745, 403] on button "Save & Close" at bounding box center [746, 397] width 84 height 26
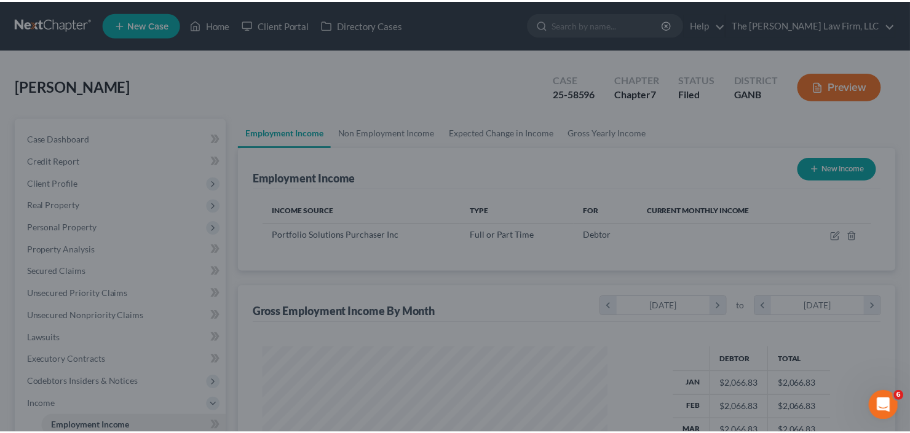
scroll to position [614373, 614223]
